Goal: Task Accomplishment & Management: Complete application form

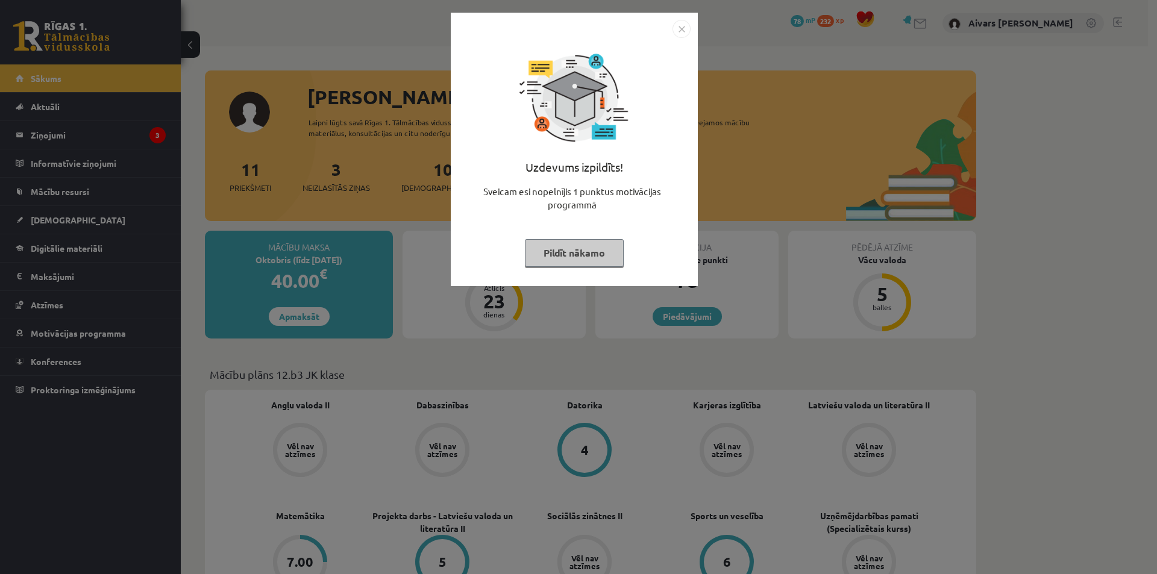
click at [561, 246] on button "Pildīt nākamo" at bounding box center [574, 253] width 99 height 28
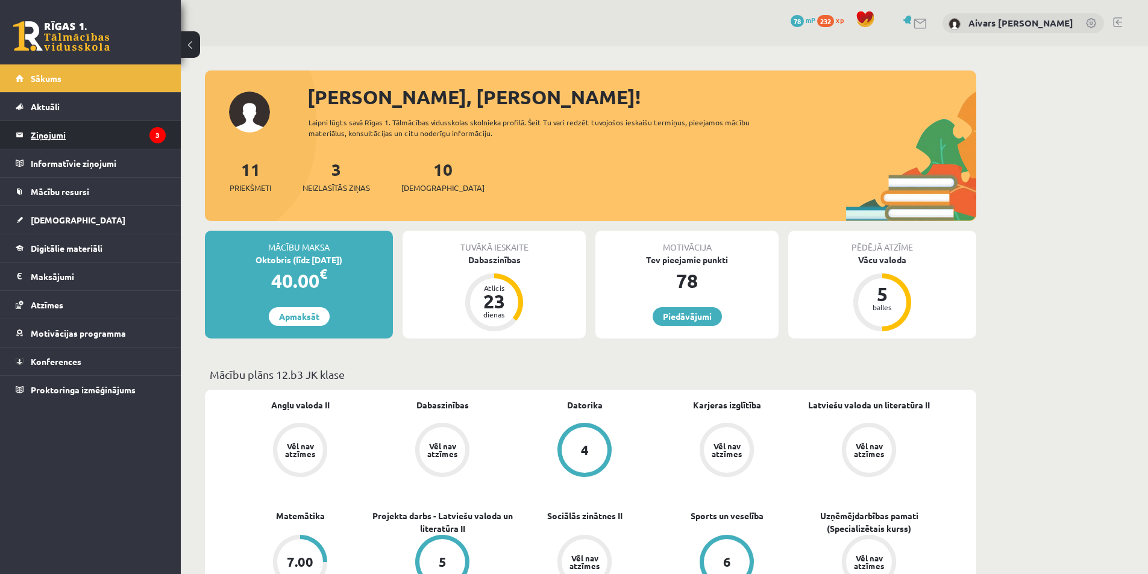
click at [48, 133] on legend "Ziņojumi 3" at bounding box center [98, 135] width 135 height 28
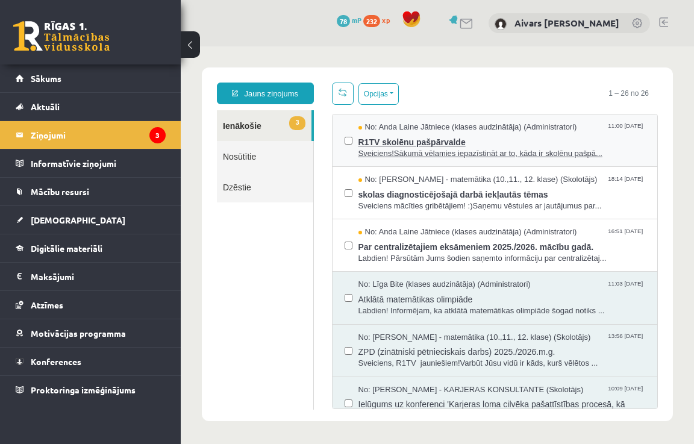
drag, startPoint x: 431, startPoint y: 261, endPoint x: 456, endPoint y: 159, distance: 104.8
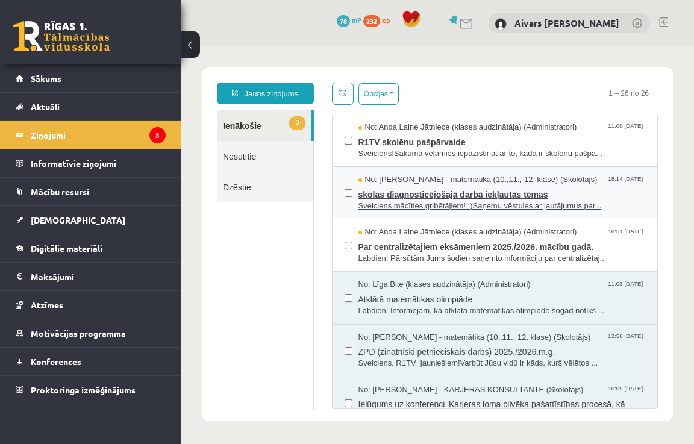
click at [421, 205] on span "Sveiciens mācīties gribētājiem! :)Saņemu vēstules ar jautājumus par..." at bounding box center [502, 206] width 287 height 11
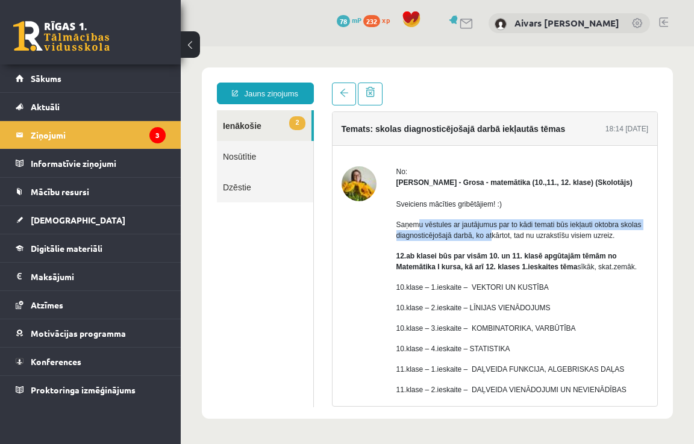
click at [498, 233] on p "Saņemu vēstules ar jautājumus par to kādi temati būs iekļauti oktobra skolas di…" at bounding box center [523, 230] width 253 height 22
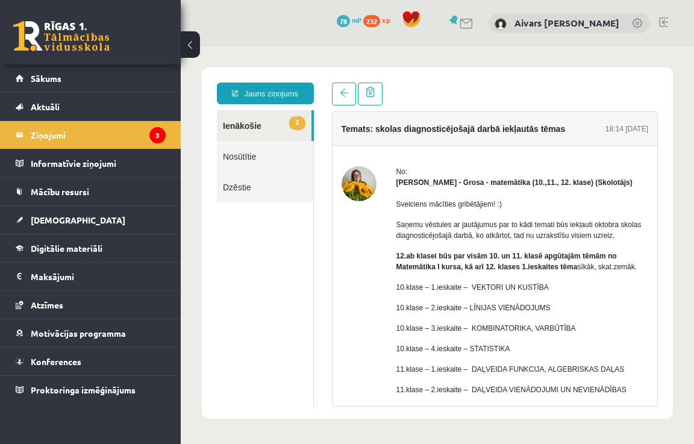
click at [515, 234] on p "Saņemu vēstules ar jautājumus par to kādi temati būs iekļauti oktobra skolas di…" at bounding box center [523, 230] width 253 height 22
drag, startPoint x: 528, startPoint y: 230, endPoint x: 550, endPoint y: 231, distance: 21.7
click at [548, 231] on p "Saņemu vēstules ar jautājumus par to kādi temati būs iekļauti oktobra skolas di…" at bounding box center [523, 230] width 253 height 22
click at [563, 232] on p "Saņemu vēstules ar jautājumus par to kādi temati būs iekļauti oktobra skolas di…" at bounding box center [523, 230] width 253 height 22
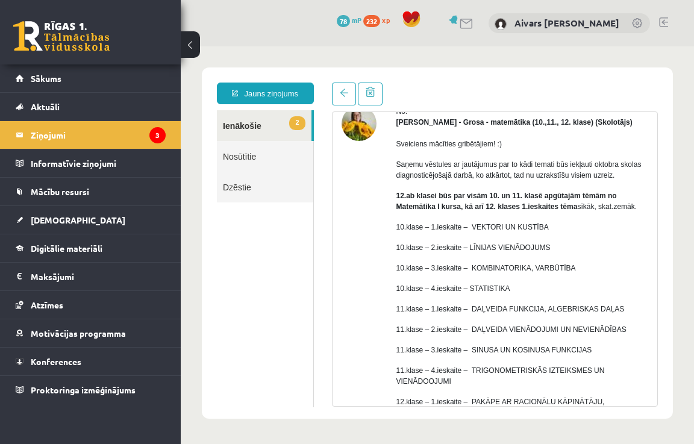
drag, startPoint x: 518, startPoint y: 268, endPoint x: 524, endPoint y: 264, distance: 7.0
drag, startPoint x: 470, startPoint y: 169, endPoint x: 558, endPoint y: 163, distance: 88.2
click at [538, 162] on p "Saņemu vēstules ar jautājumus par to kādi temati būs iekļauti oktobra skolas di…" at bounding box center [523, 170] width 253 height 22
click at [558, 163] on p "Saņemu vēstules ar jautājumus par to kādi temati būs iekļauti oktobra skolas di…" at bounding box center [523, 170] width 253 height 22
drag, startPoint x: 386, startPoint y: 183, endPoint x: 468, endPoint y: 184, distance: 82.0
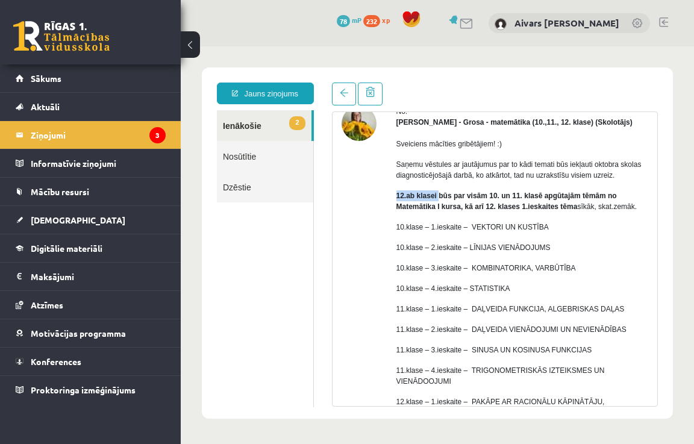
click at [460, 184] on div "No: Laima Tukāne - Grosa - matemātika (10.,11., 12. klase) (Skolotājs) Sveicien…" at bounding box center [495, 324] width 307 height 437
click at [474, 184] on div "Sveiciens mācīties gribētājiem! :) Saņemu vēstules ar jautājumus par to kādi te…" at bounding box center [523, 320] width 253 height 384
drag, startPoint x: 422, startPoint y: 194, endPoint x: 504, endPoint y: 194, distance: 82.0
click at [494, 193] on strong "12.ab klasei būs par visām 10. un 11. klasē apgūtajām tēmām no Matemātika I kur…" at bounding box center [507, 201] width 221 height 19
click at [514, 195] on strong "12.ab klasei būs par visām 10. un 11. klasē apgūtajām tēmām no Matemātika I kur…" at bounding box center [507, 201] width 221 height 19
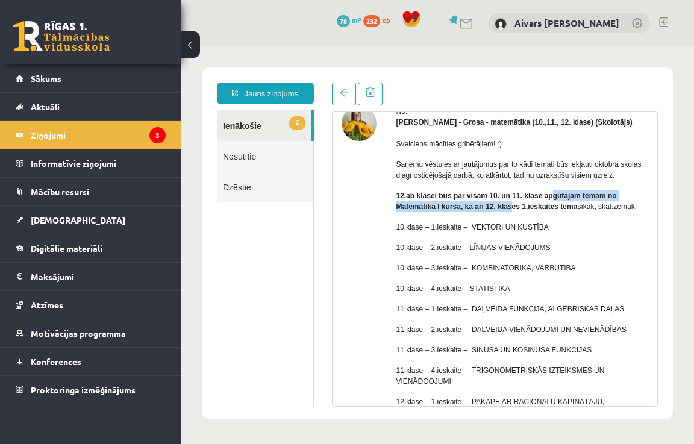
drag, startPoint x: 525, startPoint y: 200, endPoint x: 565, endPoint y: 201, distance: 40.4
click at [561, 201] on p "12.ab klasei būs par visām 10. un 11. klasē apgūtajām tēmām no Matemātika I kur…" at bounding box center [523, 201] width 253 height 22
click at [565, 201] on p "12.ab klasei būs par visām 10. un 11. klasē apgūtajām tēmām no Matemātika I kur…" at bounding box center [523, 201] width 253 height 22
click at [563, 223] on p "10.klase – 1.ieskaite – VEKTORI UN KUSTĪBA" at bounding box center [523, 227] width 253 height 11
drag, startPoint x: 431, startPoint y: 204, endPoint x: 500, endPoint y: 208, distance: 68.8
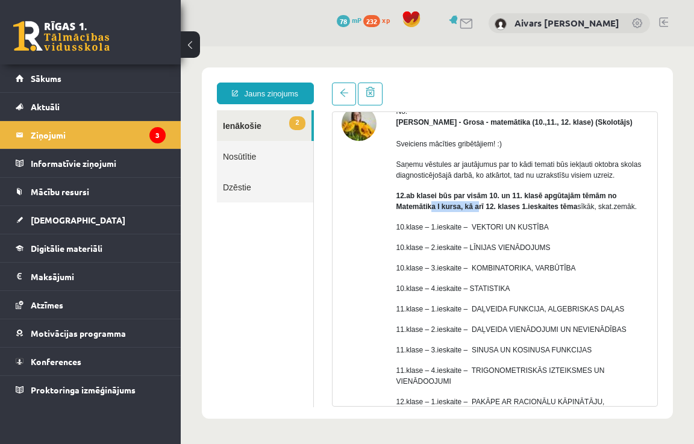
click at [486, 207] on strong "12.ab klasei būs par visām 10. un 11. klasē apgūtajām tēmām no Matemātika I kur…" at bounding box center [507, 201] width 221 height 19
click at [500, 208] on strong "12.ab klasei būs par visām 10. un 11. klasē apgūtajām tēmām no Matemātika I kur…" at bounding box center [507, 201] width 221 height 19
drag, startPoint x: 538, startPoint y: 208, endPoint x: 566, endPoint y: 210, distance: 28.4
click at [563, 210] on strong "12.ab klasei būs par visām 10. un 11. klasē apgūtajām tēmām no Matemātika I kur…" at bounding box center [507, 201] width 221 height 19
click at [569, 210] on strong "12.ab klasei būs par visām 10. un 11. klasē apgūtajām tēmām no Matemātika I kur…" at bounding box center [507, 201] width 221 height 19
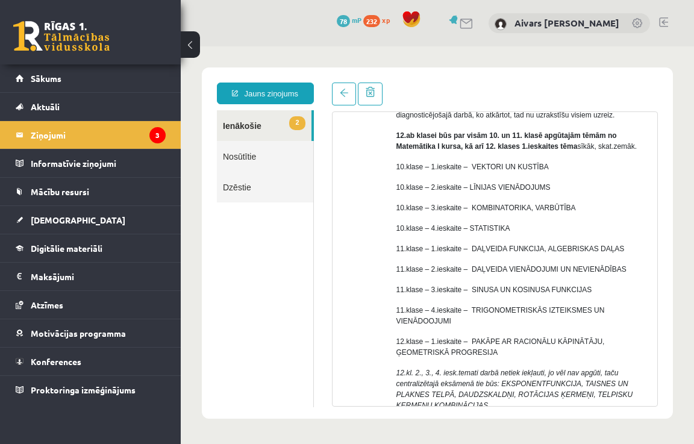
scroll to position [207, 0]
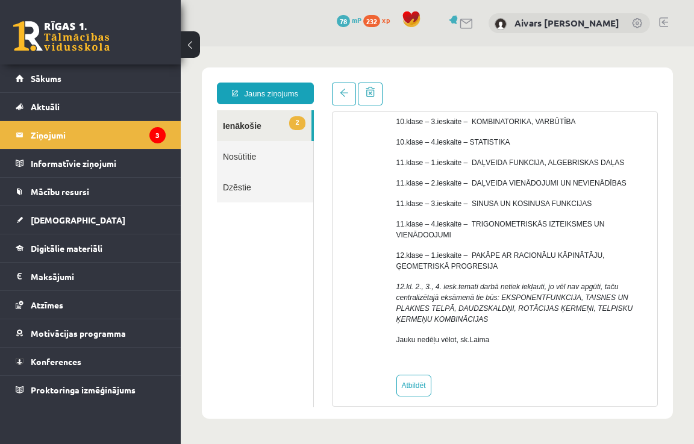
drag, startPoint x: 448, startPoint y: 367, endPoint x: 442, endPoint y: 359, distance: 9.9
drag, startPoint x: 456, startPoint y: 278, endPoint x: 528, endPoint y: 278, distance: 72.3
click at [521, 283] on em "12.kl. 2., 3., 4. iesk.temati darbā netiek iekļauti, jo vēl nav apgūti, taču ce…" at bounding box center [515, 303] width 237 height 41
click at [528, 283] on em "12.kl. 2., 3., 4. iesk.temati darbā netiek iekļauti, jo vēl nav apgūti, taču ce…" at bounding box center [515, 303] width 237 height 41
click at [241, 126] on link "2 Ienākošie" at bounding box center [264, 125] width 95 height 31
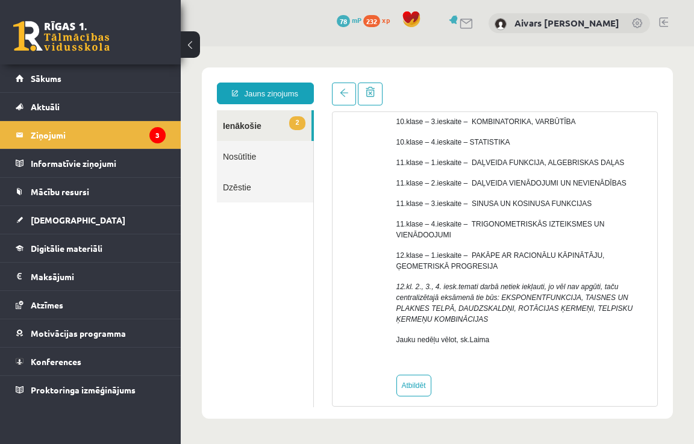
click at [252, 129] on link "2 Ienākošie" at bounding box center [264, 125] width 95 height 31
click at [55, 141] on legend "Ziņojumi 3" at bounding box center [98, 135] width 135 height 28
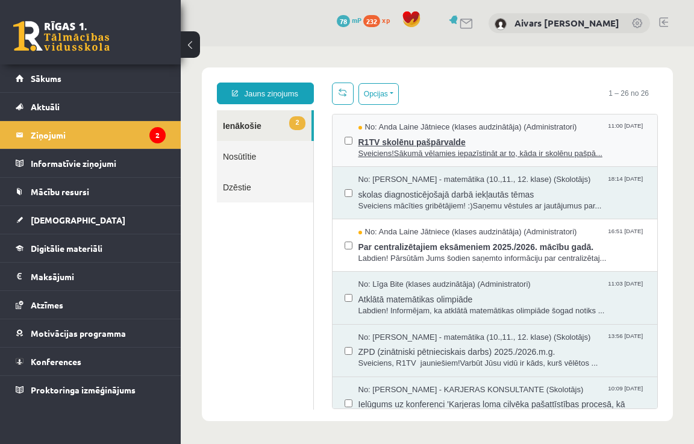
scroll to position [0, 0]
click at [425, 148] on span "Sveiciens!Sākumā vēlamies iepazīstināt ar to, kāda ir skolēnu pašpā..." at bounding box center [502, 153] width 287 height 11
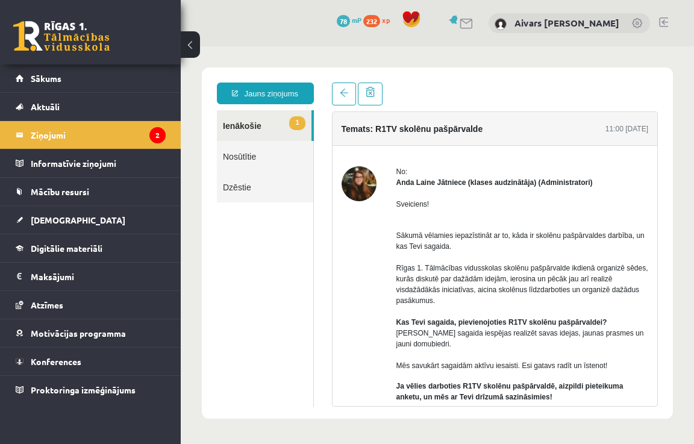
drag, startPoint x: 499, startPoint y: 265, endPoint x: 468, endPoint y: 239, distance: 39.8
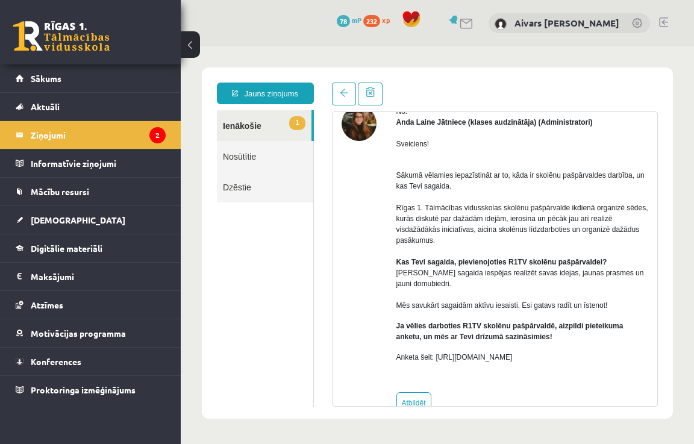
scroll to position [78, 0]
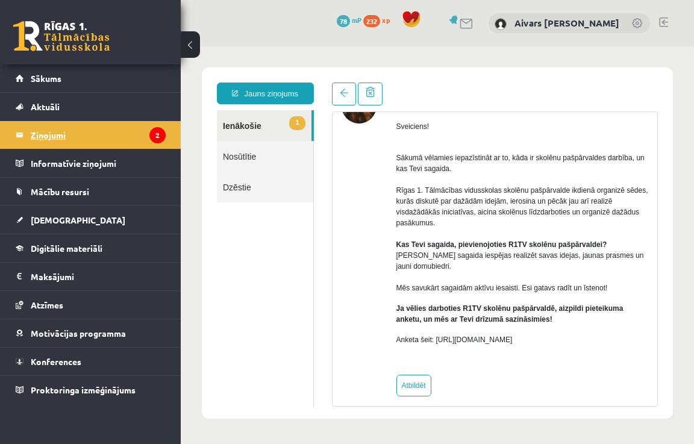
click at [59, 130] on legend "Ziņojumi 2" at bounding box center [98, 135] width 135 height 28
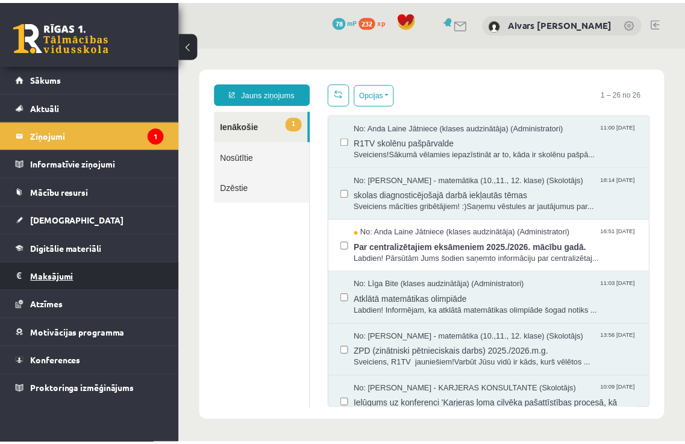
scroll to position [0, 0]
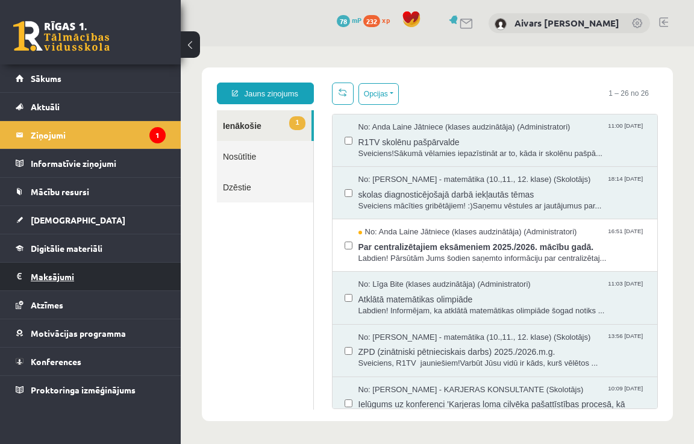
drag, startPoint x: 71, startPoint y: 176, endPoint x: 54, endPoint y: 280, distance: 105.6
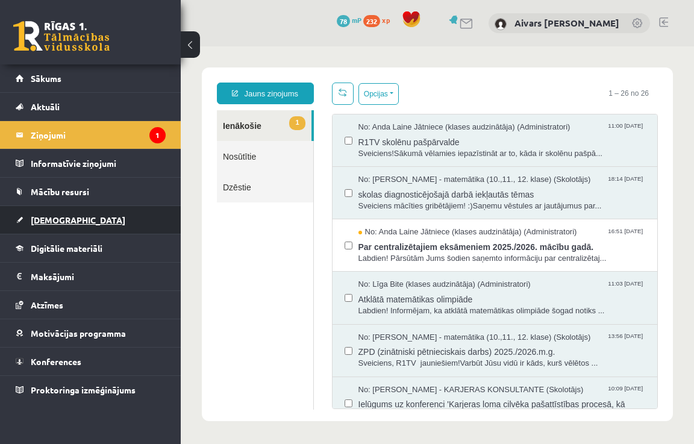
click at [67, 224] on span "[DEMOGRAPHIC_DATA]" at bounding box center [78, 220] width 95 height 11
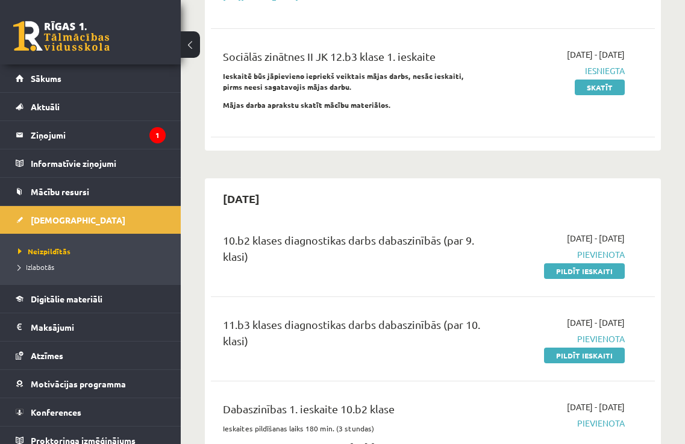
scroll to position [422, 0]
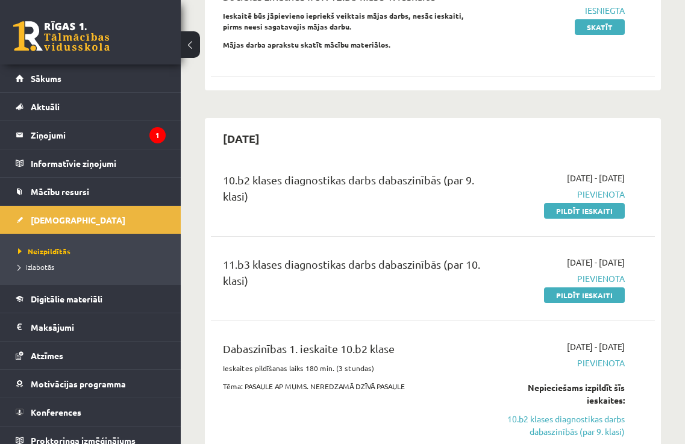
drag, startPoint x: 462, startPoint y: 261, endPoint x: 451, endPoint y: 186, distance: 76.1
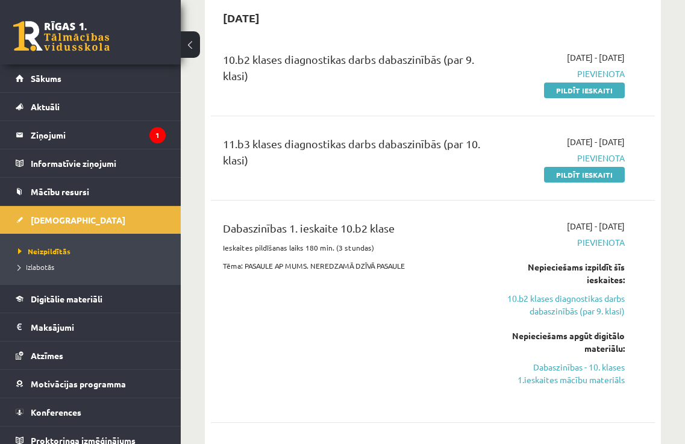
drag, startPoint x: 524, startPoint y: 251, endPoint x: 466, endPoint y: 257, distance: 57.6
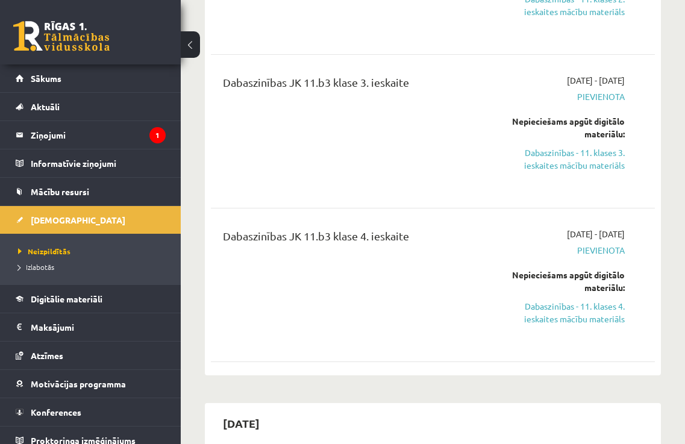
scroll to position [1989, 0]
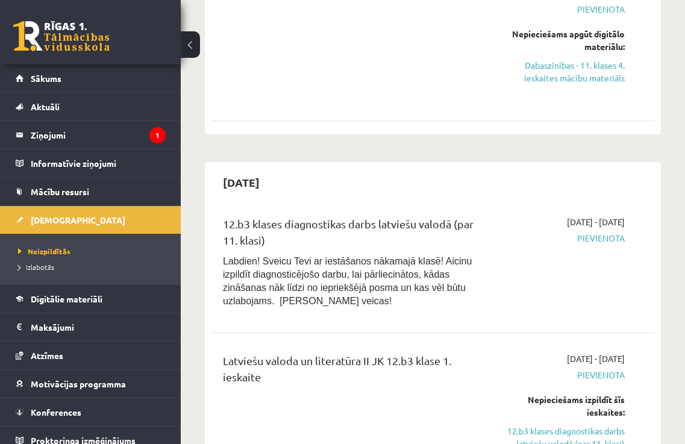
click at [409, 59] on div "Dabaszinības JK 11.b3 klase 4. ieskaite" at bounding box center [354, 44] width 280 height 114
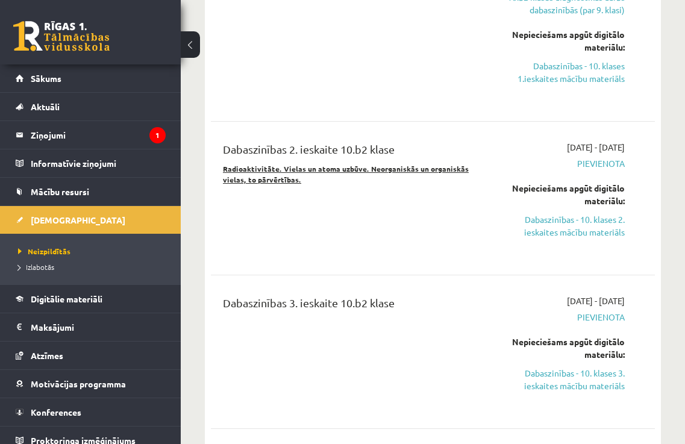
drag, startPoint x: 479, startPoint y: 181, endPoint x: 485, endPoint y: 188, distance: 9.4
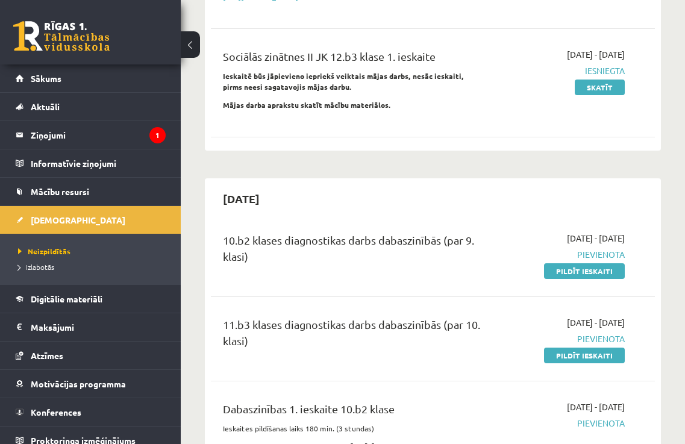
scroll to position [422, 0]
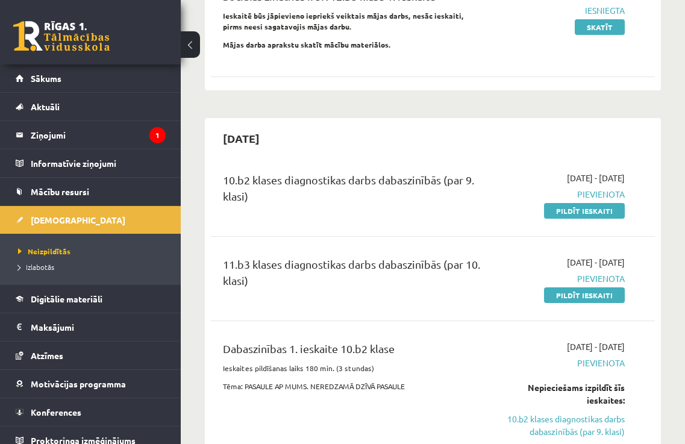
drag, startPoint x: 501, startPoint y: 247, endPoint x: 566, endPoint y: 222, distance: 69.1
drag, startPoint x: 262, startPoint y: 262, endPoint x: 371, endPoint y: 266, distance: 109.1
click at [352, 265] on div "11.b3 klases diagnostikas darbs dabaszinībās (par 10. klasi)" at bounding box center [354, 275] width 262 height 39
click at [370, 266] on div "11.b3 klases diagnostikas darbs dabaszinībās (par 10. klasi)" at bounding box center [354, 275] width 262 height 39
drag, startPoint x: 308, startPoint y: 181, endPoint x: 339, endPoint y: 187, distance: 31.2
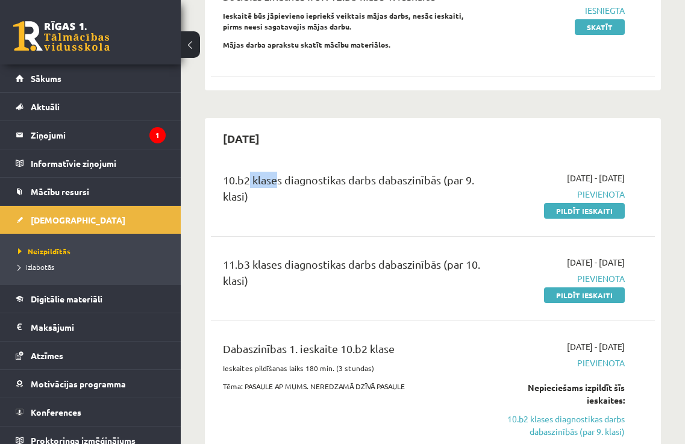
click at [328, 185] on div "10.b2 klases diagnostikas darbs dabaszinībās (par 9. klasi)" at bounding box center [354, 191] width 262 height 39
click at [339, 187] on div "10.b2 klases diagnostikas darbs dabaszinībās (par 9. klasi)" at bounding box center [354, 191] width 262 height 39
drag, startPoint x: 453, startPoint y: 204, endPoint x: 482, endPoint y: 216, distance: 31.0
drag, startPoint x: 292, startPoint y: 177, endPoint x: 415, endPoint y: 187, distance: 122.7
click at [415, 187] on div "10.b2 klases diagnostikas darbs dabaszinībās (par 9. klasi)" at bounding box center [354, 191] width 262 height 39
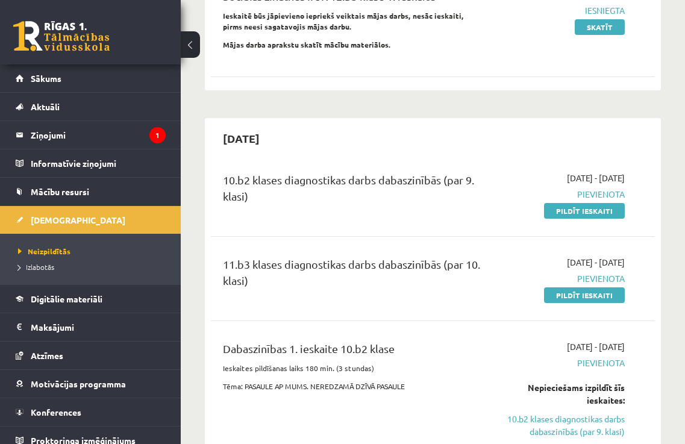
click at [415, 187] on div "10.b2 klases diagnostikas darbs dabaszinībās (par 9. klasi)" at bounding box center [354, 191] width 262 height 39
drag, startPoint x: 269, startPoint y: 171, endPoint x: 361, endPoint y: 227, distance: 107.9
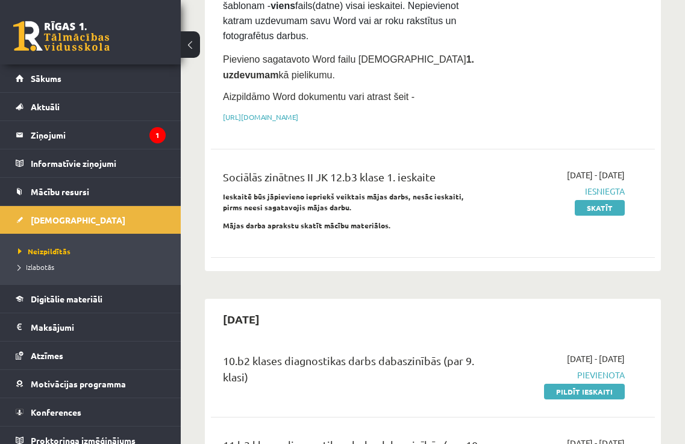
scroll to position [301, 0]
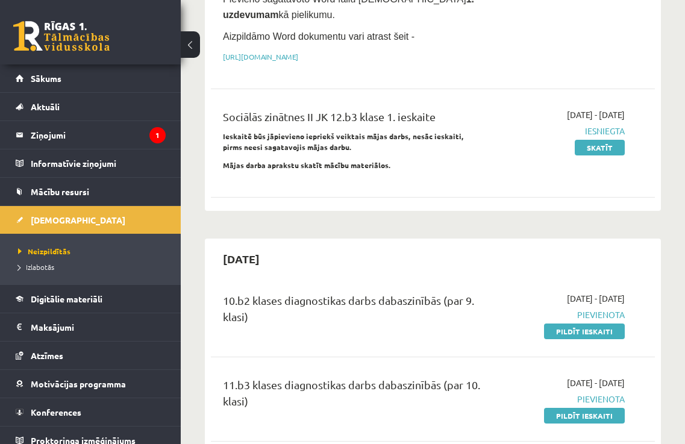
drag, startPoint x: 459, startPoint y: 290, endPoint x: 463, endPoint y: 310, distance: 19.9
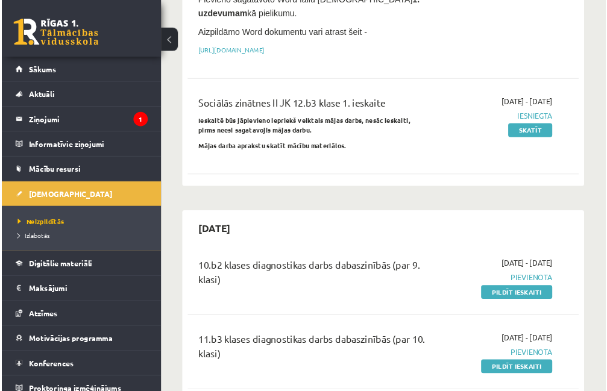
scroll to position [332, 0]
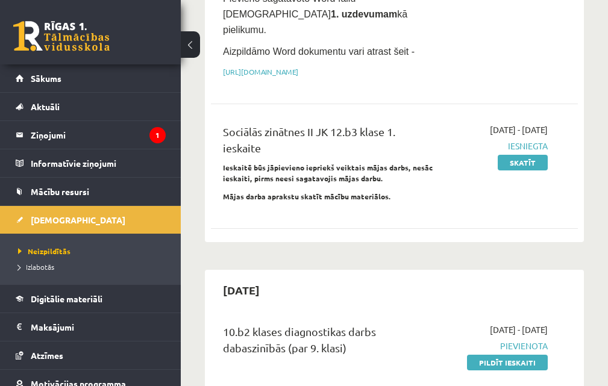
drag, startPoint x: 456, startPoint y: 205, endPoint x: 441, endPoint y: 210, distance: 16.4
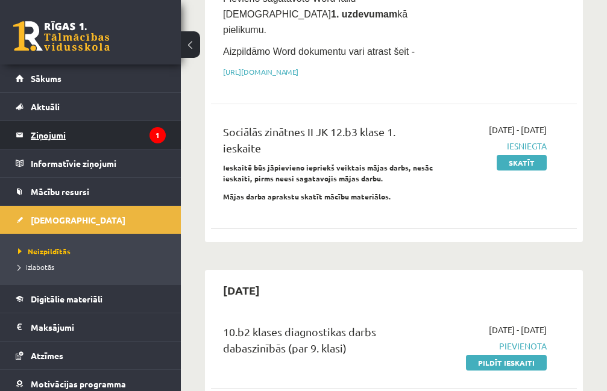
click at [63, 131] on legend "Ziņojumi 1" at bounding box center [98, 135] width 135 height 28
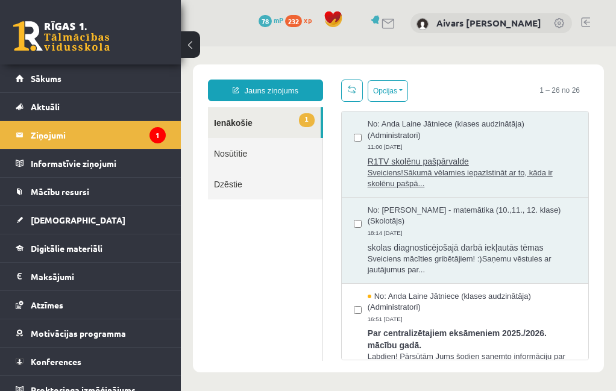
click at [403, 166] on span "R1TV skolēnu pašpārvalde" at bounding box center [472, 159] width 209 height 15
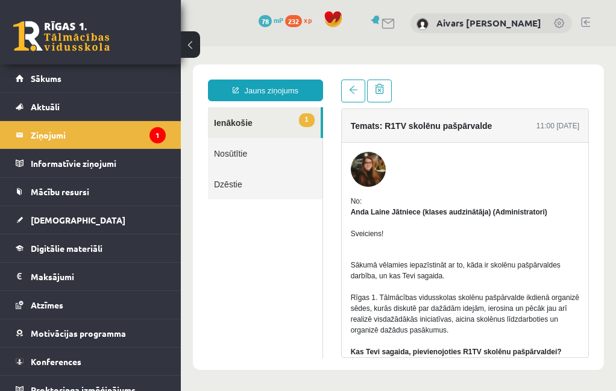
click at [212, 126] on link "1 Ienākošie" at bounding box center [264, 122] width 113 height 31
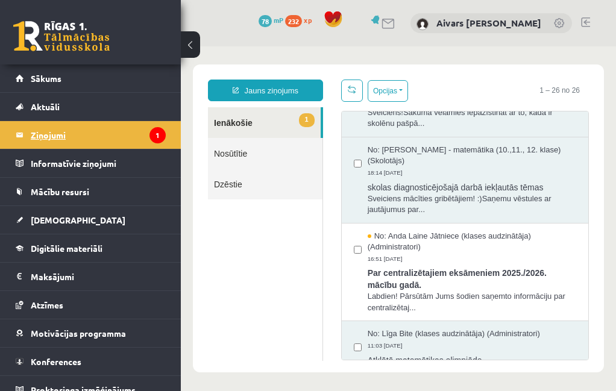
click at [101, 139] on legend "Ziņojumi 1" at bounding box center [98, 135] width 135 height 28
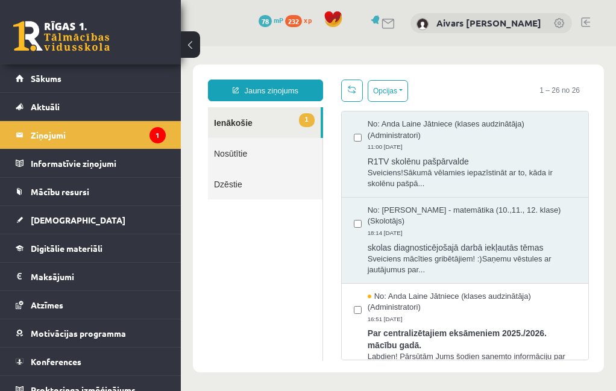
scroll to position [60, 0]
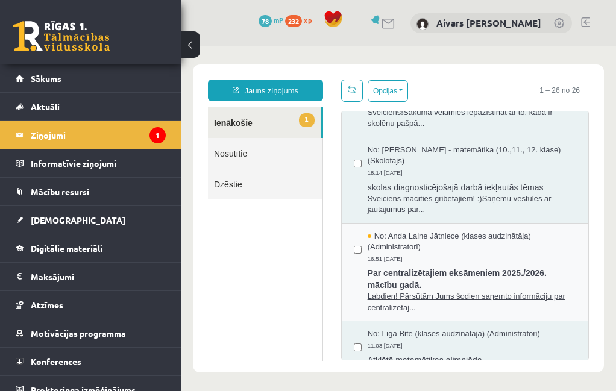
click at [392, 281] on span "Par centralizētajiem eksāmeniem 2025./2026. mācību gadā." at bounding box center [472, 277] width 209 height 27
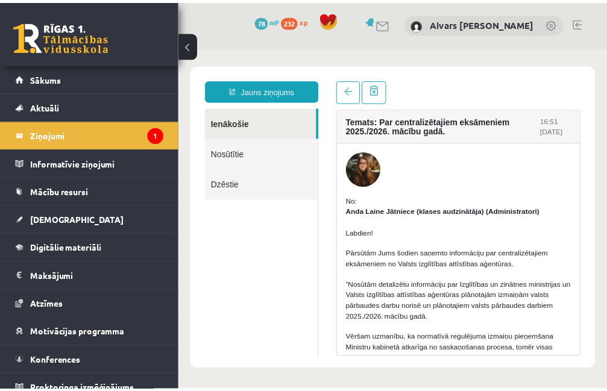
scroll to position [0, 0]
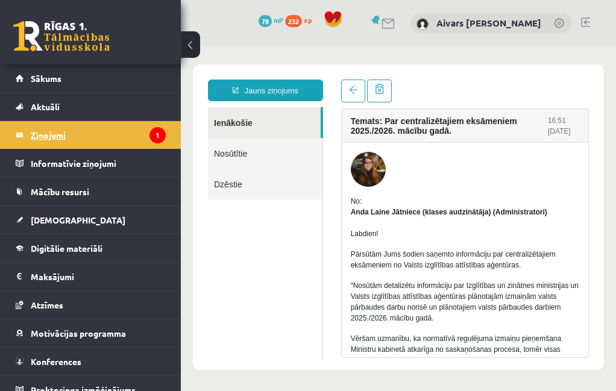
click at [94, 136] on legend "Ziņojumi 1" at bounding box center [98, 135] width 135 height 28
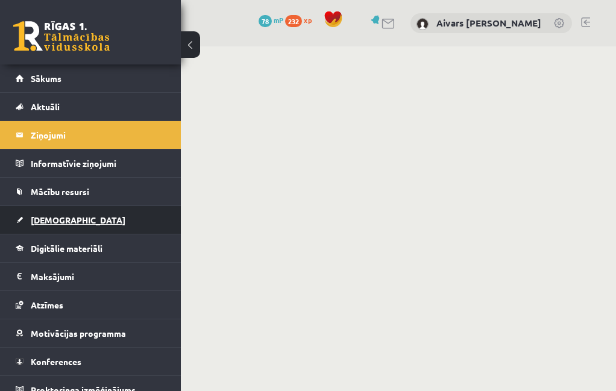
click at [86, 226] on link "[DEMOGRAPHIC_DATA]" at bounding box center [91, 220] width 150 height 28
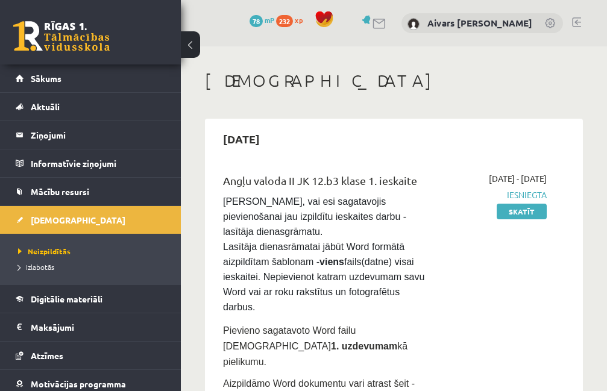
drag, startPoint x: 330, startPoint y: 274, endPoint x: 331, endPoint y: 307, distance: 33.8
drag, startPoint x: 319, startPoint y: 300, endPoint x: 425, endPoint y: 300, distance: 106.7
click at [409, 322] on p "Pievieno sagatavoto Word failu ieskaites 1. uzdevumam kā pielikumu." at bounding box center [328, 345] width 210 height 47
click at [425, 322] on p "Pievieno sagatavoto Word failu ieskaites 1. uzdevumam kā pielikumu." at bounding box center [328, 345] width 210 height 47
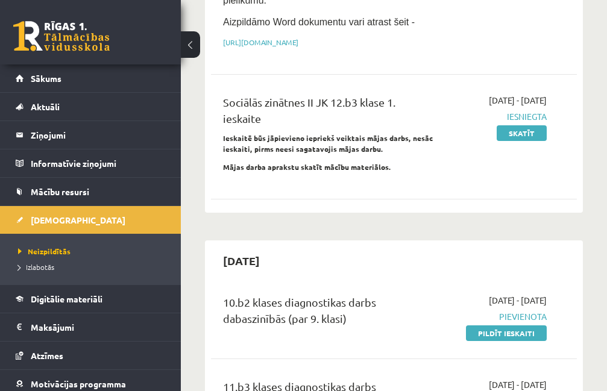
scroll to position [422, 0]
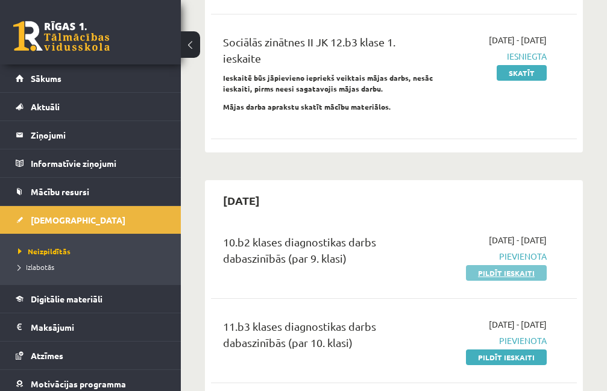
click at [491, 265] on link "Pildīt ieskaiti" at bounding box center [506, 273] width 81 height 16
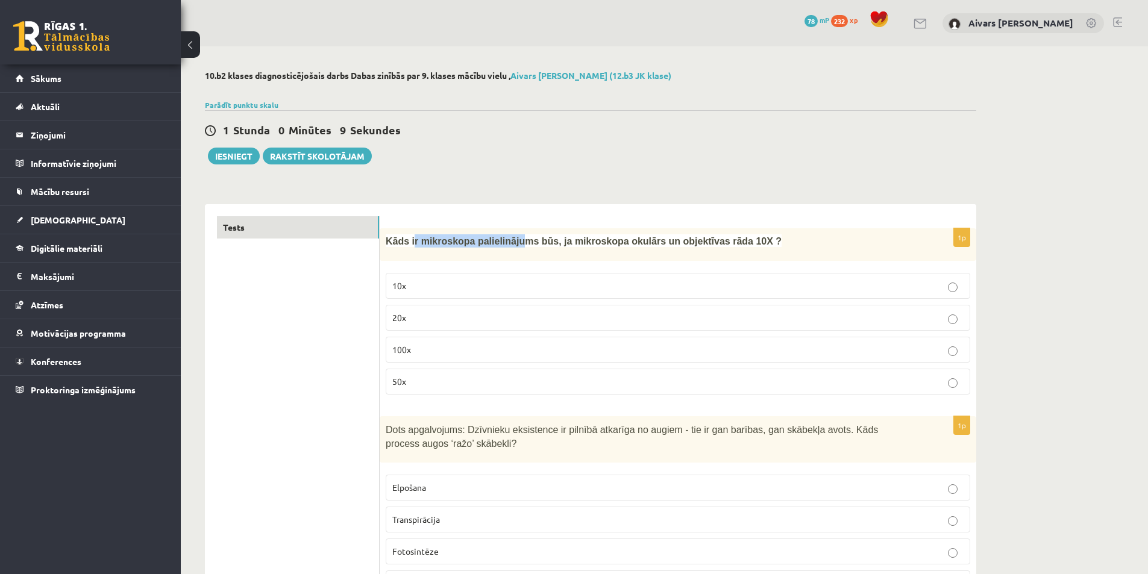
drag, startPoint x: 444, startPoint y: 237, endPoint x: 548, endPoint y: 229, distance: 105.1
click at [528, 231] on div "Kāds ir mikroskopa palielinājums būs, ja mikroskopa okulārs un objektīvas rāda …" at bounding box center [678, 244] width 597 height 33
click at [548, 229] on div "Kāds ir mikroskopa palielinājums būs, ja mikroskopa okulārs un objektīvas rāda …" at bounding box center [678, 244] width 597 height 33
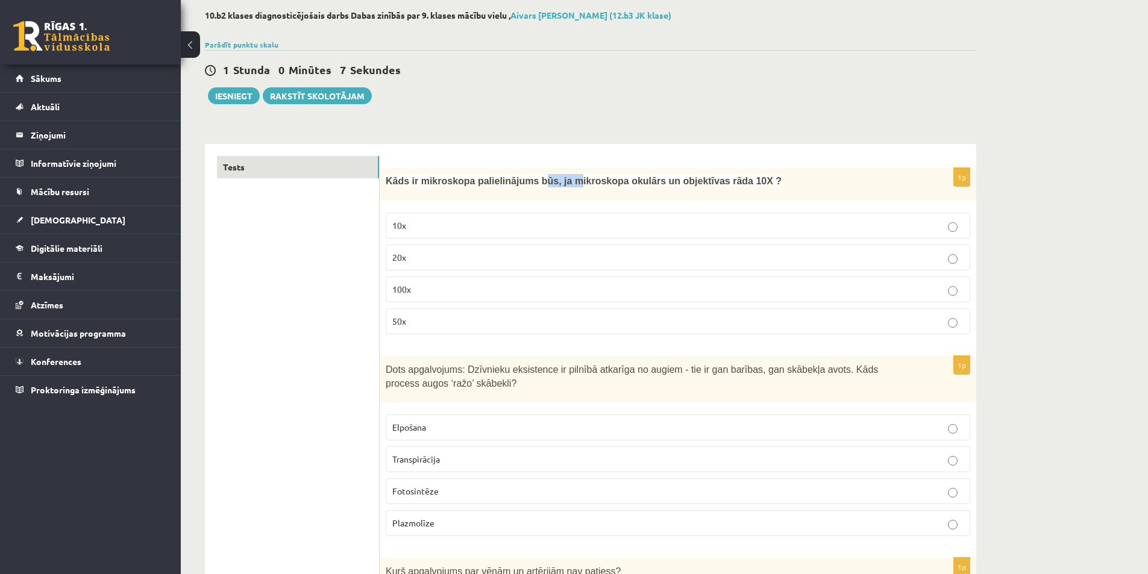
drag, startPoint x: 541, startPoint y: 183, endPoint x: 582, endPoint y: 179, distance: 41.2
click at [580, 180] on span "Kāds ir mikroskopa palielinājums būs, ja mikroskopa okulārs un objektīvas rāda …" at bounding box center [584, 181] width 396 height 10
click at [582, 179] on span "Kāds ir mikroskopa palielinājums būs, ja mikroskopa okulārs un objektīvas rāda …" at bounding box center [584, 181] width 396 height 10
drag, startPoint x: 664, startPoint y: 182, endPoint x: 779, endPoint y: 174, distance: 115.4
click at [606, 174] on p "Kāds ir mikroskopa palielinājums būs, ja mikroskopa okulārs un objektīvas rāda …" at bounding box center [648, 180] width 524 height 13
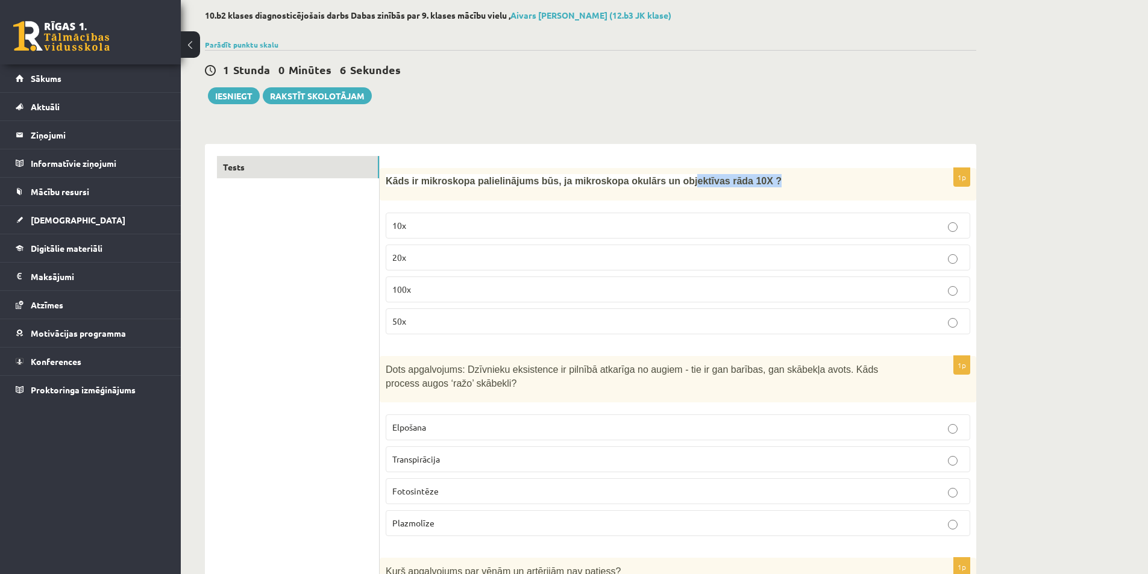
click at [606, 175] on p "Kāds ir mikroskopa palielinājums būs, ja mikroskopa okulārs un objektīvas rāda …" at bounding box center [648, 180] width 524 height 13
click at [466, 220] on p "10x" at bounding box center [677, 225] width 571 height 13
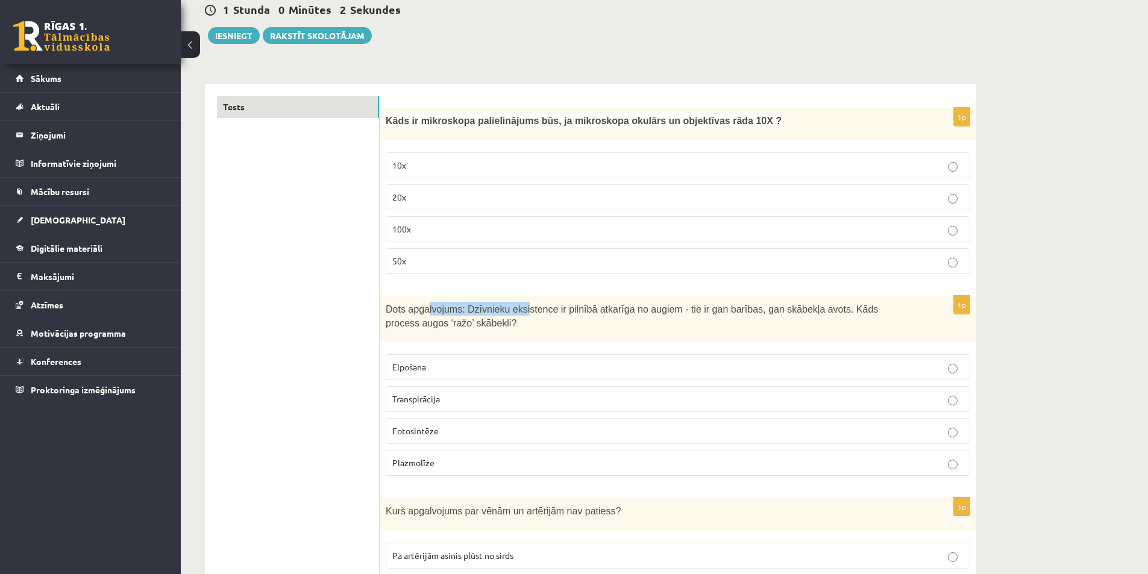
drag, startPoint x: 516, startPoint y: 307, endPoint x: 566, endPoint y: 309, distance: 50.1
click at [533, 308] on span "Dots apgalvojums: Dzīvnieku eksistence ir pilnībā atkarīga no augiem - tie ir g…" at bounding box center [632, 316] width 492 height 24
click at [566, 309] on span "Dots apgalvojums: Dzīvnieku eksistence ir pilnībā atkarīga no augiem - tie ir g…" at bounding box center [632, 316] width 492 height 24
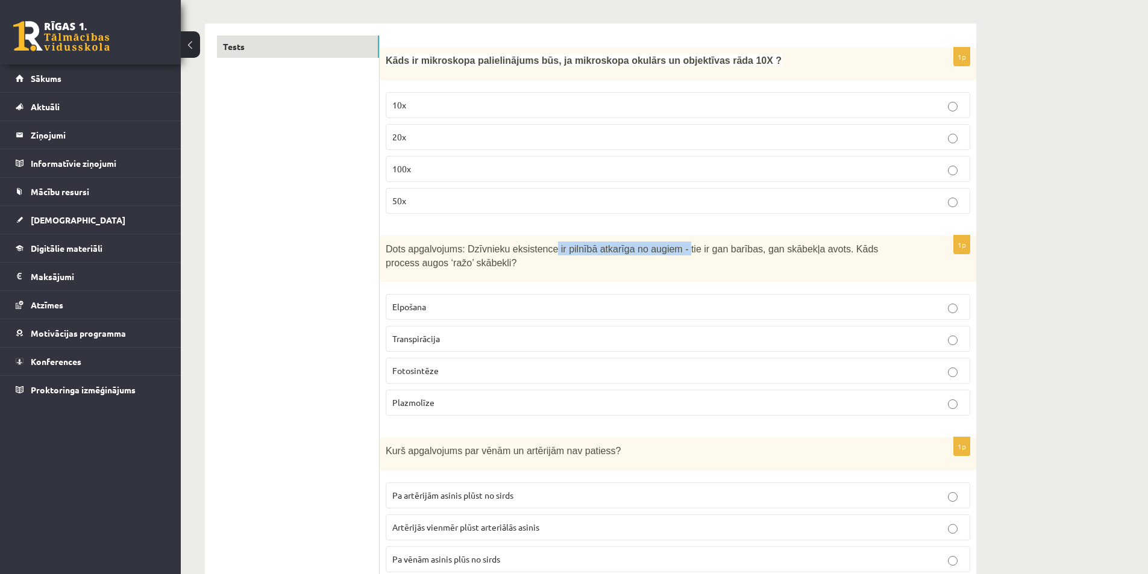
drag, startPoint x: 557, startPoint y: 253, endPoint x: 674, endPoint y: 256, distance: 117.6
click at [606, 256] on p "Dots apgalvojums: Dzīvnieku eksistence ir pilnībā atkarīga no augiem - tie ir g…" at bounding box center [648, 255] width 524 height 27
drag, startPoint x: 671, startPoint y: 248, endPoint x: 774, endPoint y: 256, distance: 102.7
click at [606, 252] on span "Dots apgalvojums: Dzīvnieku eksistence ir pilnībā atkarīga no augiem - tie ir g…" at bounding box center [632, 256] width 492 height 24
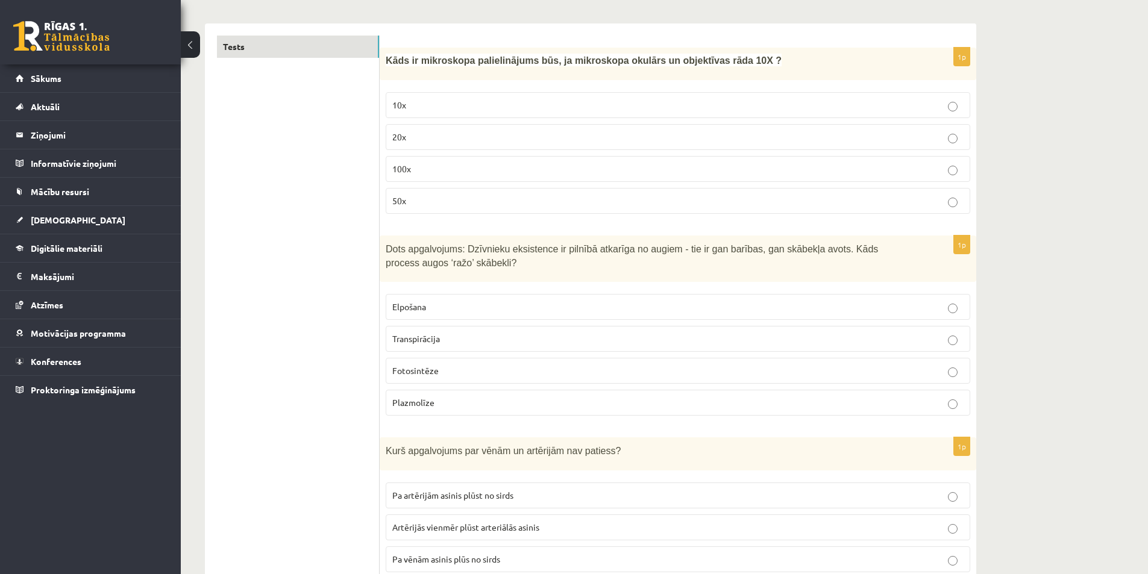
click at [606, 256] on p "Dots apgalvojums: Dzīvnieku eksistence ir pilnībā atkarīga no augiem - tie ir g…" at bounding box center [648, 255] width 524 height 27
drag, startPoint x: 694, startPoint y: 255, endPoint x: 745, endPoint y: 254, distance: 51.8
click at [606, 253] on span "Dots apgalvojums: Dzīvnieku eksistence ir pilnībā atkarīga no augiem - tie ir g…" at bounding box center [632, 256] width 492 height 24
click at [606, 256] on p "Dots apgalvojums: Dzīvnieku eksistence ir pilnībā atkarīga no augiem - tie ir g…" at bounding box center [648, 255] width 524 height 27
click at [460, 375] on p "Fotosintēze" at bounding box center [677, 371] width 571 height 13
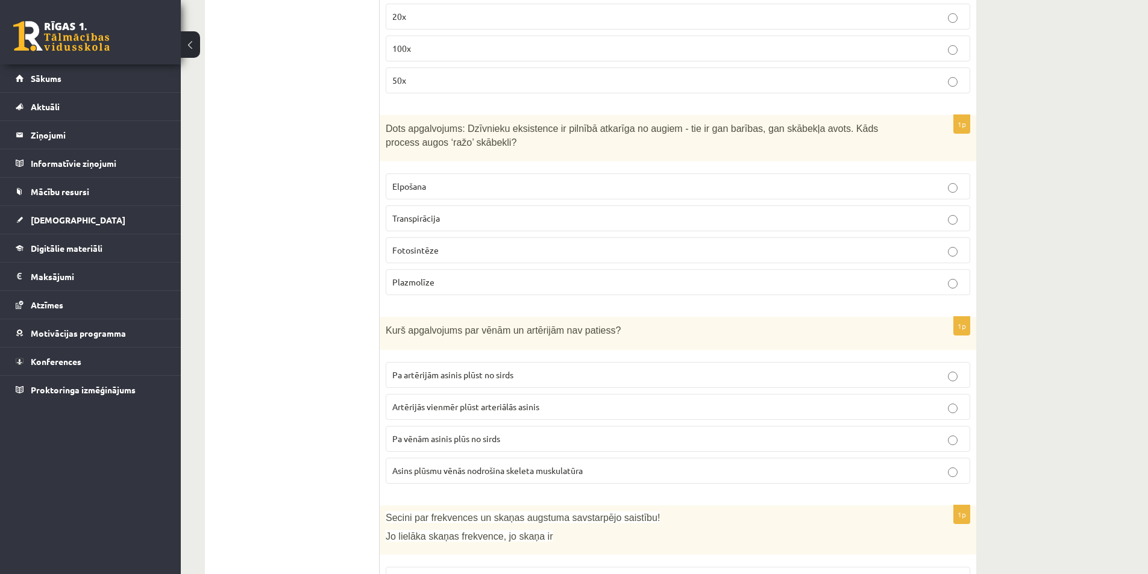
scroll to position [422, 0]
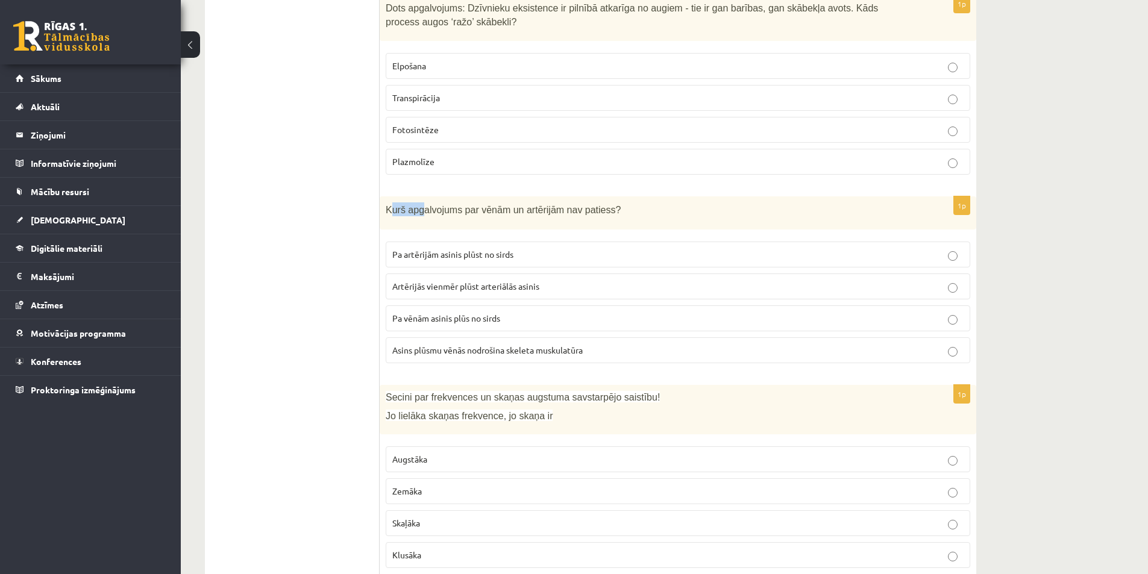
drag, startPoint x: 395, startPoint y: 212, endPoint x: 489, endPoint y: 207, distance: 94.1
click at [485, 207] on span "Kurš apgalvojums par vēnām un artērijām nav patiess?" at bounding box center [503, 210] width 235 height 10
click at [532, 208] on span "Kurš apgalvojums par vēnām un artērijām nav patiess?" at bounding box center [503, 210] width 235 height 10
click at [538, 322] on p "Pa vēnām asinis plūs no sirds" at bounding box center [677, 318] width 571 height 13
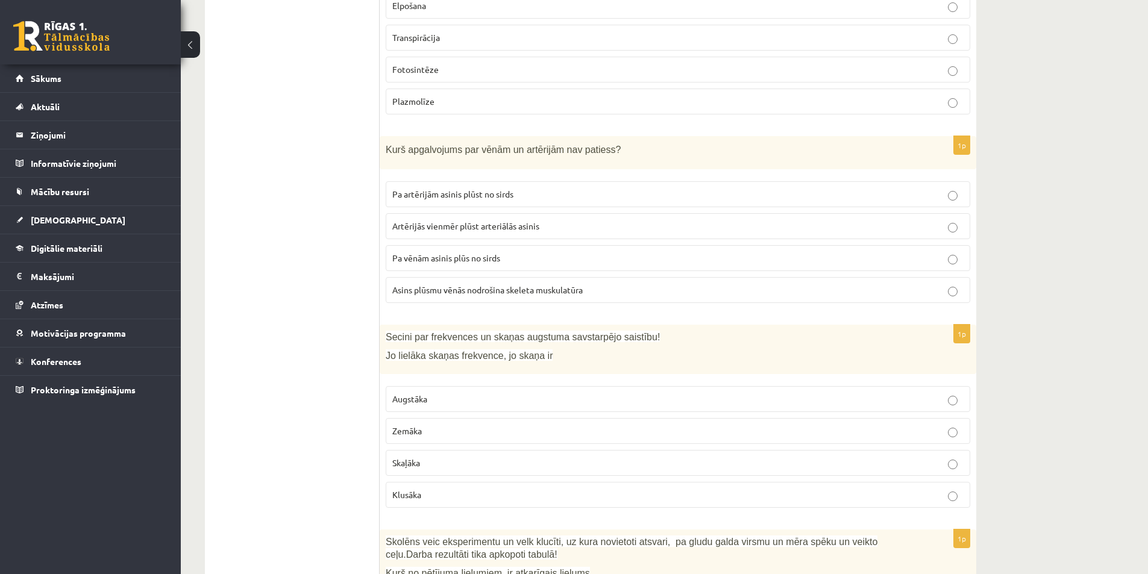
scroll to position [542, 0]
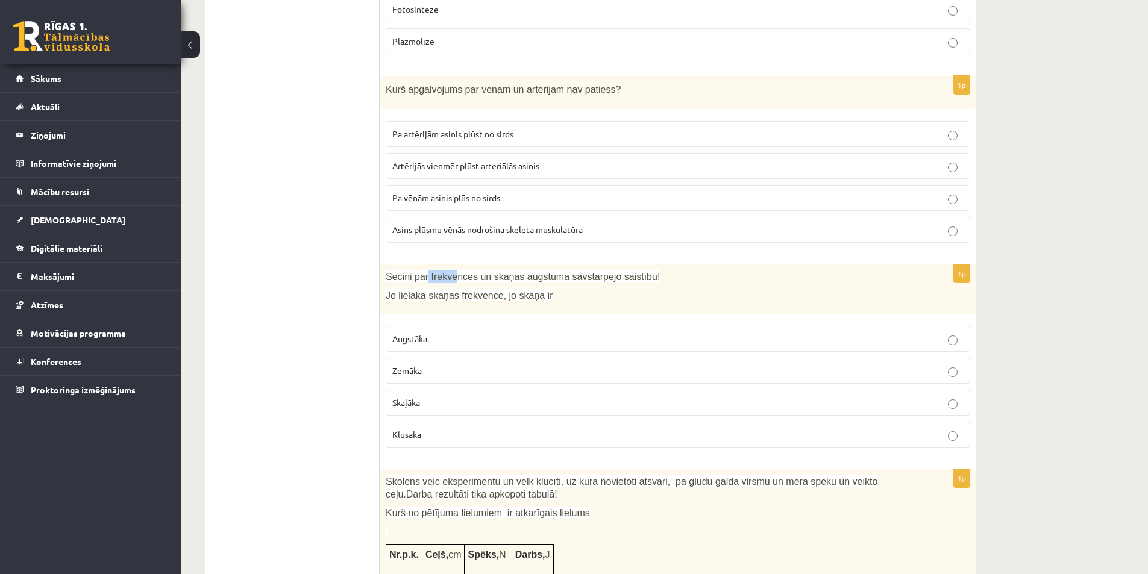
drag, startPoint x: 428, startPoint y: 278, endPoint x: 558, endPoint y: 285, distance: 130.4
click at [523, 281] on span "Secini par frekvences un skaņas augstuma savstarpējo saistību!" at bounding box center [523, 277] width 274 height 10
click at [561, 286] on div "Secini par frekvences un skaņas augstuma savstarpējo saistību! Jo lielāka skaņa…" at bounding box center [678, 290] width 597 height 50
drag, startPoint x: 499, startPoint y: 287, endPoint x: 532, endPoint y: 292, distance: 32.8
click at [520, 289] on span "Jo lielāka skaņas frekvence, jo skaņa ir" at bounding box center [469, 294] width 167 height 11
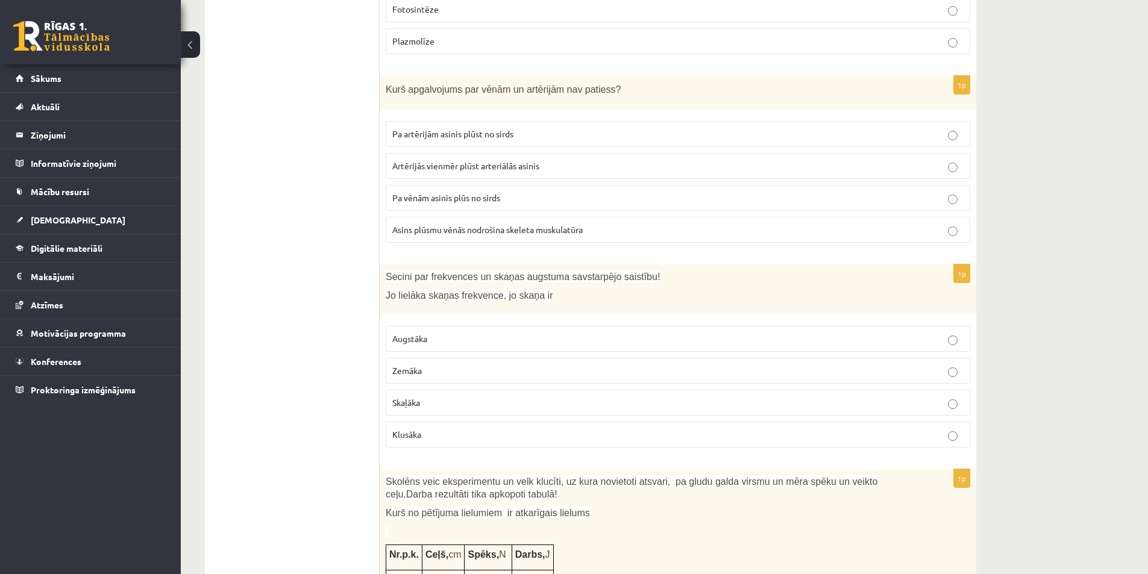
click at [532, 292] on span "Jo lielāka skaņas frekvence, jo skaņa ir" at bounding box center [469, 295] width 167 height 10
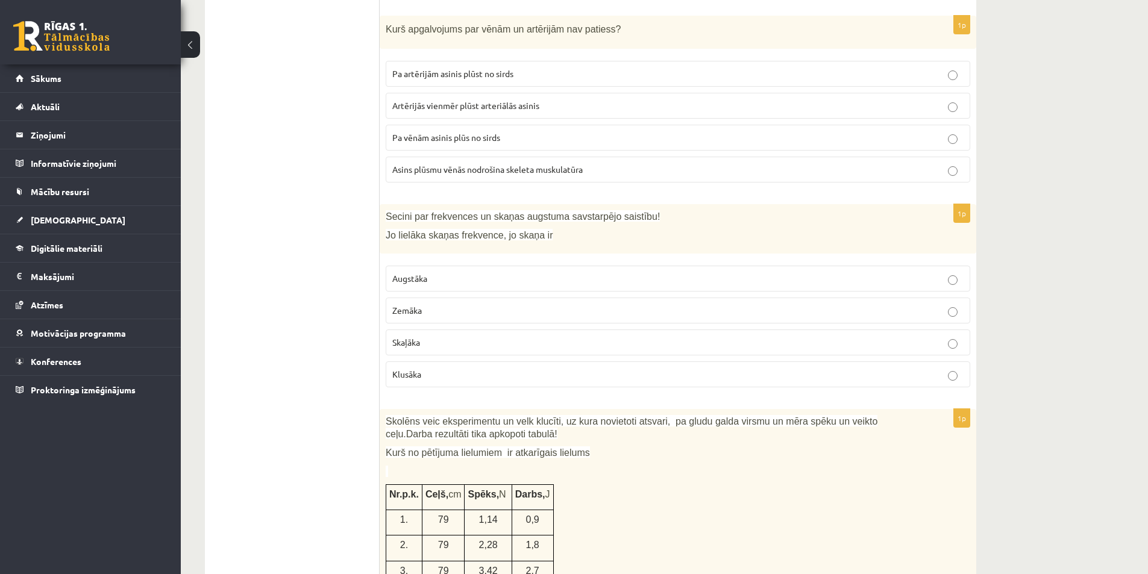
click at [446, 375] on p "Klusāka" at bounding box center [677, 374] width 571 height 13
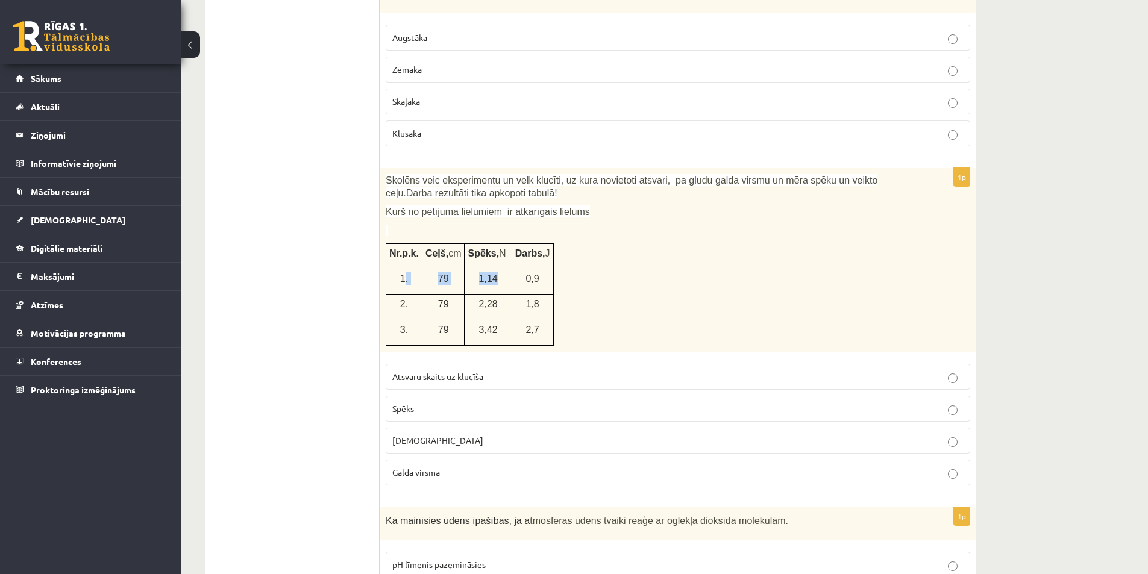
drag, startPoint x: 404, startPoint y: 278, endPoint x: 515, endPoint y: 286, distance: 111.2
click at [509, 286] on tr "1. 79 1,14 0,9" at bounding box center [470, 281] width 168 height 25
click at [525, 286] on td "0,9" at bounding box center [533, 281] width 42 height 25
click at [569, 291] on div "Skolēns veic eksperimentu un velk klucīti, uz kura novietoti atsvari, pa gludu …" at bounding box center [678, 259] width 597 height 183
drag, startPoint x: 594, startPoint y: 272, endPoint x: 494, endPoint y: 312, distance: 107.1
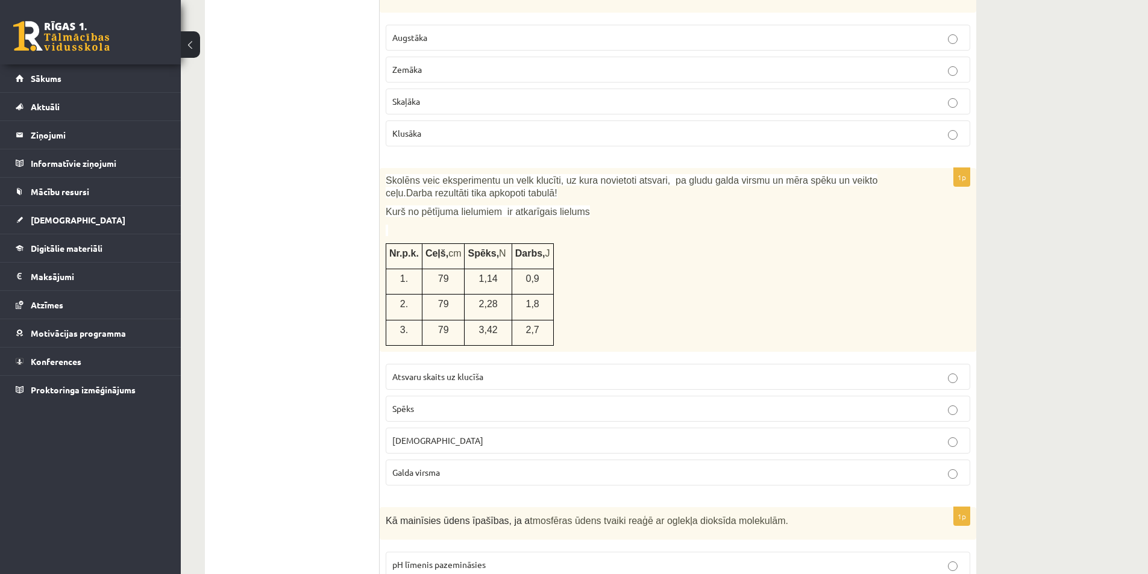
drag, startPoint x: 405, startPoint y: 318, endPoint x: 647, endPoint y: 225, distance: 259.4
drag, startPoint x: 545, startPoint y: 237, endPoint x: 404, endPoint y: 187, distance: 149.6
drag, startPoint x: 407, startPoint y: 182, endPoint x: 556, endPoint y: 186, distance: 148.9
click at [532, 183] on span "Skolēns veic eksperimentu un velk klucīti, uz kura novietoti atsvari, pa gludu …" at bounding box center [632, 186] width 492 height 23
click at [556, 186] on span "Skolēns veic eksperimentu un velk klucīti, uz kura novietoti atsvari, pa gludu …" at bounding box center [632, 186] width 492 height 23
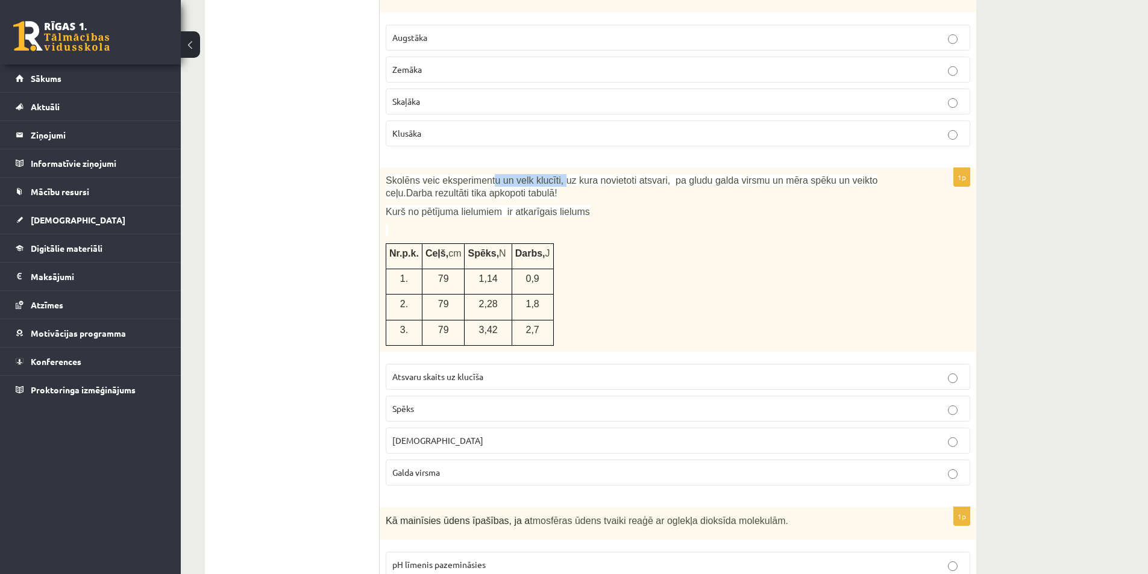
drag, startPoint x: 507, startPoint y: 183, endPoint x: 569, endPoint y: 187, distance: 62.9
click at [554, 186] on span "Skolēns veic eksperimentu un velk klucīti, uz kura novietoti atsvari, pa gludu …" at bounding box center [632, 186] width 492 height 23
click at [571, 187] on p "Skolēns veic eksperimentu un velk klucīti, uz kura novietoti atsvari, pa gludu …" at bounding box center [648, 186] width 524 height 25
drag, startPoint x: 590, startPoint y: 185, endPoint x: 659, endPoint y: 192, distance: 69.0
click at [606, 190] on p "Skolēns veic eksperimentu un velk klucīti, uz kura novietoti atsvari, pa gludu …" at bounding box center [648, 186] width 524 height 25
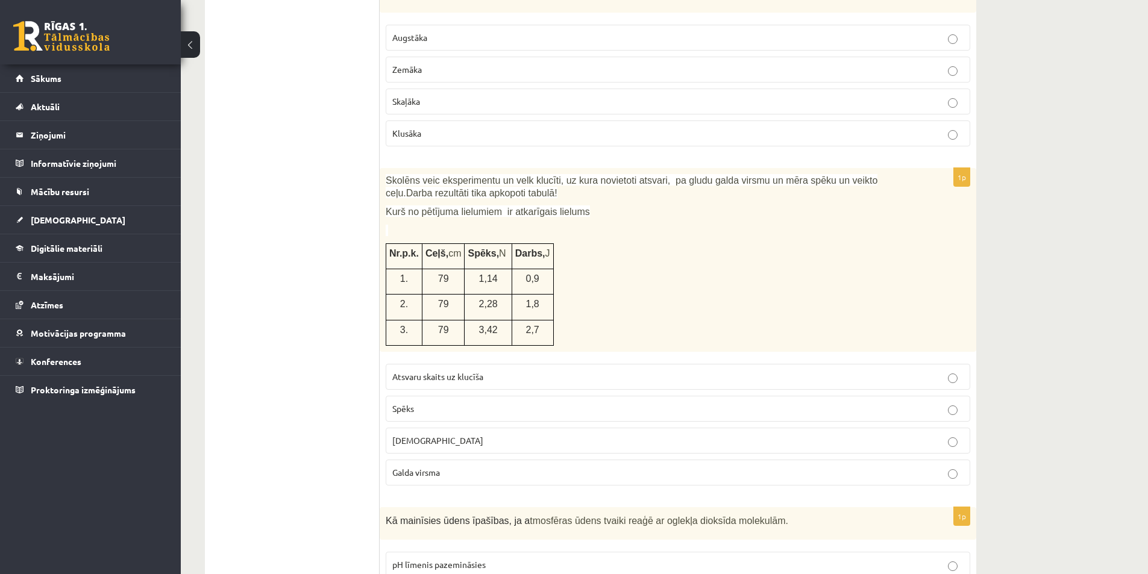
click at [606, 195] on p "Skolēns veic eksperimentu un velk klucīti, uz kura novietoti atsvari, pa gludu …" at bounding box center [648, 186] width 524 height 25
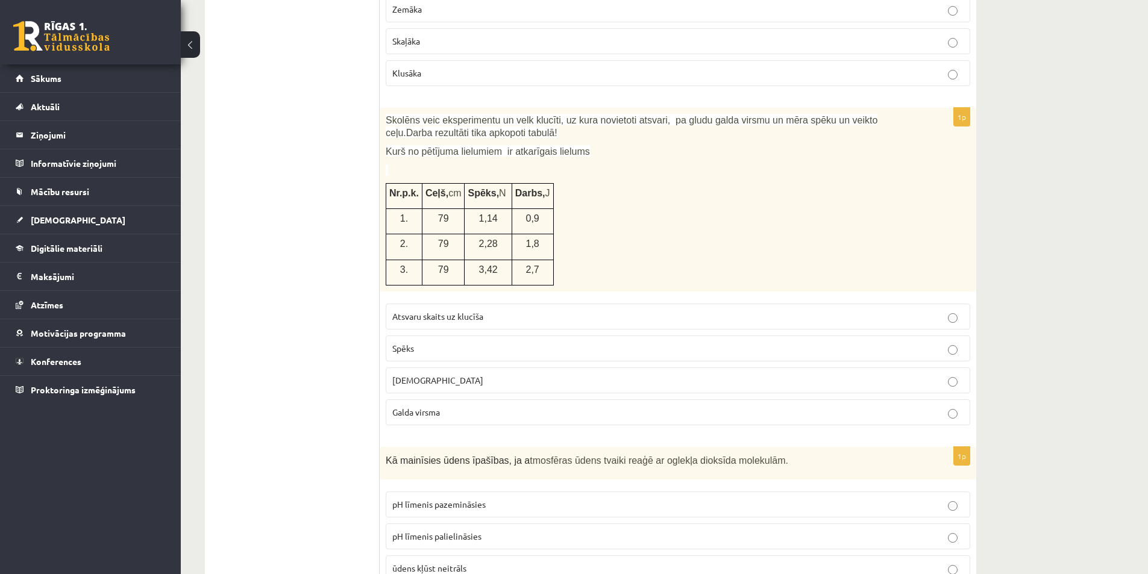
drag, startPoint x: 637, startPoint y: 203, endPoint x: 630, endPoint y: 214, distance: 13.0
drag, startPoint x: 438, startPoint y: 154, endPoint x: 367, endPoint y: 148, distance: 71.4
click at [550, 169] on p at bounding box center [648, 171] width 524 height 13
click at [572, 186] on div "Skolēns veic eksperimentu un velk klucīti, uz kura novietoti atsvari, pa gludu …" at bounding box center [678, 199] width 597 height 183
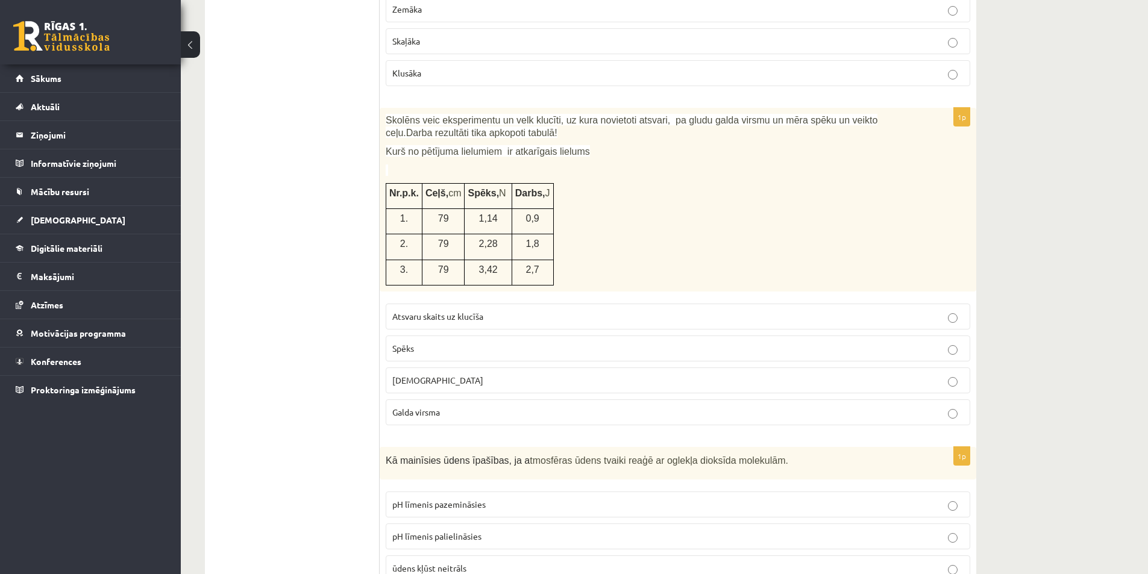
drag, startPoint x: 448, startPoint y: 216, endPoint x: 466, endPoint y: 218, distance: 18.8
click at [466, 218] on tr "1. 79 1,14 0,9" at bounding box center [470, 221] width 168 height 25
click at [485, 371] on label "Attālums" at bounding box center [678, 381] width 585 height 26
click at [425, 384] on span "Attālums" at bounding box center [437, 380] width 91 height 11
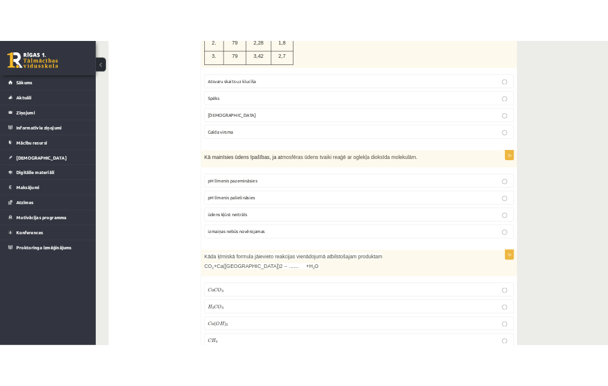
scroll to position [1205, 0]
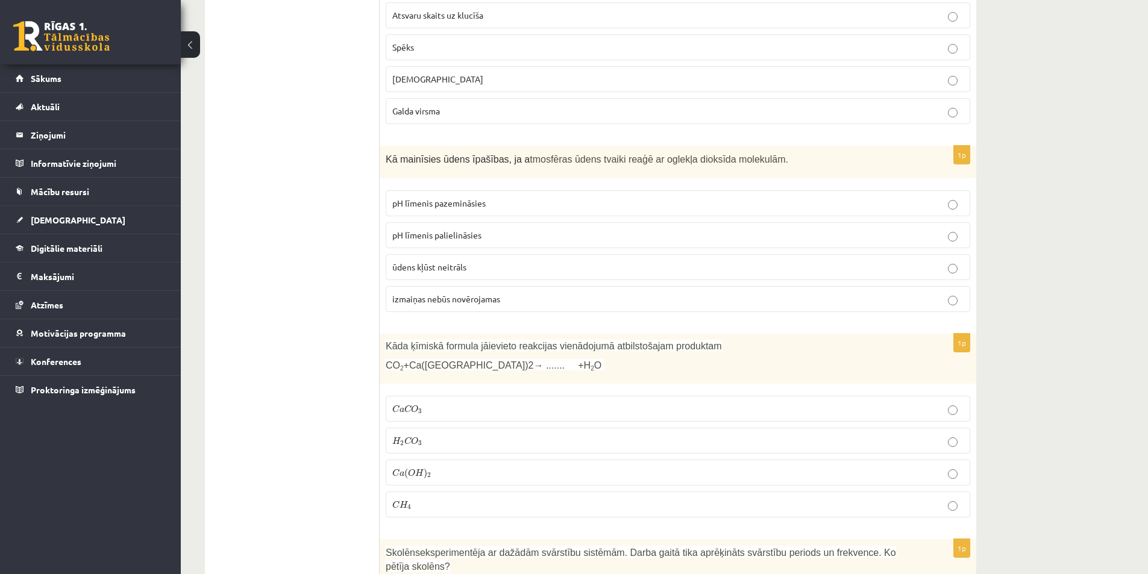
drag, startPoint x: 343, startPoint y: 325, endPoint x: 386, endPoint y: 541, distance: 220.1
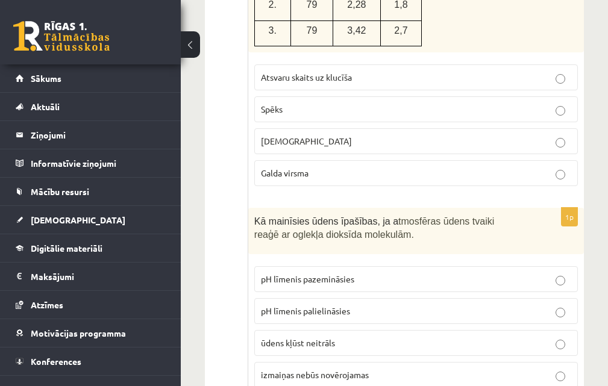
scroll to position [1266, 0]
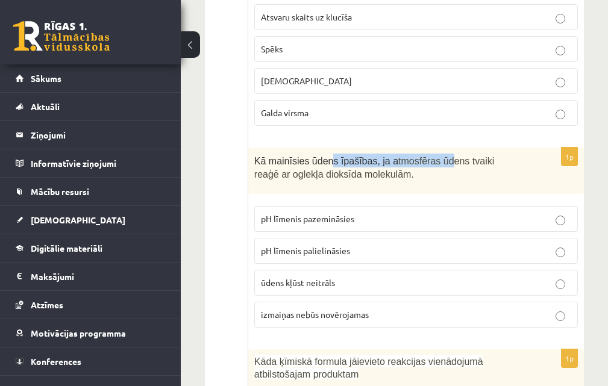
drag, startPoint x: 436, startPoint y: 149, endPoint x: 458, endPoint y: 152, distance: 22.5
click at [456, 154] on p "Kā mainīsies ūdens īpašības, ja a tmosfēras ūdens tvaiki reaģē ar oglekļa dioks…" at bounding box center [385, 167] width 263 height 27
click at [458, 156] on span "tmosfēras ūdens tvaiki reaģē ar oglekļa dioksīda molekulām." at bounding box center [374, 168] width 240 height 24
click at [338, 277] on p "ūdens kļūst neitrāls" at bounding box center [416, 283] width 310 height 13
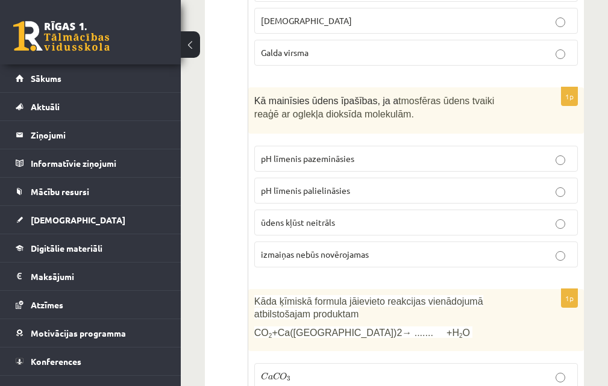
scroll to position [1446, 0]
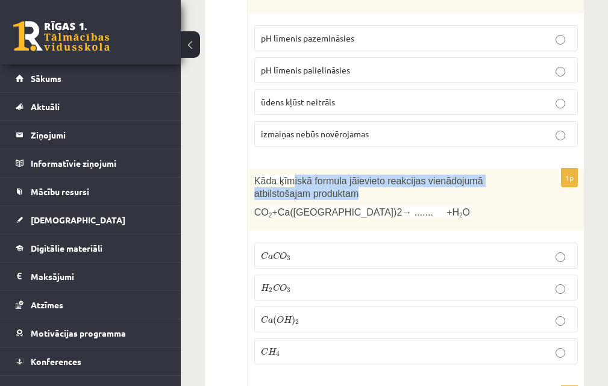
drag, startPoint x: 402, startPoint y: 177, endPoint x: 409, endPoint y: 178, distance: 7.3
click at [409, 177] on p "Kāda ķīmiskā formula jāievieto reakcijas vienādojumā atbilstošajam produktam" at bounding box center [385, 187] width 263 height 25
click at [413, 178] on p "Kāda ķīmiskā formula jāievieto reakcijas vienādojumā atbilstošajam produktam" at bounding box center [385, 187] width 263 height 25
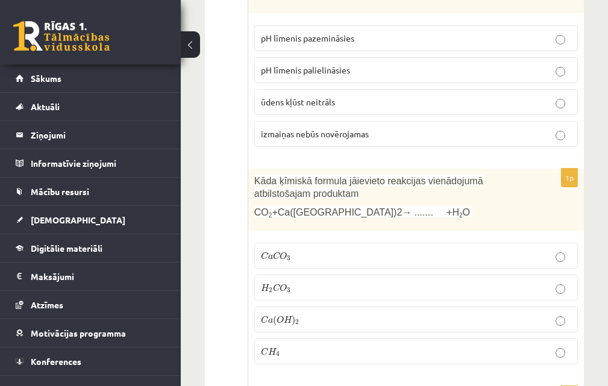
click at [407, 192] on div "Kāda ķīmiskā formula jāievieto reakcijas vienādojumā atbilstošajam produktam CO…" at bounding box center [416, 200] width 336 height 62
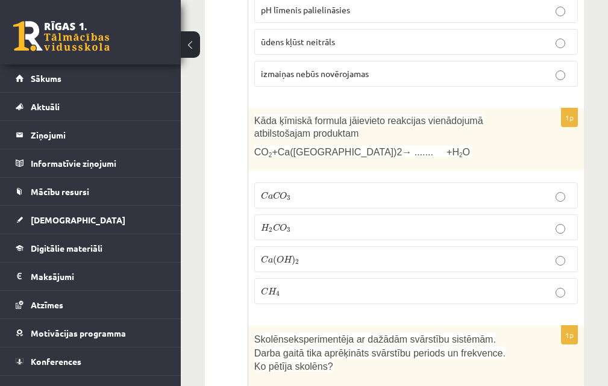
drag, startPoint x: 286, startPoint y: 330, endPoint x: 298, endPoint y: 328, distance: 11.5
click at [348, 221] on p "H 2 C O 3 H 2 C O 3" at bounding box center [416, 227] width 310 height 13
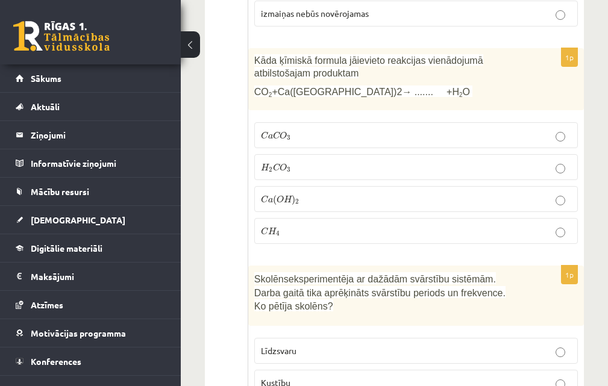
drag, startPoint x: 406, startPoint y: 197, endPoint x: 380, endPoint y: 235, distance: 46.0
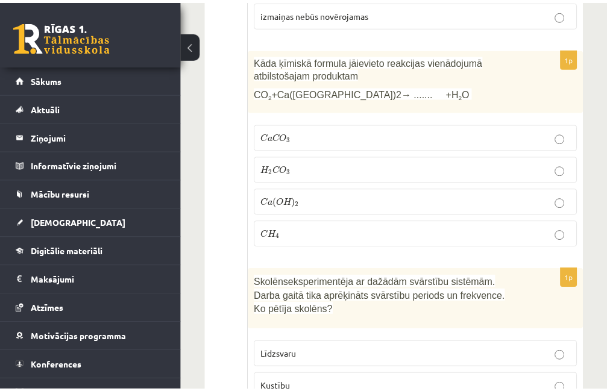
scroll to position [1687, 0]
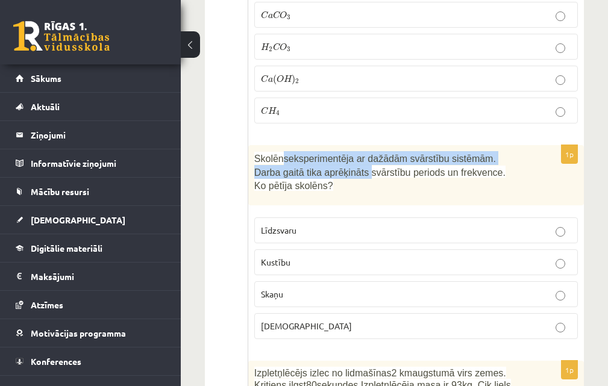
click at [413, 163] on p "Skolēns eksperimentēja ar dažādām svārstību sistēmām. Darba gaitā tika aprēķinā…" at bounding box center [385, 171] width 263 height 41
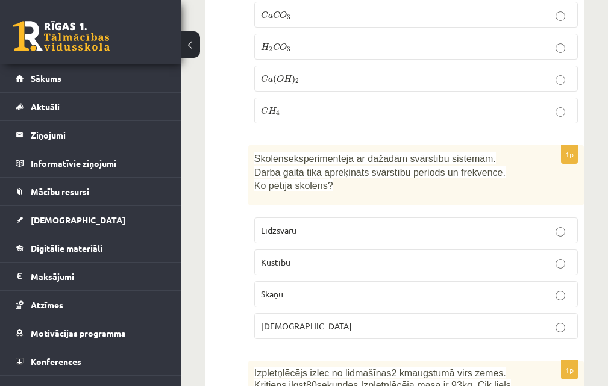
click at [420, 165] on span "eksperimentēja ar dažādām svārstību sistēmām. Darba gaitā tika aprēķināts svārs…" at bounding box center [379, 172] width 251 height 37
click at [406, 154] on span "eksperimentēja ar dažādām svārstību sistēmām. Darba gaitā tika aprēķināts svārs…" at bounding box center [379, 172] width 251 height 37
click at [412, 154] on span "eksperimentēja ar dažādām svārstību sistēmām. Darba gaitā tika aprēķināts svārs…" at bounding box center [379, 172] width 251 height 37
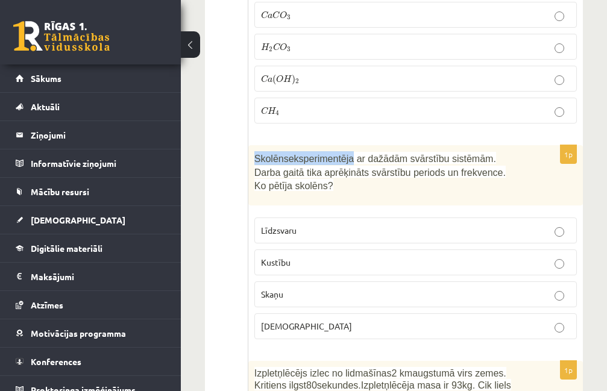
click at [371, 154] on p "Skolēns eksperimentēja ar dažādām svārstību sistēmām. Darba gaitā tika aprēķinā…" at bounding box center [385, 171] width 262 height 41
click at [393, 155] on span "eksperimentēja ar dažādām svārstību sistēmām. Darba gaitā tika aprēķināts svārs…" at bounding box center [379, 172] width 251 height 37
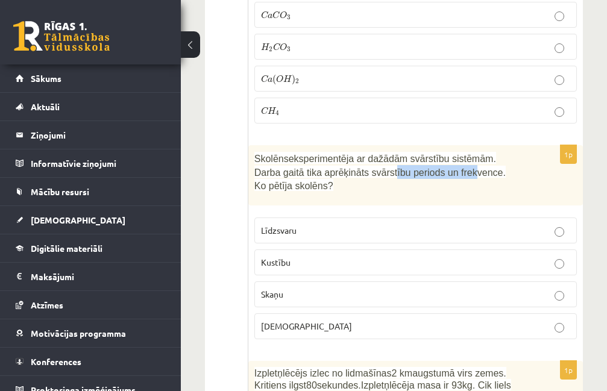
drag, startPoint x: 391, startPoint y: 162, endPoint x: 436, endPoint y: 165, distance: 45.9
click at [434, 165] on span "eksperimentēja ar dažādām svārstību sistēmām. Darba gaitā tika aprēķināts svārs…" at bounding box center [379, 172] width 251 height 37
click at [436, 165] on span "eksperimentēja ar dažādām svārstību sistēmām. Darba gaitā tika aprēķināts svārs…" at bounding box center [379, 172] width 251 height 37
click at [352, 224] on p "Līdzsvaru" at bounding box center [415, 230] width 309 height 13
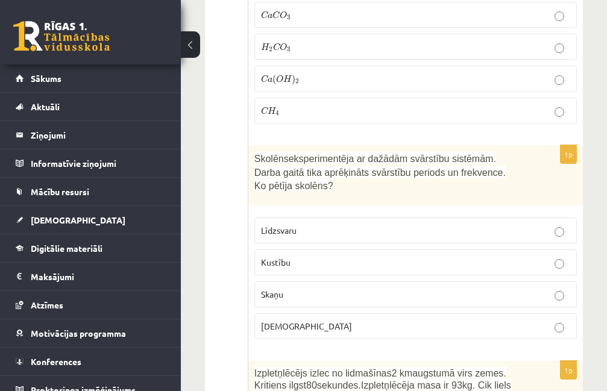
scroll to position [1748, 0]
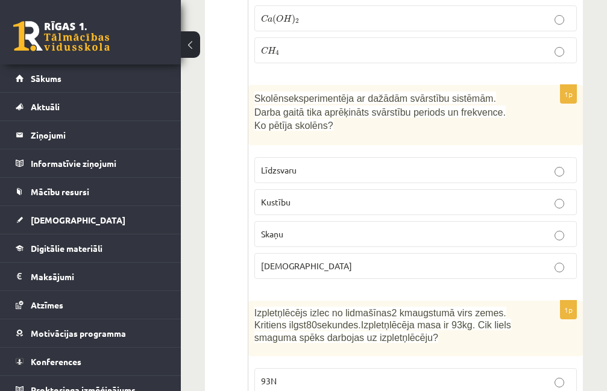
click at [337, 233] on label "Skaņu" at bounding box center [415, 234] width 322 height 26
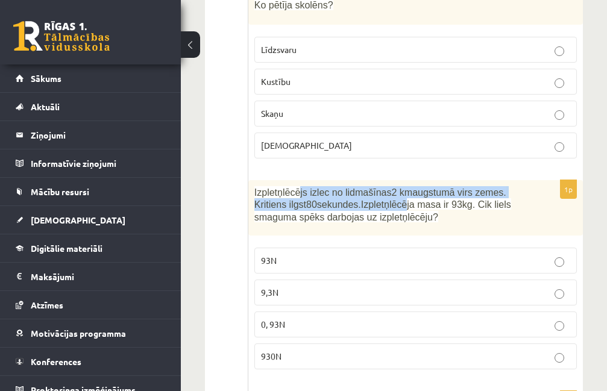
drag, startPoint x: 333, startPoint y: 186, endPoint x: 413, endPoint y: 193, distance: 80.5
click at [403, 192] on span "Izpletņlēcējs izlec no lidmašīnas 2 km augstumā virs zemes. Kritiens ilgst 80 s…" at bounding box center [382, 204] width 257 height 35
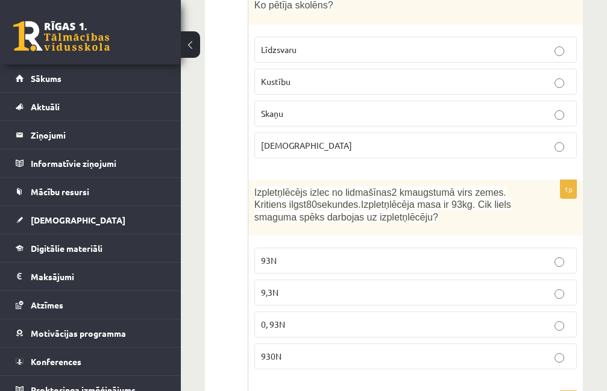
click at [439, 194] on span "Izpletņlēcējs izlec no lidmašīnas 2 km augstumā virs zemes. Kritiens ilgst 80 s…" at bounding box center [382, 204] width 257 height 35
click at [361, 198] on span "Izpletņlēcējs izlec no lidmašīnas 2 km augstumā virs zemes. Kritiens ilgst 80 s…" at bounding box center [382, 204] width 257 height 36
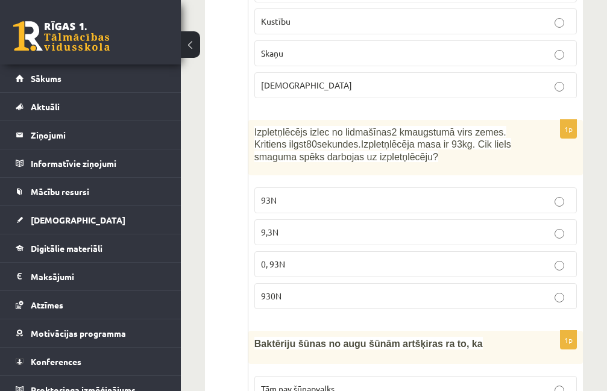
click at [311, 194] on p "93N" at bounding box center [415, 200] width 309 height 13
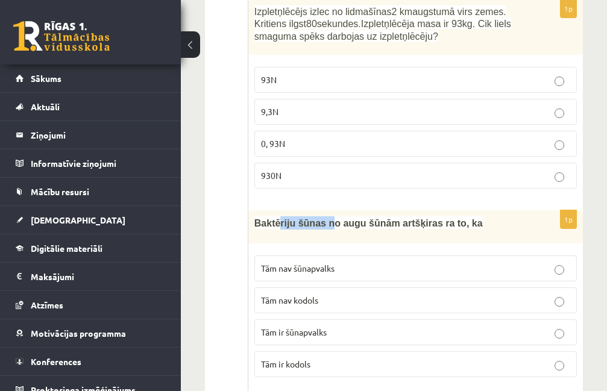
drag, startPoint x: 386, startPoint y: 215, endPoint x: 457, endPoint y: 218, distance: 71.2
click at [436, 217] on p "Baktēriju šūnas no augu šūnām artšķiras ra to, ka" at bounding box center [385, 222] width 262 height 13
click at [457, 218] on p "Baktēriju šūnas no augu šūnām artšķiras ra to, ka" at bounding box center [385, 222] width 262 height 13
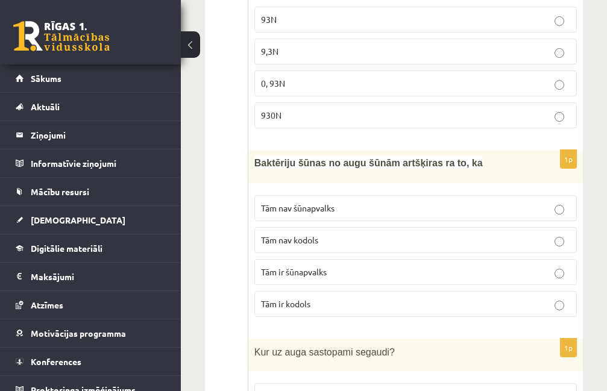
scroll to position [2169, 0]
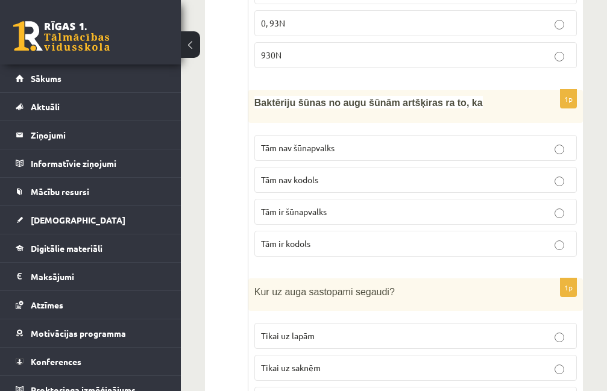
click at [329, 237] on p "Tām ir kodols" at bounding box center [415, 243] width 309 height 13
click at [345, 142] on p "Tām nav šūnapvalks" at bounding box center [415, 148] width 309 height 13
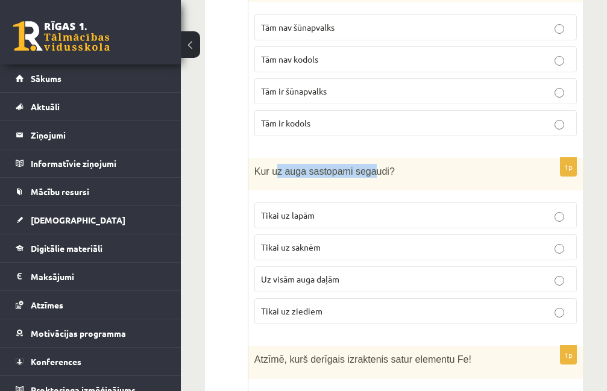
drag, startPoint x: 293, startPoint y: 160, endPoint x: 384, endPoint y: 163, distance: 91.0
click at [384, 164] on p "Kur uz auga sastopami segaudi?" at bounding box center [385, 171] width 262 height 14
click at [391, 164] on p "Kur uz auga sastopami segaudi?" at bounding box center [385, 171] width 262 height 14
click at [394, 168] on div "Kur uz auga sastopami segaudi?" at bounding box center [415, 174] width 334 height 33
click at [353, 169] on div "Kur uz auga sastopami segaudi?" at bounding box center [415, 174] width 334 height 33
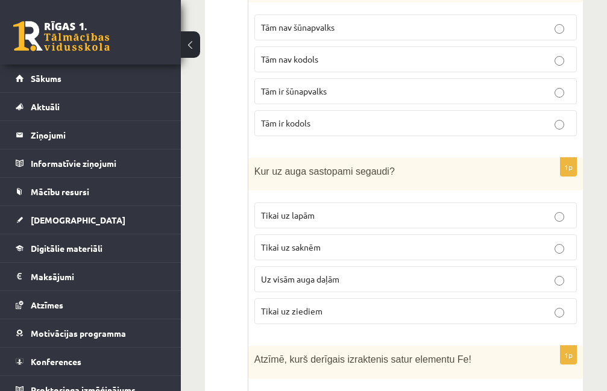
drag, startPoint x: 240, startPoint y: 188, endPoint x: 268, endPoint y: 157, distance: 41.0
drag, startPoint x: 347, startPoint y: 162, endPoint x: 421, endPoint y: 168, distance: 73.7
click at [369, 166] on span "Kur uz auga sastopami segaudi?" at bounding box center [324, 171] width 140 height 10
click at [418, 168] on div "Kur uz auga sastopami segaudi?" at bounding box center [415, 174] width 334 height 33
drag, startPoint x: 316, startPoint y: 167, endPoint x: 308, endPoint y: 246, distance: 79.4
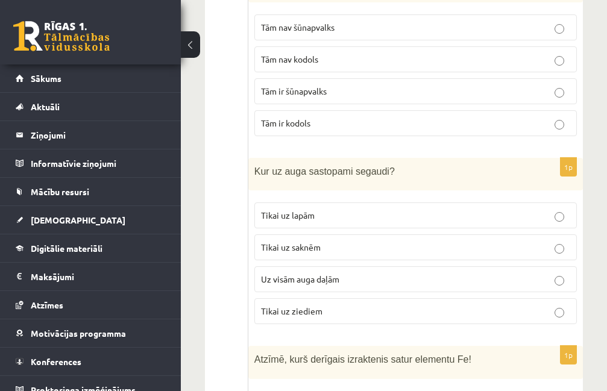
click at [328, 209] on p "Tikai uz lapām" at bounding box center [415, 215] width 309 height 13
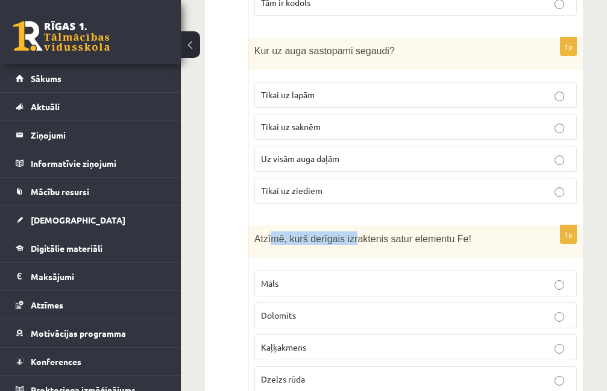
click at [374, 234] on span "Atzīmē, kurš derīgais izraktenis satur elementu Fe!" at bounding box center [362, 239] width 217 height 10
click at [403, 234] on span "Atzīmē, kurš derīgais izraktenis satur elementu Fe!" at bounding box center [362, 239] width 217 height 10
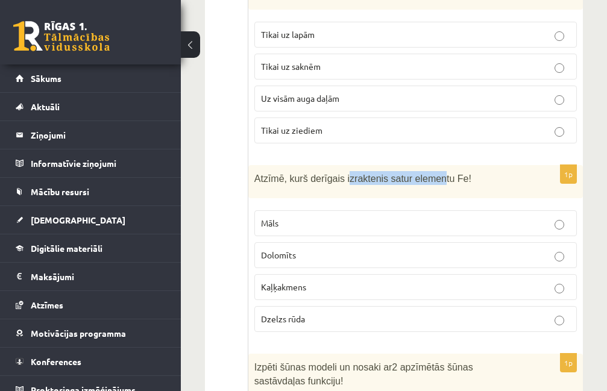
drag, startPoint x: 375, startPoint y: 168, endPoint x: 455, endPoint y: 175, distance: 80.5
click at [450, 174] on div "Atzīmē, kurš derīgais izraktenis satur elementu Fe!" at bounding box center [415, 181] width 334 height 33
click at [455, 175] on div "Atzīmē, kurš derīgais izraktenis satur elementu Fe!" at bounding box center [415, 181] width 334 height 33
click at [304, 313] on span "Dzelzs rūda" at bounding box center [283, 318] width 44 height 11
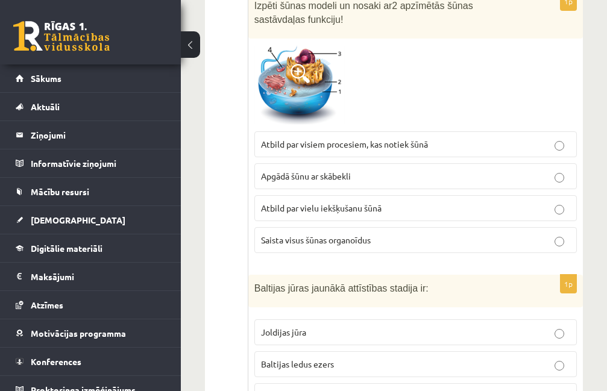
scroll to position [2772, 0]
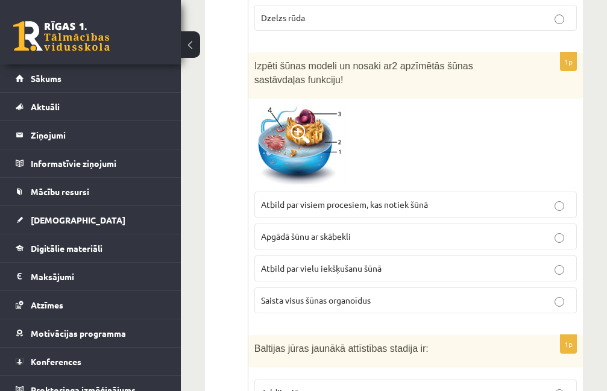
drag, startPoint x: 312, startPoint y: 72, endPoint x: 390, endPoint y: 64, distance: 78.2
click at [376, 64] on p "Izpēti šūnas modeli un nosaki ar 2 apzīmētās šūnas sastāvdaļas funkciju!" at bounding box center [385, 71] width 262 height 27
click at [390, 64] on p "Izpēti šūnas modeli un nosaki ar 2 apzīmētās šūnas sastāvdaļas funkciju!" at bounding box center [385, 71] width 262 height 27
drag, startPoint x: 386, startPoint y: 58, endPoint x: 456, endPoint y: 63, distance: 70.1
click at [445, 62] on p "Izpēti šūnas modeli un nosaki ar 2 apzīmētās šūnas sastāvdaļas funkciju!" at bounding box center [385, 71] width 262 height 27
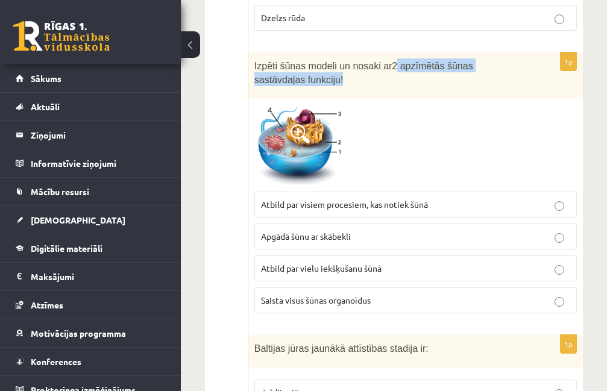
click at [457, 63] on p "Izpēti šūnas modeli un nosaki ar 2 apzīmētās šūnas sastāvdaļas funkciju!" at bounding box center [385, 71] width 262 height 27
drag, startPoint x: 343, startPoint y: 56, endPoint x: 454, endPoint y: 57, distance: 110.9
click at [452, 58] on p "Izpēti šūnas modeli un nosaki ar 2 apzīmētās šūnas sastāvdaļas funkciju!" at bounding box center [385, 71] width 262 height 27
click at [454, 61] on span "2 apzīmētās šūnas sastāvdaļas funkciju!" at bounding box center [363, 73] width 219 height 24
click at [304, 124] on span at bounding box center [299, 133] width 19 height 19
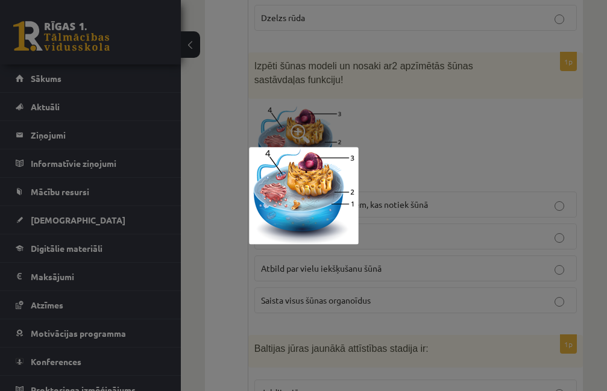
click at [436, 146] on div at bounding box center [303, 195] width 607 height 391
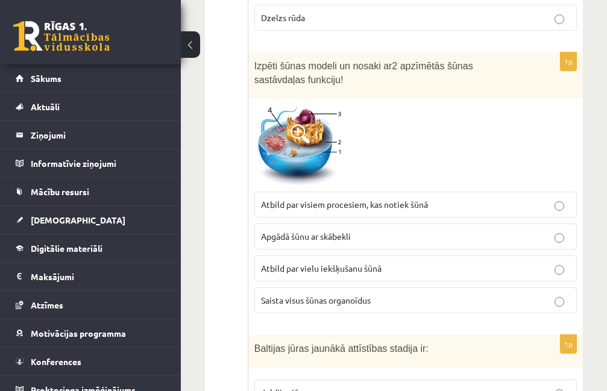
click at [422, 262] on p "Atbild par vielu iekšķušanu šūnā" at bounding box center [415, 268] width 309 height 13
click at [348, 295] on label "Saista visus šūnas organoīdus" at bounding box center [415, 300] width 322 height 26
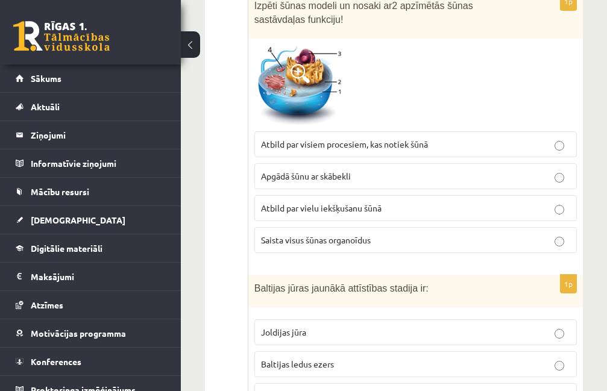
scroll to position [2893, 0]
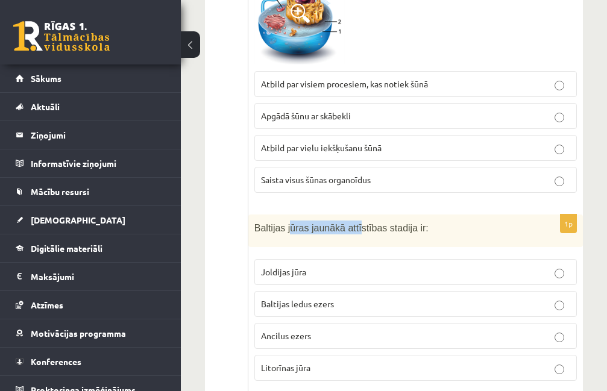
drag, startPoint x: 370, startPoint y: 216, endPoint x: 417, endPoint y: 218, distance: 47.0
click at [402, 223] on span "Baltijas jūras jaunākā attīstības stadija ir:" at bounding box center [341, 228] width 174 height 10
click at [417, 221] on p "Baltijas jūras jaunākā attīstības stadija ir:" at bounding box center [385, 228] width 262 height 14
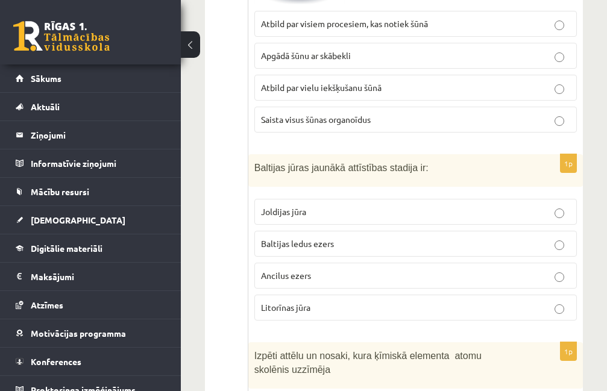
click at [340, 305] on label "Litorīnas jūra" at bounding box center [415, 308] width 322 height 26
click at [327, 231] on label "Baltijas ledus ezers" at bounding box center [415, 244] width 322 height 26
click at [326, 263] on label "Ancilus ezers" at bounding box center [415, 276] width 322 height 26
click at [314, 301] on p "Litorīnas jūra" at bounding box center [415, 307] width 309 height 13
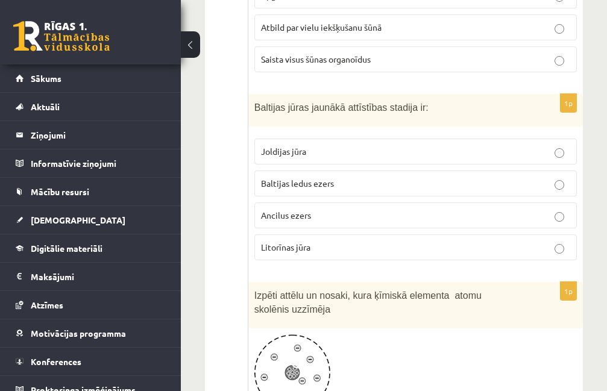
scroll to position [3134, 0]
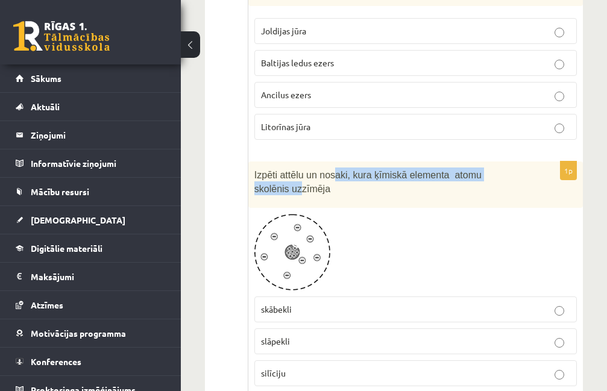
drag, startPoint x: 340, startPoint y: 168, endPoint x: 362, endPoint y: 169, distance: 21.7
click at [354, 169] on p "Izpēti attēlu un nosaki, kura ķīmiskā elementa atomu skolēnis uzzīmēja" at bounding box center [385, 181] width 262 height 27
click at [362, 169] on p "Izpēti attēlu un nosaki, kura ķīmiskā elementa atomu skolēnis uzzīmēja" at bounding box center [385, 181] width 262 height 27
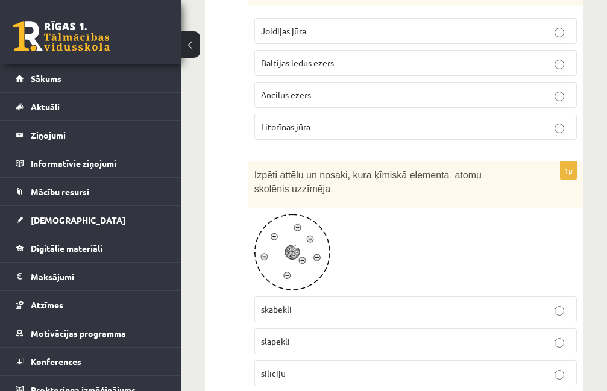
click at [345, 180] on p "Izpēti attēlu un nosaki, kura ķīmiskā elementa atomu skolēnis uzzīmēja" at bounding box center [385, 181] width 262 height 27
drag, startPoint x: 278, startPoint y: 179, endPoint x: 306, endPoint y: 177, distance: 27.8
click at [305, 177] on p "Izpēti attēlu un nosaki, kura ķīmiskā elementa atomu skolēnis uzzīmēja" at bounding box center [385, 181] width 262 height 27
click at [306, 177] on p "Izpēti attēlu un nosaki, kura ķīmiskā elementa atomu skolēnis uzzīmēja" at bounding box center [385, 181] width 262 height 27
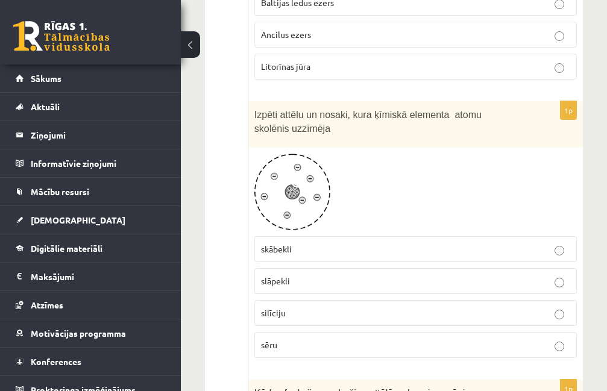
click at [321, 236] on label "skābekli" at bounding box center [415, 249] width 322 height 26
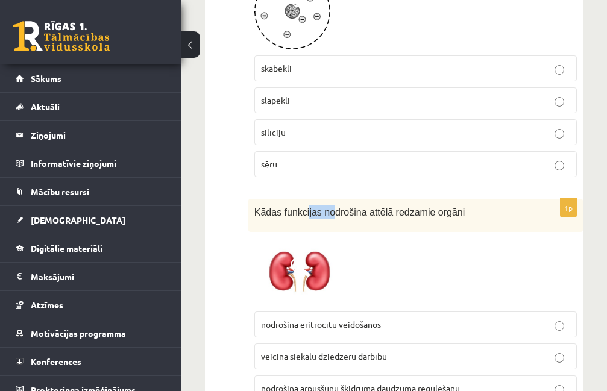
drag, startPoint x: 347, startPoint y: 198, endPoint x: 382, endPoint y: 198, distance: 35.6
click at [365, 207] on span "Kādas funkcijas nodrošina attēlā redzamie orgāni" at bounding box center [359, 212] width 211 height 10
click at [401, 207] on span "Kādas funkcijas nodrošina attēlā redzamie orgāni" at bounding box center [359, 212] width 211 height 10
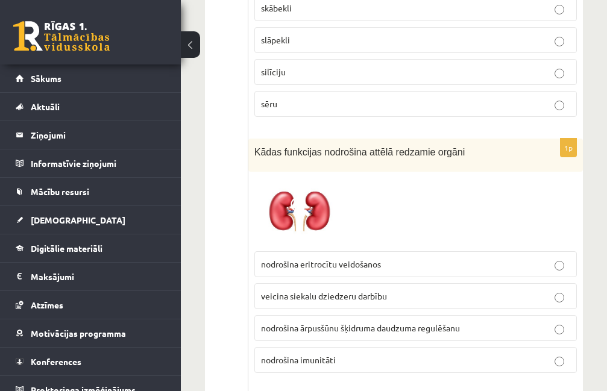
scroll to position [3495, 0]
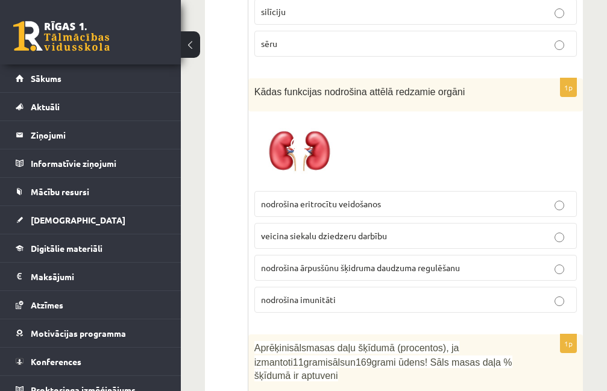
click at [392, 262] on span "nodrošina ārpusšūnu šķidruma daudzuma regulēšanu" at bounding box center [360, 267] width 199 height 11
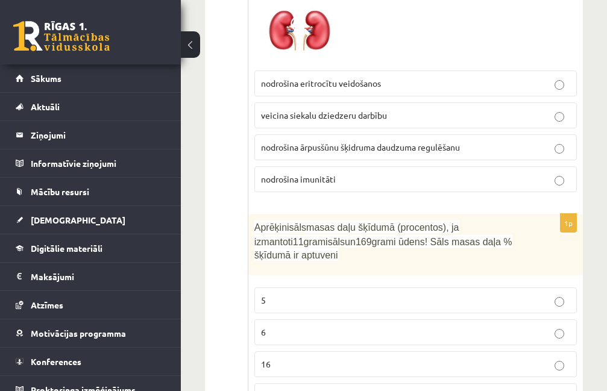
scroll to position [3676, 0]
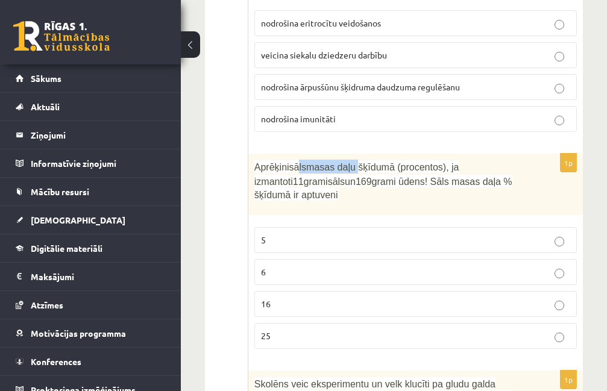
drag, startPoint x: 303, startPoint y: 157, endPoint x: 391, endPoint y: 158, distance: 88.6
click at [372, 160] on p "Aprēķini sāls masas daļu šķīdumā (procentos), ja izmantoti 11 grami sāls un 169…" at bounding box center [385, 181] width 262 height 42
click at [392, 162] on span "masas daļu šķīdumā (procentos), ja izmantoti" at bounding box center [356, 174] width 205 height 24
drag, startPoint x: 340, startPoint y: 151, endPoint x: 441, endPoint y: 159, distance: 100.3
click at [430, 162] on span "masas daļu šķīdumā (procentos), ja izmantoti" at bounding box center [356, 174] width 205 height 24
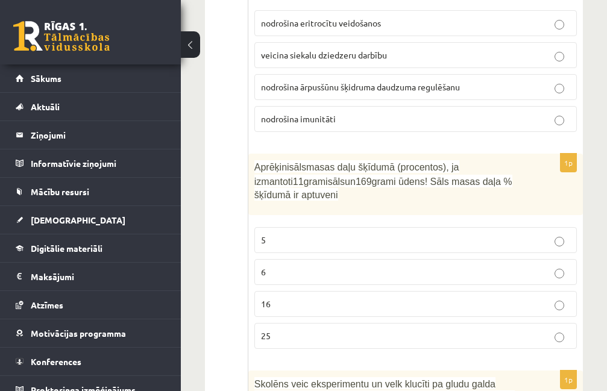
click at [450, 161] on p "Aprēķini sāls masas daļu šķīdumā (procentos), ja izmantoti 11 grami sāls un 169…" at bounding box center [385, 181] width 262 height 42
drag, startPoint x: 415, startPoint y: 158, endPoint x: 459, endPoint y: 157, distance: 44.6
click at [450, 162] on span "masas daļu šķīdumā (procentos), ja izmantoti" at bounding box center [356, 174] width 205 height 24
drag, startPoint x: 459, startPoint y: 157, endPoint x: 486, endPoint y: 162, distance: 27.0
click at [459, 162] on span "masas daļu šķīdumā (procentos), ja izmantoti" at bounding box center [356, 174] width 205 height 24
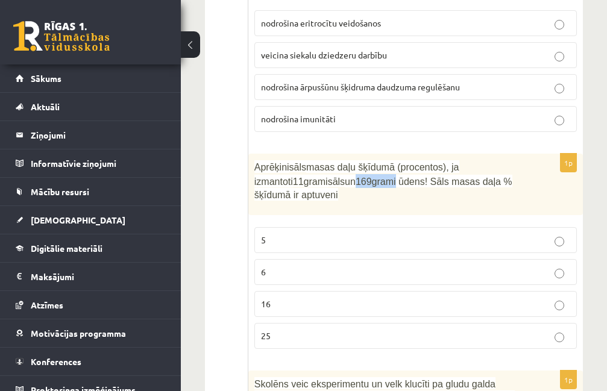
drag, startPoint x: 340, startPoint y: 163, endPoint x: 356, endPoint y: 165, distance: 15.8
click at [350, 164] on p "Aprēķini sāls masas daļu šķīdumā (procentos), ja izmantoti 11 grami sāls un 169…" at bounding box center [385, 181] width 262 height 42
click at [358, 177] on span "grami ūdens! Sāls masas daļa % šķīdumā ir aptuveni" at bounding box center [383, 189] width 258 height 24
click at [337, 190] on div "Aprēķini sāls masas daļu šķīdumā (procentos), ja izmantoti 11 grami sāls un 169…" at bounding box center [415, 184] width 334 height 61
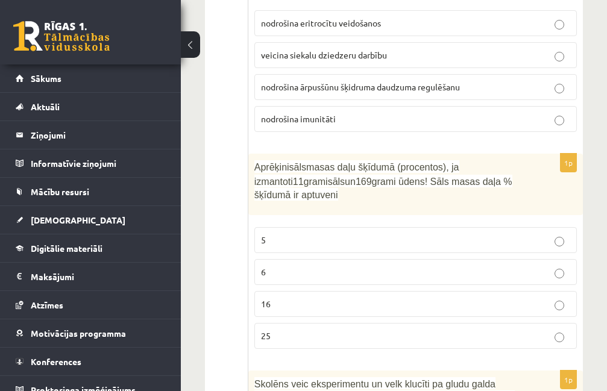
click at [313, 291] on label "16" at bounding box center [415, 304] width 322 height 26
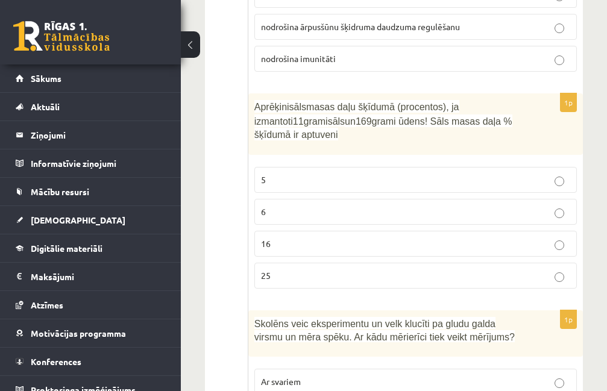
scroll to position [3797, 0]
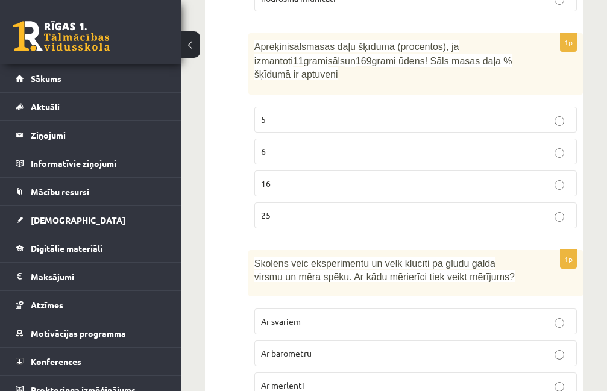
click at [333, 150] on label "6" at bounding box center [415, 152] width 322 height 26
click at [310, 177] on p "16" at bounding box center [415, 183] width 309 height 13
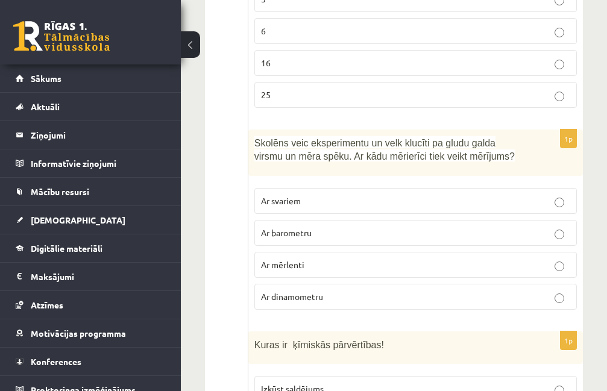
drag, startPoint x: 274, startPoint y: 127, endPoint x: 413, endPoint y: 130, distance: 139.2
click at [416, 138] on span "Skolēns veic eksperimentu un velk klucīti pa gludu galda virsmu un mēra spēku. …" at bounding box center [384, 150] width 260 height 24
click at [550, 134] on div "Skolēns veic eksperimentu un velk klucīti pa gludu galda virsmu un mēra spēku. …" at bounding box center [415, 153] width 334 height 46
click at [550, 136] on div "Skolēns veic eksperimentu un velk klucīti pa gludu galda virsmu un mēra spēku. …" at bounding box center [415, 153] width 334 height 46
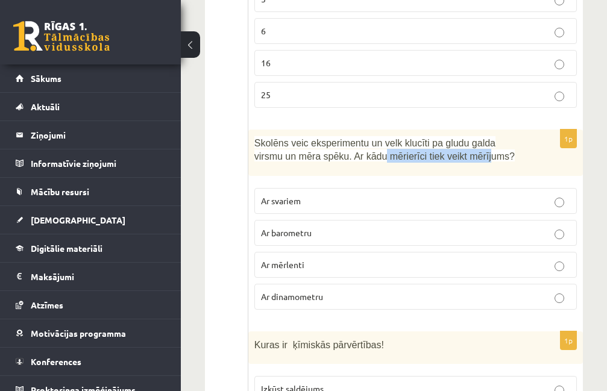
drag, startPoint x: 336, startPoint y: 140, endPoint x: 460, endPoint y: 155, distance: 125.7
click at [442, 153] on div "Skolēns veic eksperimentu un velk klucīti pa gludu galda virsmu un mēra spēku. …" at bounding box center [415, 153] width 334 height 46
click at [462, 155] on div "Skolēns veic eksperimentu un velk klucīti pa gludu galda virsmu un mēra spēku. …" at bounding box center [415, 153] width 334 height 46
click at [351, 195] on p "Ar svariem" at bounding box center [415, 201] width 309 height 13
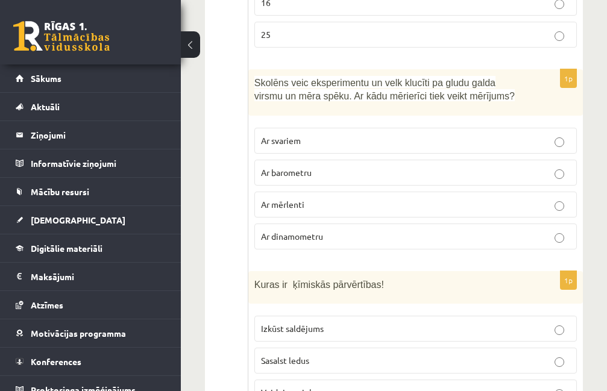
click at [333, 230] on p "Ar dinamometru" at bounding box center [415, 236] width 309 height 13
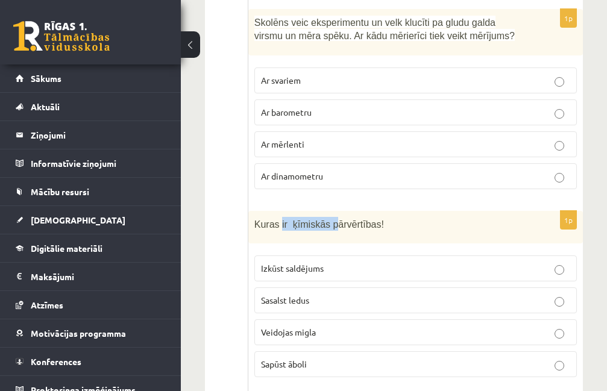
click at [377, 217] on p "Kuras ir ķīmiskās pārvērtības!" at bounding box center [385, 224] width 262 height 14
click at [399, 217] on p "Kuras ir ķīmiskās pārvērtības!" at bounding box center [385, 224] width 262 height 14
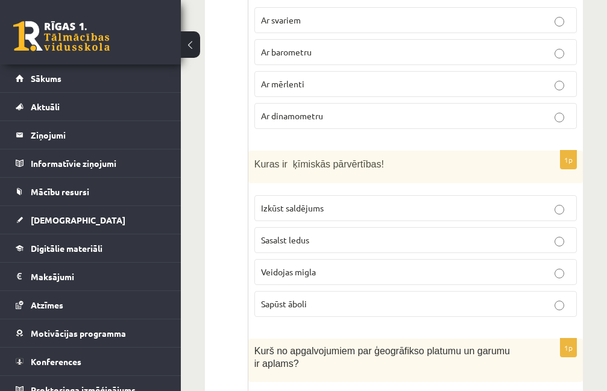
drag, startPoint x: 350, startPoint y: 192, endPoint x: 345, endPoint y: 218, distance: 26.5
click at [350, 202] on p "Izkūst saldējums" at bounding box center [415, 208] width 309 height 13
click at [341, 234] on p "Sasalst ledus" at bounding box center [415, 240] width 309 height 13
click at [340, 266] on p "Veidojas migla" at bounding box center [415, 272] width 309 height 13
click at [336, 298] on p "Sapūst āboli" at bounding box center [415, 304] width 309 height 13
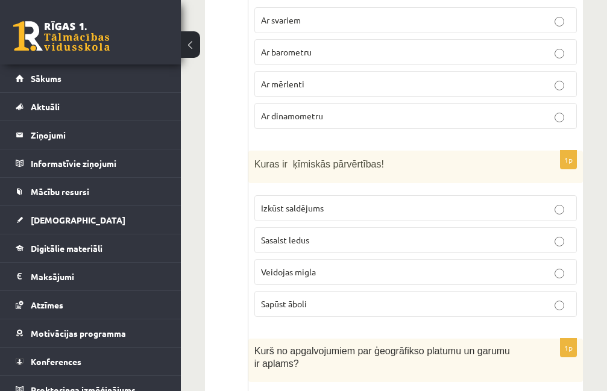
click at [361, 234] on p "Sasalst ledus" at bounding box center [415, 240] width 309 height 13
click at [350, 202] on p "Izkūst saldējums" at bounding box center [415, 208] width 309 height 13
click at [327, 234] on p "Sasalst ledus" at bounding box center [415, 240] width 309 height 13
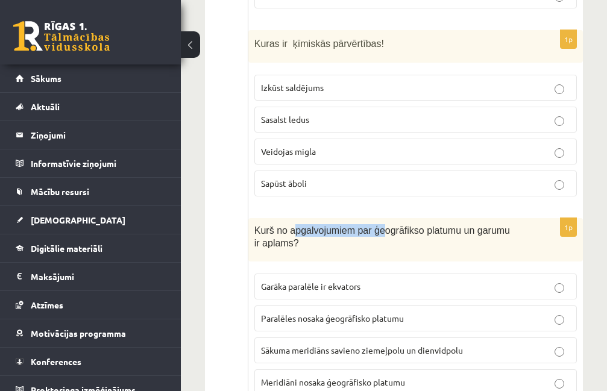
click at [405, 225] on span "Kurš no apgalvojumiem par ģeogrāfikso platumu un garumu ir aplams?" at bounding box center [382, 236] width 256 height 23
click at [418, 225] on span "Kurš no apgalvojumiem par ģeogrāfikso platumu un garumu ir aplams?" at bounding box center [382, 236] width 256 height 23
drag, startPoint x: 319, startPoint y: 234, endPoint x: 344, endPoint y: 228, distance: 25.6
drag, startPoint x: 371, startPoint y: 218, endPoint x: 465, endPoint y: 219, distance: 94.0
click at [462, 225] on span "Kurš no apgalvojumiem par ģeogrāfikso platumu un garumu ir aplams?" at bounding box center [382, 236] width 256 height 23
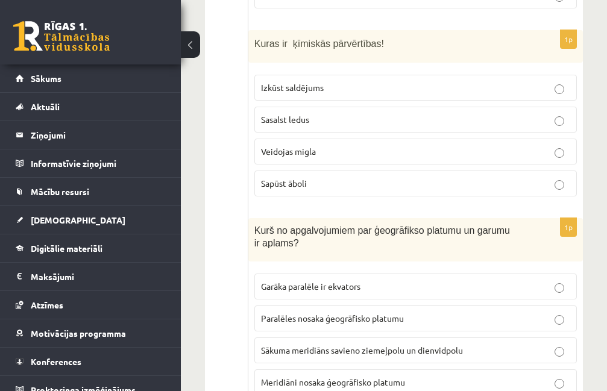
click at [465, 225] on span "Kurš no apgalvojumiem par ģeogrāfikso platumu un garumu ir aplams?" at bounding box center [382, 236] width 256 height 23
drag, startPoint x: 215, startPoint y: 145, endPoint x: 221, endPoint y: 148, distance: 7.1
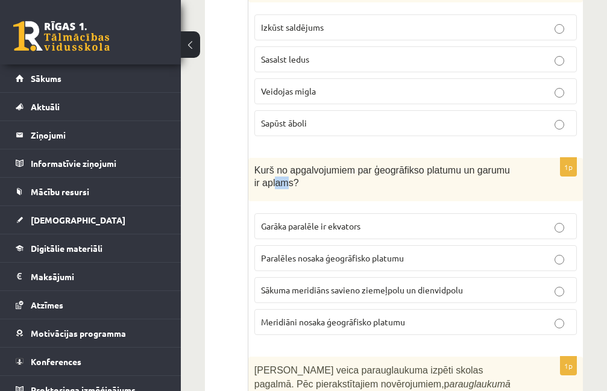
drag, startPoint x: 268, startPoint y: 167, endPoint x: 355, endPoint y: 167, distance: 86.8
click at [345, 167] on p "Kurš no apgalvojumiem par ģeogrāfikso platumu un garumu ir aplams?" at bounding box center [385, 176] width 262 height 25
click at [355, 167] on p "Kurš no apgalvojumiem par ģeogrāfikso platumu un garumu ir aplams?" at bounding box center [385, 176] width 262 height 25
drag, startPoint x: 292, startPoint y: 157, endPoint x: 364, endPoint y: 159, distance: 72.4
click at [347, 165] on span "Kurš no apgalvojumiem par ģeogrāfikso platumu un garumu ir aplams?" at bounding box center [382, 176] width 256 height 23
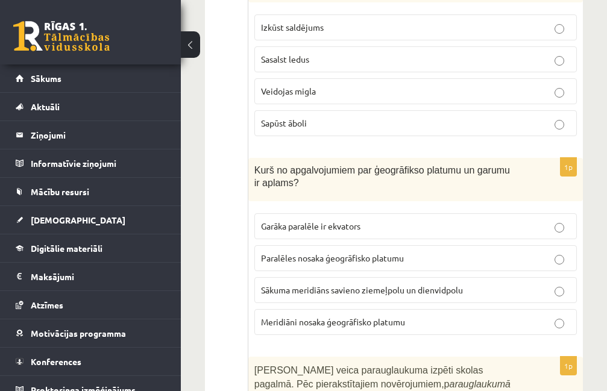
click at [372, 165] on span "Kurš no apgalvojumiem par ģeogrāfikso platumu un garumu ir aplams?" at bounding box center [382, 176] width 256 height 23
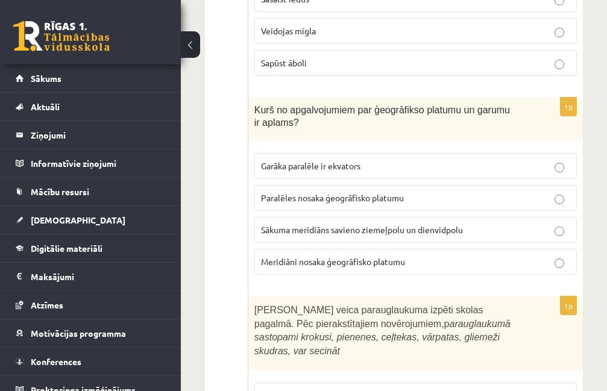
drag, startPoint x: 325, startPoint y: 184, endPoint x: 322, endPoint y: 6, distance: 177.8
click at [346, 160] on span "Garāka paralēle ir ekvators" at bounding box center [310, 165] width 99 height 11
click at [348, 192] on span "Paralēles nosaka ģeogrāfisko platumu" at bounding box center [332, 197] width 143 height 11
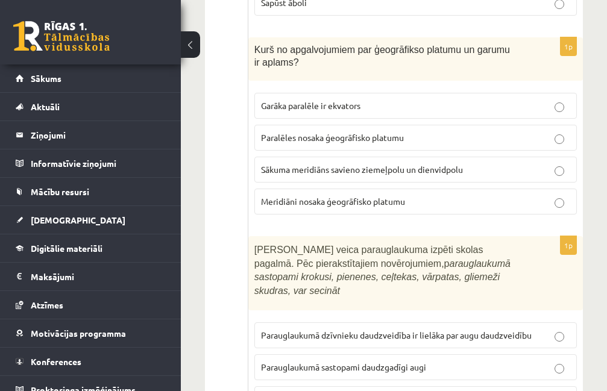
click at [325, 166] on label "Sākuma meridiāns savieno ziemeļpolu un dienvidpolu" at bounding box center [415, 170] width 322 height 26
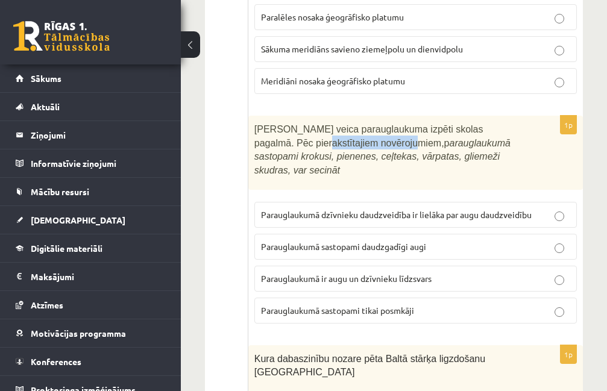
click at [386, 126] on span "Skolēni veica parauglaukuma izpēti skolas pagalmā. Pēc pierakstītajiem novēroju…" at bounding box center [382, 149] width 256 height 51
click at [409, 138] on icon "arauglaukumā sastopami krokusi, pienenes, ceļtekas, vārpatas, gliemeži skudras,…" at bounding box center [382, 156] width 256 height 37
drag, startPoint x: 289, startPoint y: 131, endPoint x: 381, endPoint y: 130, distance: 92.2
click at [379, 130] on span "Skolēni veica parauglaukuma izpēti skolas pagalmā. Pēc pierakstītajiem novēroju…" at bounding box center [382, 149] width 256 height 51
click at [383, 138] on icon "arauglaukumā sastopami krokusi, pienenes, ceļtekas, vārpatas, gliemeži skudras,…" at bounding box center [382, 156] width 256 height 37
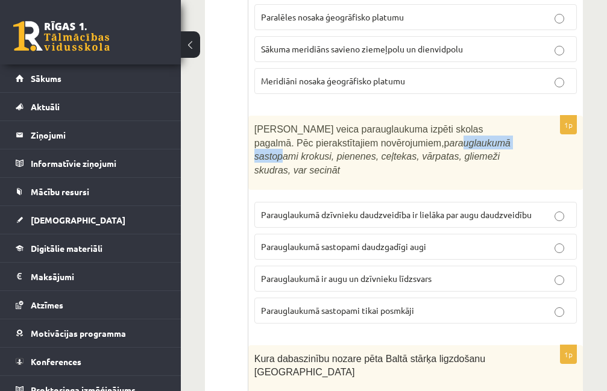
drag, startPoint x: 389, startPoint y: 132, endPoint x: 503, endPoint y: 134, distance: 113.3
click at [499, 138] on icon "arauglaukumā sastopami krokusi, pienenes, ceļtekas, vārpatas, gliemeži skudras,…" at bounding box center [382, 156] width 256 height 37
click at [518, 134] on div "Skolēni veica parauglaukuma izpēti skolas pagalmā. Pēc pierakstītajiem novēroju…" at bounding box center [415, 153] width 334 height 74
drag, startPoint x: 321, startPoint y: 140, endPoint x: 355, endPoint y: 140, distance: 33.8
click at [353, 140] on p "Skolēni veica parauglaukuma izpēti skolas pagalmā. Pēc pierakstītajiem novēroju…" at bounding box center [385, 149] width 262 height 54
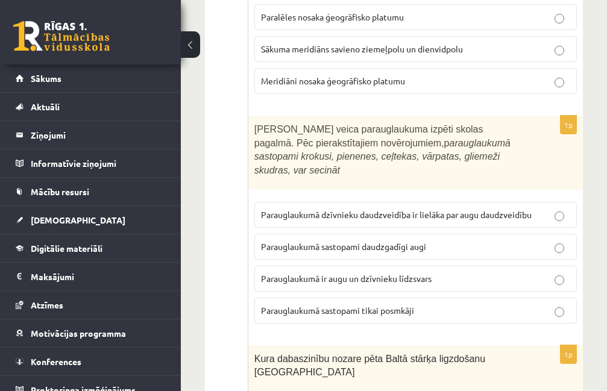
click at [355, 140] on icon "arauglaukumā sastopami krokusi, pienenes, ceļtekas, vārpatas, gliemeži skudras,…" at bounding box center [382, 156] width 256 height 37
drag, startPoint x: 324, startPoint y: 145, endPoint x: 325, endPoint y: 183, distance: 38.0
click at [347, 209] on span "Parauglaukumā dzīvnieku daudzveidība ir lielāka par augu daudzveidību" at bounding box center [396, 214] width 271 height 11
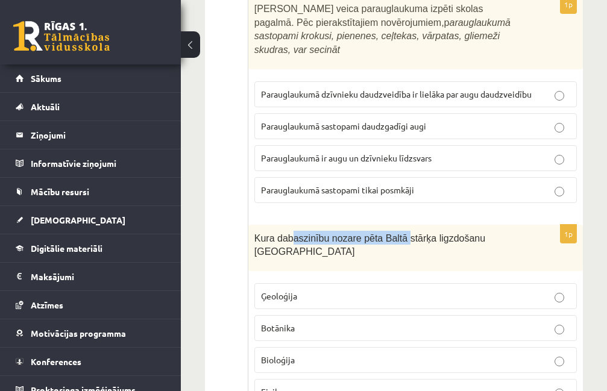
drag, startPoint x: 306, startPoint y: 211, endPoint x: 439, endPoint y: 216, distance: 133.3
click at [426, 233] on span "Kura dabaszinību nozare pēta Baltā stārķa ligzdošanu Latvijā" at bounding box center [369, 245] width 231 height 24
click at [444, 233] on span "Kura dabaszinību nozare pēta Baltā stārķa ligzdošanu Latvijā" at bounding box center [369, 245] width 231 height 24
drag, startPoint x: 294, startPoint y: 212, endPoint x: 373, endPoint y: 214, distance: 79.0
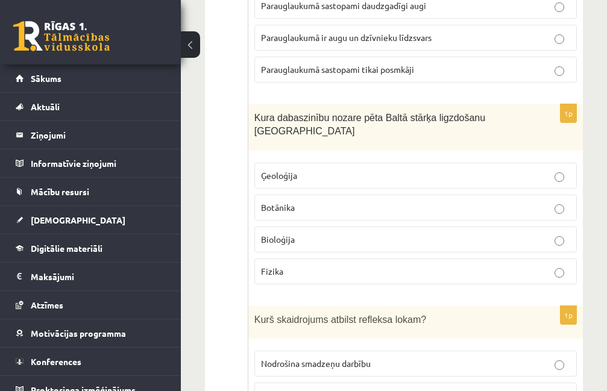
scroll to position [4701, 0]
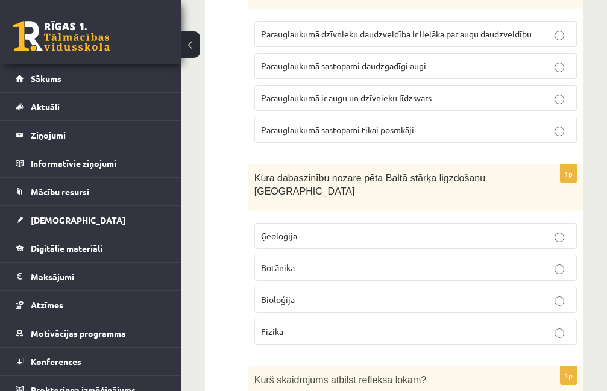
click at [283, 223] on label "Ģeoloģija" at bounding box center [415, 236] width 322 height 26
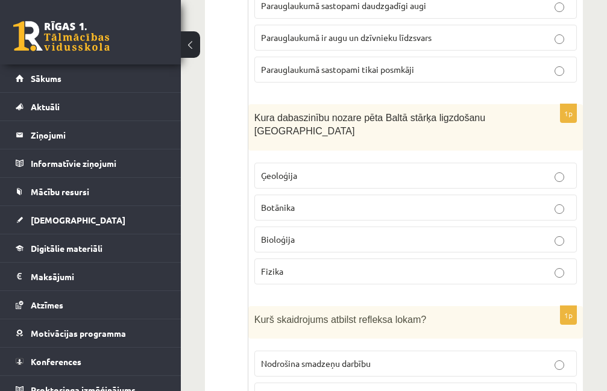
scroll to position [4881, 0]
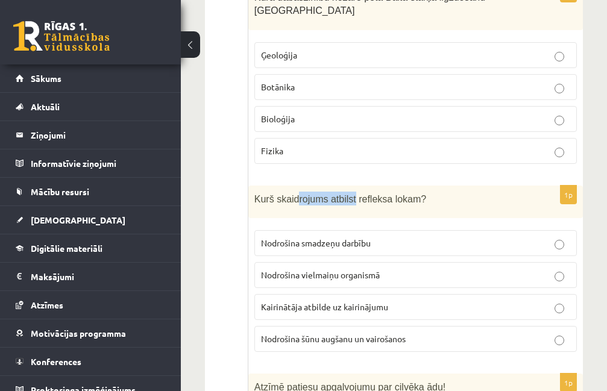
drag, startPoint x: 309, startPoint y: 159, endPoint x: 372, endPoint y: 168, distance: 64.5
click at [371, 186] on div "Kurš skaidrojums atbilst refleksa lokam?" at bounding box center [415, 202] width 334 height 33
drag, startPoint x: 372, startPoint y: 168, endPoint x: 217, endPoint y: 175, distance: 155.6
click at [371, 186] on div "Kurš skaidrojums atbilst refleksa lokam?" at bounding box center [415, 202] width 334 height 33
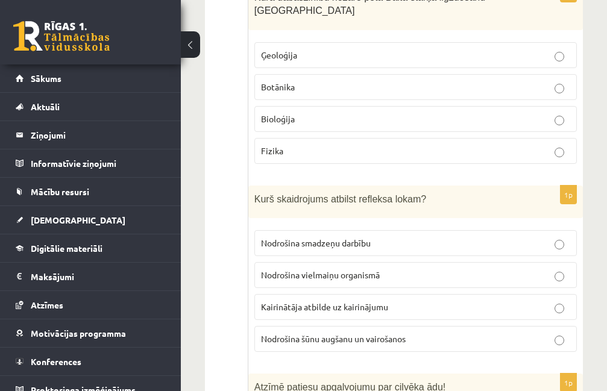
scroll to position [4942, 0]
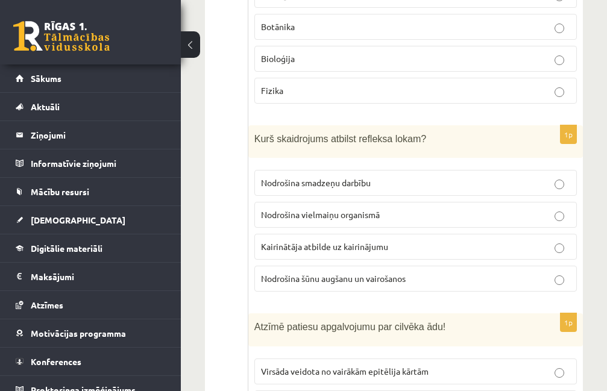
click at [282, 240] on p "Kairinātāja atbilde uz kairinājumu" at bounding box center [415, 246] width 309 height 13
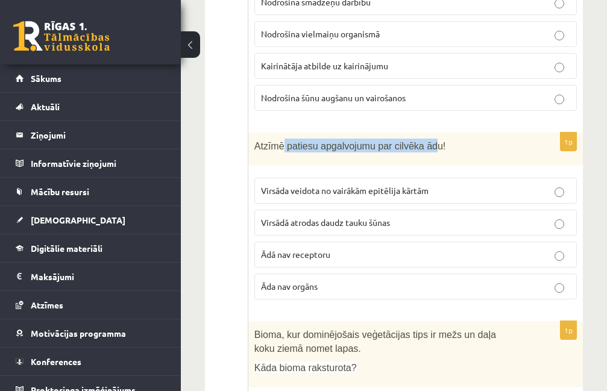
drag, startPoint x: 316, startPoint y: 99, endPoint x: 442, endPoint y: 104, distance: 126.0
click at [427, 141] on span "Atzīmē patiesu apgalvojumu par cilvēka ādu!" at bounding box center [350, 146] width 192 height 10
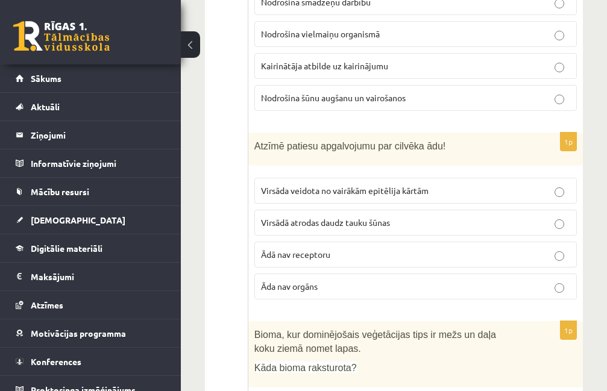
click at [442, 139] on p "Atzīmē patiesu apgalvojumu par cilvēka ādu!" at bounding box center [385, 146] width 262 height 14
click at [296, 185] on span "Virsāda veidota no vairākām epitēlija kārtām" at bounding box center [345, 190] width 168 height 11
click at [291, 249] on span "Ādā nav receptoru" at bounding box center [295, 254] width 69 height 11
click at [306, 281] on span "Āda nav orgāns" at bounding box center [289, 286] width 57 height 11
click at [324, 210] on label "Virsādā atrodas daudz tauku šūnas" at bounding box center [415, 223] width 322 height 26
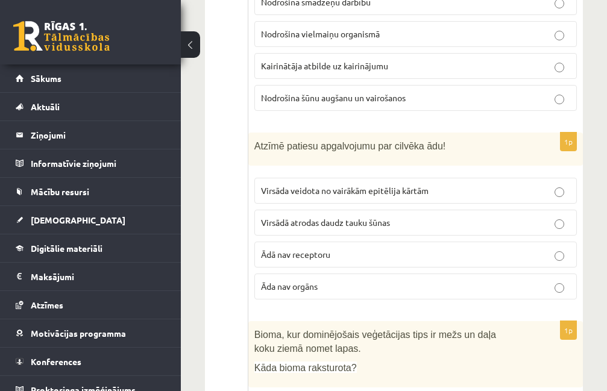
click at [378, 185] on span "Virsāda veidota no vairākām epitēlija kārtām" at bounding box center [345, 190] width 168 height 11
click at [387, 217] on span "Virsādā atrodas daudz tauku šūnas" at bounding box center [325, 222] width 129 height 11
drag, startPoint x: 327, startPoint y: 158, endPoint x: 275, endPoint y: 104, distance: 75.0
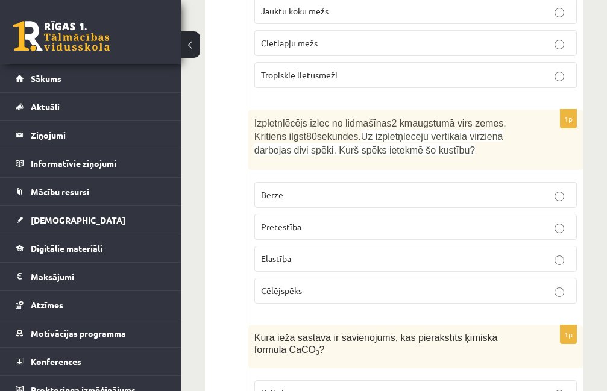
scroll to position [5254, 0]
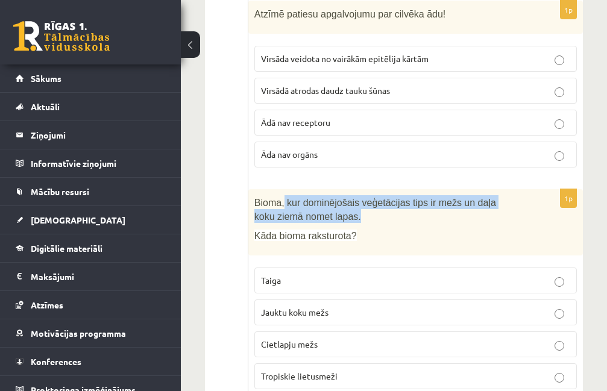
drag, startPoint x: 328, startPoint y: 166, endPoint x: 426, endPoint y: 174, distance: 97.9
click at [419, 195] on p "Bioma, kur dominējošais veģetācijas tips ir mežs un daļa koku ziemā nomet lapas." at bounding box center [385, 208] width 262 height 27
click at [426, 195] on p "Bioma, kur dominējošais veģetācijas tips ir mežs un daļa koku ziemā nomet lapas." at bounding box center [385, 208] width 262 height 27
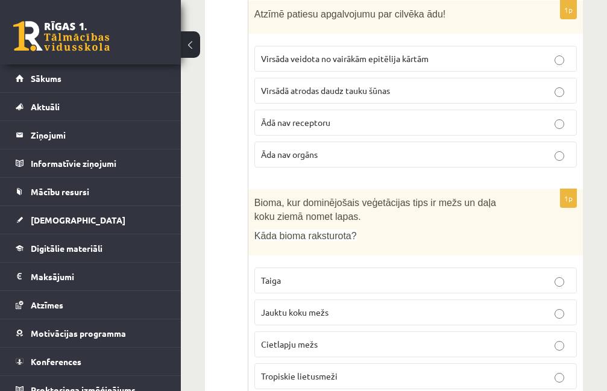
scroll to position [5315, 0]
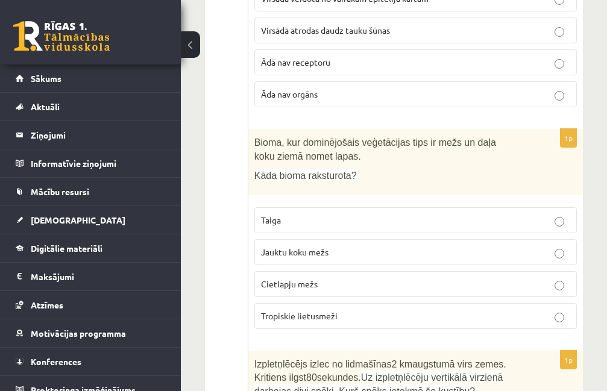
drag, startPoint x: 364, startPoint y: 145, endPoint x: 394, endPoint y: 113, distance: 43.5
click at [346, 246] on p "Jauktu koku mežs" at bounding box center [415, 252] width 309 height 13
drag, startPoint x: 333, startPoint y: 190, endPoint x: 219, endPoint y: 181, distance: 114.9
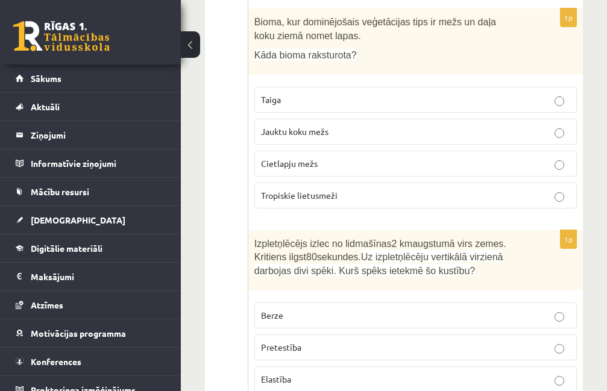
scroll to position [5556, 0]
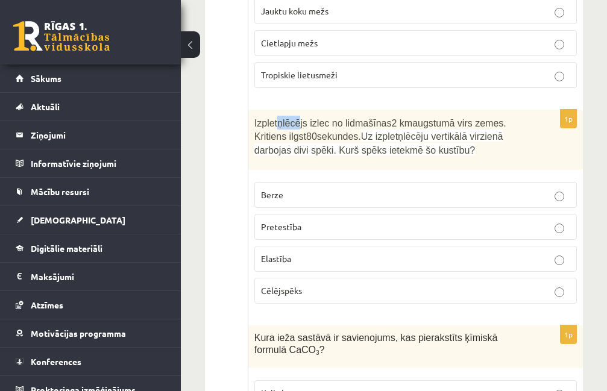
click at [374, 116] on p "Izpletņlēcējs izlec no lidmašīnas 2 km augstumā virs zemes. Kritiens ilgst 80 s…" at bounding box center [385, 136] width 262 height 41
click at [386, 131] on span "Uz izpletņlēcēju vertikālā virzienā darbojas divi spēki. Kurš spēks ietekmē šo …" at bounding box center [378, 143] width 249 height 24
drag, startPoint x: 333, startPoint y: 106, endPoint x: 337, endPoint y: 101, distance: 6.4
drag, startPoint x: 601, startPoint y: 124, endPoint x: 611, endPoint y: 117, distance: 11.7
drag, startPoint x: 384, startPoint y: 75, endPoint x: 421, endPoint y: 72, distance: 36.3
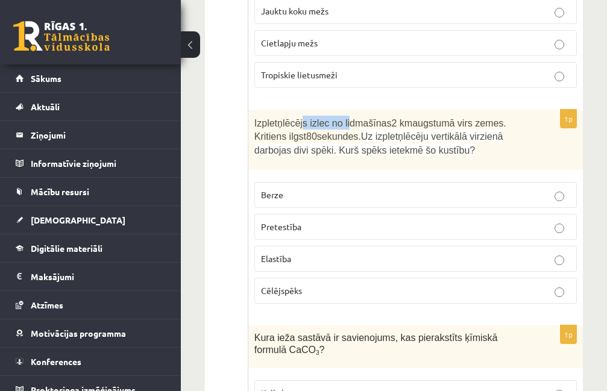
click at [415, 110] on div "Izpletņlēcējs izlec no lidmašīnas 2 km augstumā virs zemes. Kritiens ilgst 80 s…" at bounding box center [415, 140] width 334 height 60
click at [421, 110] on div "Izpletņlēcējs izlec no lidmašīnas 2 km augstumā virs zemes. Kritiens ilgst 80 s…" at bounding box center [415, 140] width 334 height 60
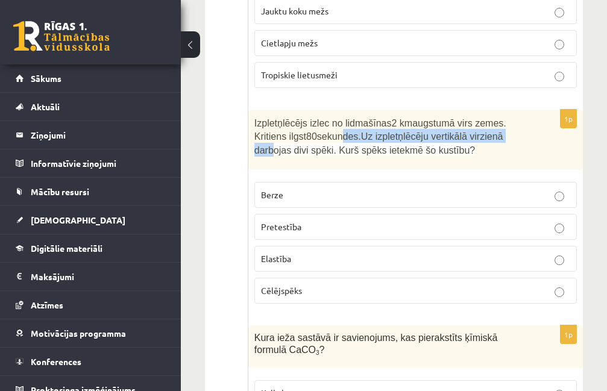
drag, startPoint x: 284, startPoint y: 102, endPoint x: 357, endPoint y: 100, distance: 73.6
click at [343, 116] on p "Izpletņlēcējs izlec no lidmašīnas 2 km augstumā virs zemes. Kritiens ilgst 80 s…" at bounding box center [385, 136] width 262 height 41
click at [357, 118] on span "Izpletņlēcējs izlec no lidmašīnas 2 km augstumā virs zemes. Kritiens ilgst 80 s…" at bounding box center [380, 130] width 252 height 24
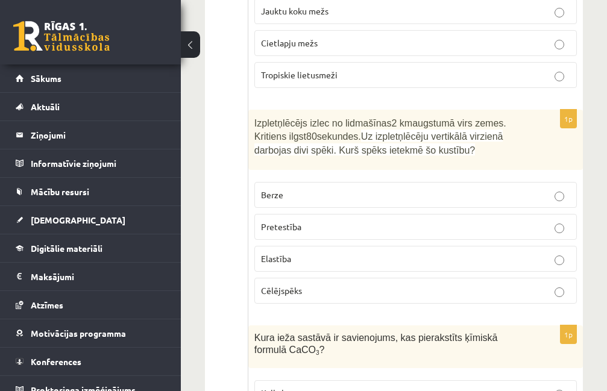
click at [336, 117] on div "Izpletņlēcējs izlec no lidmašīnas 2 km augstumā virs zemes. Kritiens ilgst 80 s…" at bounding box center [415, 140] width 334 height 60
click at [316, 221] on p "Pretestība" at bounding box center [415, 227] width 309 height 13
click at [309, 284] on p "Cēlējspēks" at bounding box center [415, 290] width 309 height 13
click at [322, 253] on p "Elastība" at bounding box center [415, 259] width 309 height 13
click at [334, 221] on p "Pretestība" at bounding box center [415, 227] width 309 height 13
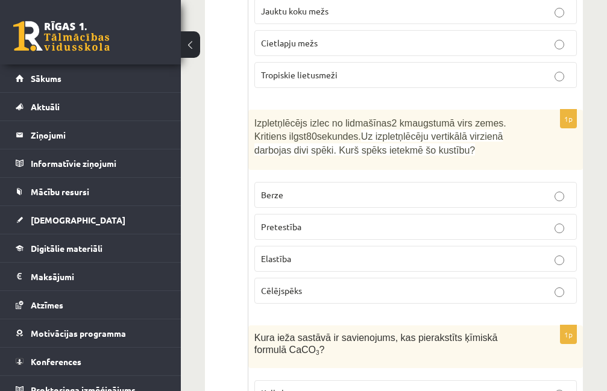
click at [331, 189] on p "Berze" at bounding box center [415, 195] width 309 height 13
drag, startPoint x: 293, startPoint y: 178, endPoint x: 298, endPoint y: 182, distance: 6.5
click at [293, 214] on label "Pretestība" at bounding box center [415, 227] width 322 height 26
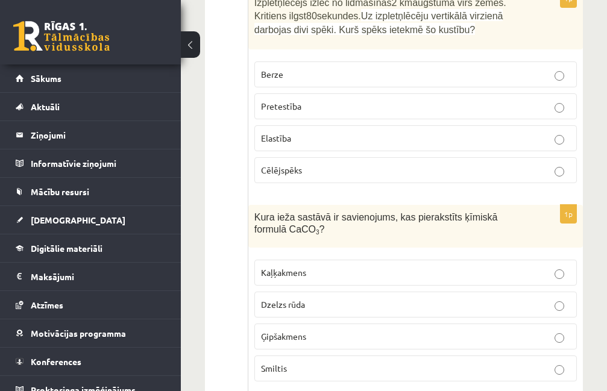
scroll to position [5736, 0]
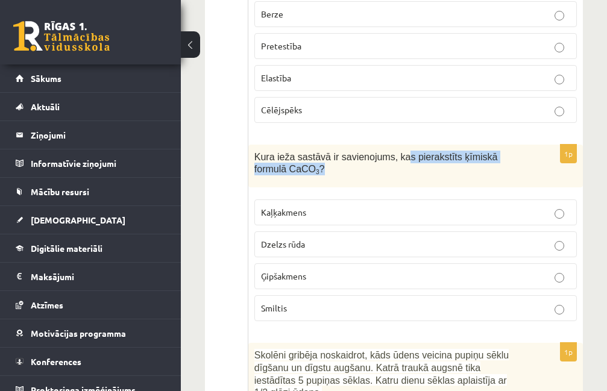
click at [421, 151] on p "Kura ieža sastāvā ir savienojums, kas pierakstīts ķīmiskā formulā CaCO 3 ?" at bounding box center [385, 163] width 262 height 25
click at [434, 151] on p "Kura ieža sastāvā ir savienojums, kas pierakstīts ķīmiskā formulā CaCO 3 ?" at bounding box center [385, 163] width 262 height 25
drag, startPoint x: 406, startPoint y: 118, endPoint x: 492, endPoint y: 122, distance: 86.9
click at [483, 152] on span "Kura ieža sastāvā ir savienojums, kas pierakstīts ķīmiskā formulā CaCO 3 ?" at bounding box center [375, 163] width 243 height 23
click at [493, 152] on span "Kura ieža sastāvā ir savienojums, kas pierakstīts ķīmiskā formulā CaCO 3 ?" at bounding box center [375, 163] width 243 height 23
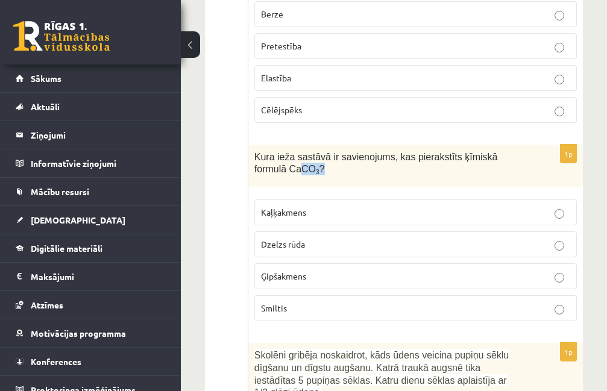
drag, startPoint x: 295, startPoint y: 132, endPoint x: 337, endPoint y: 134, distance: 42.2
click at [333, 151] on p "Kura ieža sastāvā ir savienojums, kas pierakstīts ķīmiskā formulā CaCO 3 ?" at bounding box center [385, 163] width 262 height 25
click at [343, 151] on p "Kura ieža sastāvā ir savienojums, kas pierakstīts ķīmiskā formulā CaCO 3 ?" at bounding box center [385, 163] width 262 height 25
click at [309, 206] on p "Kaļķakmens" at bounding box center [415, 212] width 309 height 13
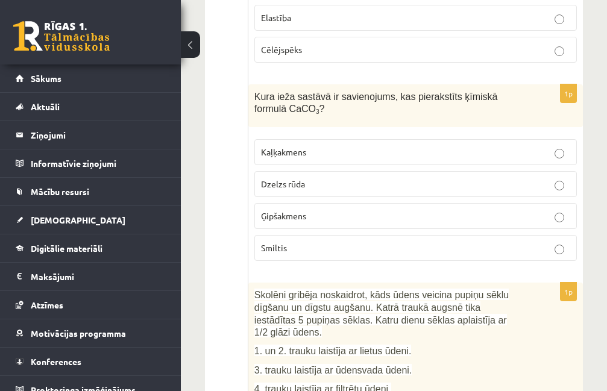
scroll to position [5917, 0]
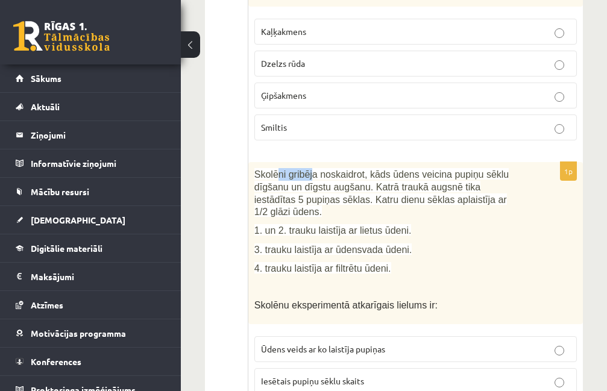
drag, startPoint x: 345, startPoint y: 133, endPoint x: 401, endPoint y: 140, distance: 56.4
click at [377, 169] on span "Skolēni gribēja noskaidrot, kāds ūdens veicina pupiņu sēklu dīgšanu un dīgstu a…" at bounding box center [381, 193] width 254 height 48
click at [401, 169] on span "Skolēni gribēja noskaidrot, kāds ūdens veicina pupiņu sēklu dīgšanu un dīgstu a…" at bounding box center [381, 193] width 254 height 48
drag, startPoint x: 320, startPoint y: 147, endPoint x: 377, endPoint y: 148, distance: 57.3
click at [376, 169] on span "Skolēni gribēja noskaidrot, kāds ūdens veicina pupiņu sēklu dīgšanu un dīgstu a…" at bounding box center [381, 193] width 254 height 48
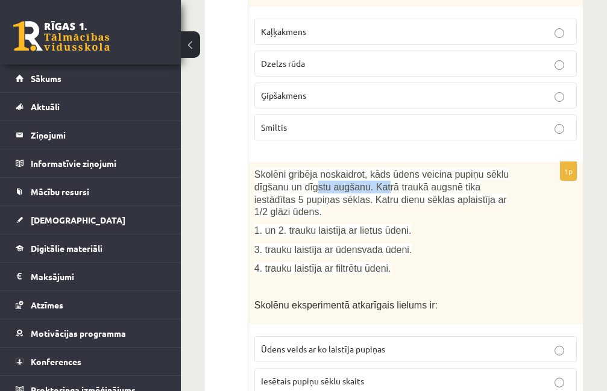
click at [377, 169] on span "Skolēni gribēja noskaidrot, kāds ūdens veicina pupiņu sēklu dīgšanu un dīgstu a…" at bounding box center [381, 193] width 254 height 48
click at [436, 224] on p "1. un 2. trauku laistīja ar lietus ūdeni." at bounding box center [385, 230] width 262 height 13
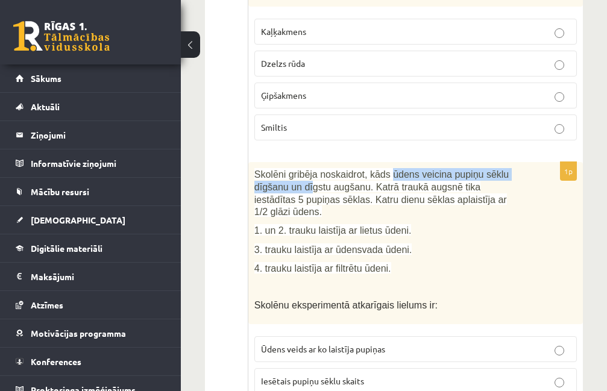
drag, startPoint x: 351, startPoint y: 141, endPoint x: 403, endPoint y: 143, distance: 51.9
click at [401, 169] on span "Skolēni gribēja noskaidrot, kāds ūdens veicina pupiņu sēklu dīgšanu un dīgstu a…" at bounding box center [381, 193] width 254 height 48
click at [466, 169] on span "Skolēni gribēja noskaidrot, kāds ūdens veicina pupiņu sēklu dīgšanu un dīgstu a…" at bounding box center [381, 193] width 254 height 48
click at [455, 224] on p "1. un 2. trauku laistīja ar lietus ūdeni." at bounding box center [385, 230] width 262 height 13
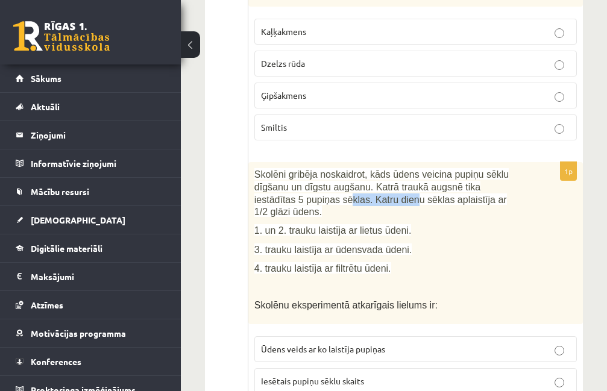
drag, startPoint x: 301, startPoint y: 160, endPoint x: 374, endPoint y: 163, distance: 72.4
click at [371, 169] on span "Skolēni gribēja noskaidrot, kāds ūdens veicina pupiņu sēklu dīgšanu un dīgstu a…" at bounding box center [381, 193] width 254 height 48
click at [389, 169] on span "Skolēni gribēja noskaidrot, kāds ūdens veicina pupiņu sēklu dīgšanu un dīgstu a…" at bounding box center [381, 193] width 254 height 48
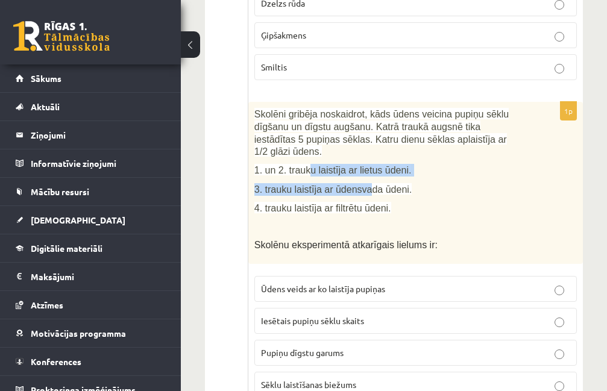
drag, startPoint x: 320, startPoint y: 122, endPoint x: 387, endPoint y: 128, distance: 67.2
click at [382, 128] on div "Skolēni gribēja noskaidrot, kāds ūdens veicina pupiņu sēklu dīgšanu un dīgstu a…" at bounding box center [415, 183] width 334 height 162
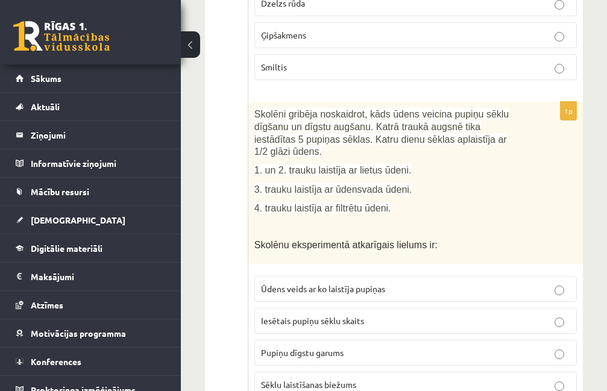
click at [412, 183] on p "3. trauku laistīja ar ūdensvada ūdeni." at bounding box center [385, 189] width 262 height 13
drag, startPoint x: 334, startPoint y: 157, endPoint x: 375, endPoint y: 160, distance: 41.7
click at [374, 203] on span "4. trauku laistīja ar filtrētu ūdeni." at bounding box center [322, 208] width 137 height 10
click at [375, 203] on span "4. trauku laistīja ar filtrētu ūdeni." at bounding box center [322, 208] width 137 height 10
drag, startPoint x: 333, startPoint y: 188, endPoint x: 438, endPoint y: 197, distance: 105.8
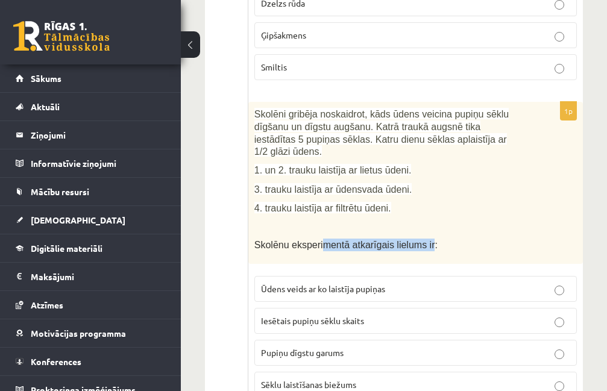
click at [434, 239] on p "Skolēnu eksperimentā atkarīgais lielums ir:" at bounding box center [385, 245] width 262 height 13
click at [439, 239] on p "Skolēnu eksperimentā atkarīgais lielums ir:" at bounding box center [385, 245] width 262 height 13
click at [356, 315] on span "Iesētais pupiņu sēklu skaits" at bounding box center [312, 320] width 103 height 11
click at [374, 276] on label "Ūdens veids ar ko laistīja pupiņas" at bounding box center [415, 289] width 322 height 26
click at [287, 308] on label "Iesētais pupiņu sēklu skaits" at bounding box center [415, 321] width 322 height 26
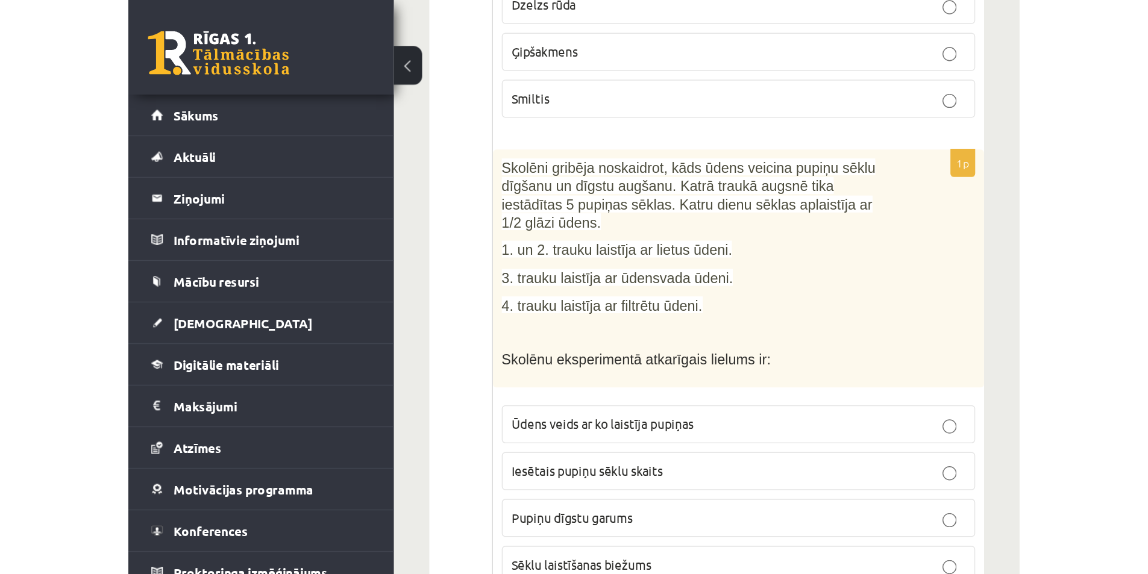
scroll to position [5546, 0]
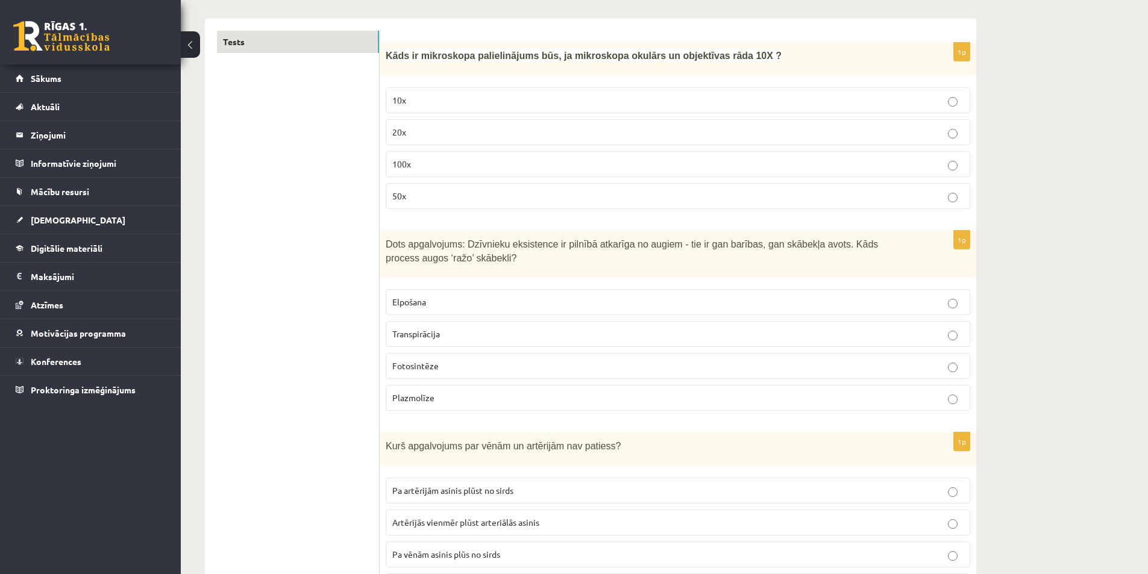
scroll to position [0, 0]
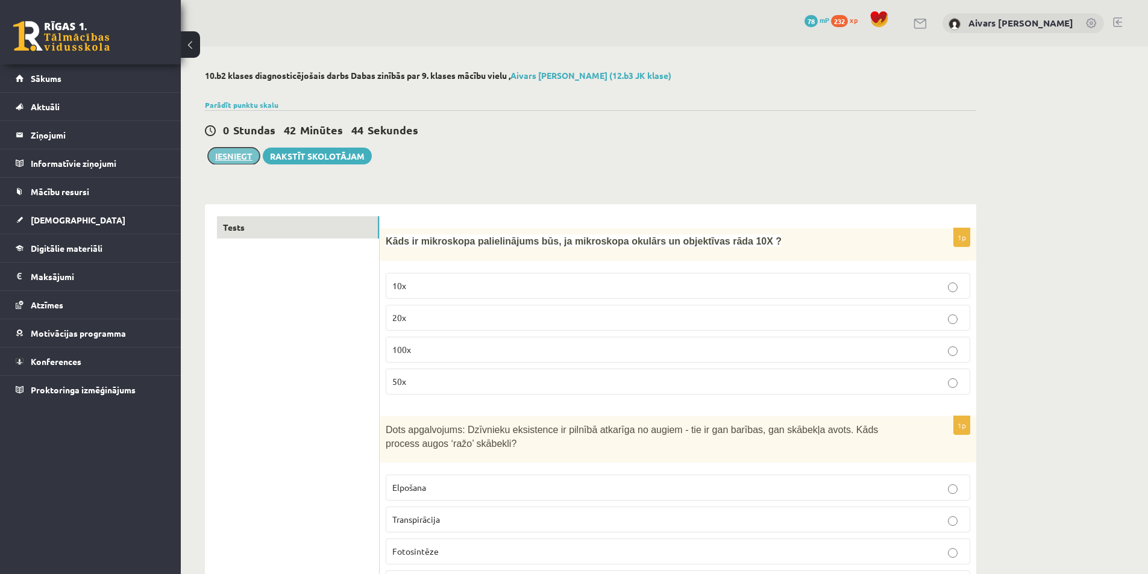
click at [228, 156] on button "Iesniegt" at bounding box center [234, 156] width 52 height 17
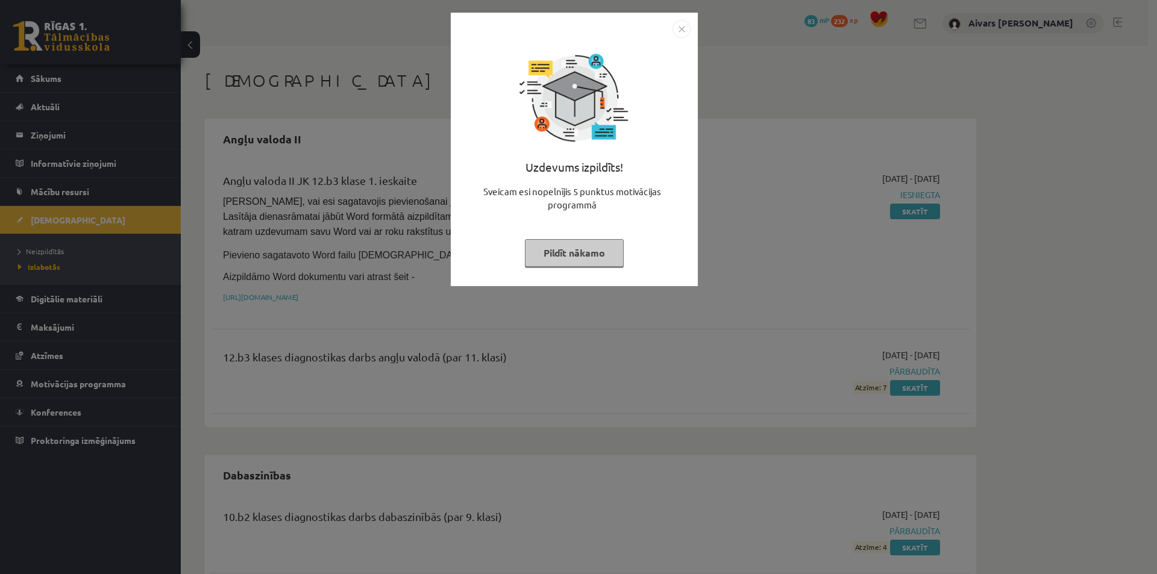
click at [577, 243] on button "Pildīt nākamo" at bounding box center [574, 253] width 99 height 28
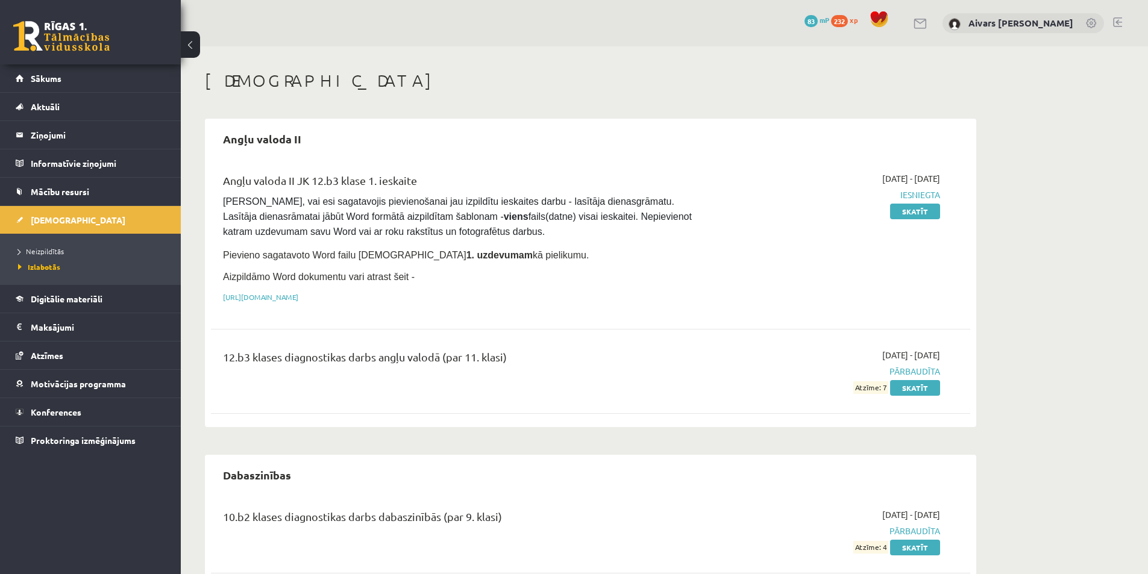
scroll to position [121, 0]
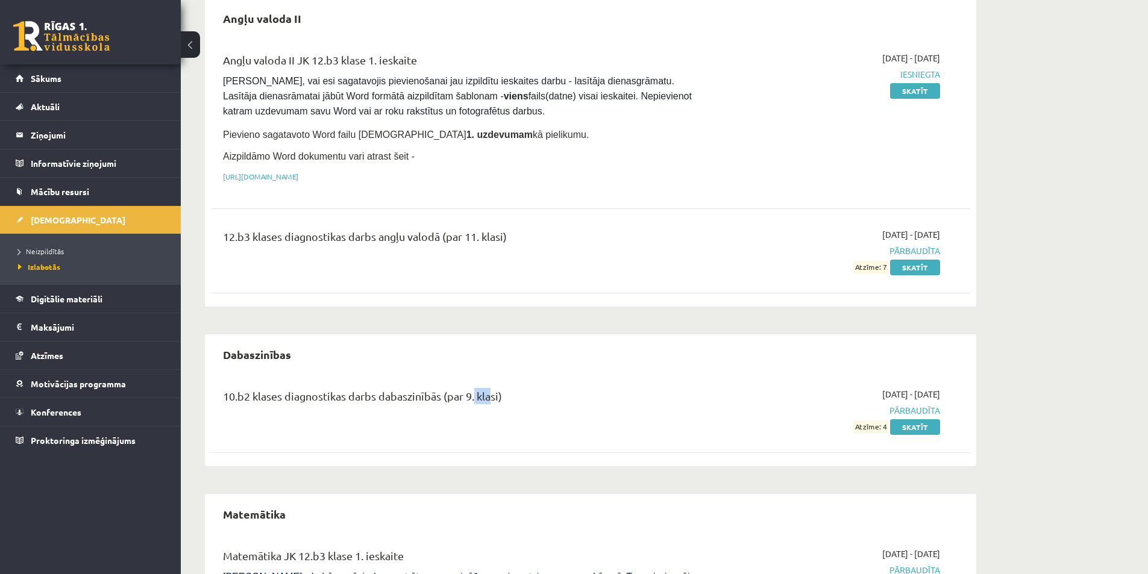
drag, startPoint x: 471, startPoint y: 399, endPoint x: 529, endPoint y: 401, distance: 57.9
click at [518, 400] on div "10.b2 klases diagnostikas darbs dabaszinībās (par 9. klasi)" at bounding box center [459, 399] width 472 height 22
click at [529, 401] on div "10.b2 klases diagnostikas darbs dabaszinībās (par 9. klasi)" at bounding box center [459, 399] width 472 height 22
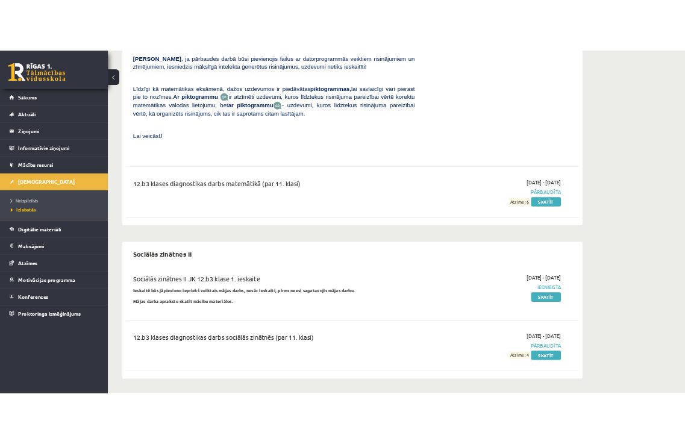
scroll to position [1156, 0]
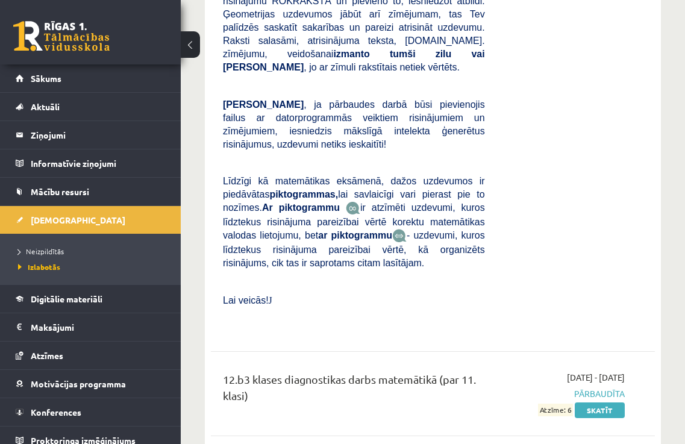
click at [474, 218] on div "Matemātika JK 12.b3 klase 1. ieskaite [PERSON_NAME] darbā varēsi demonstrēt sav…" at bounding box center [354, 35] width 280 height 593
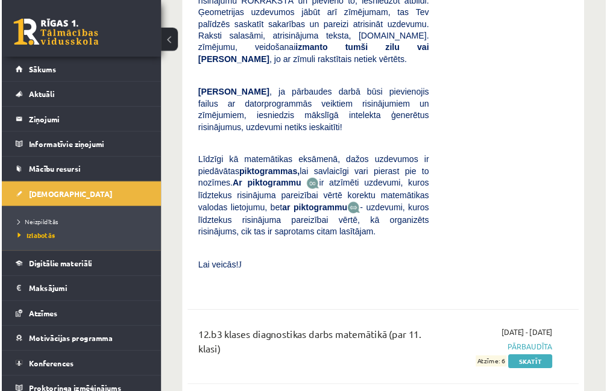
scroll to position [809, 0]
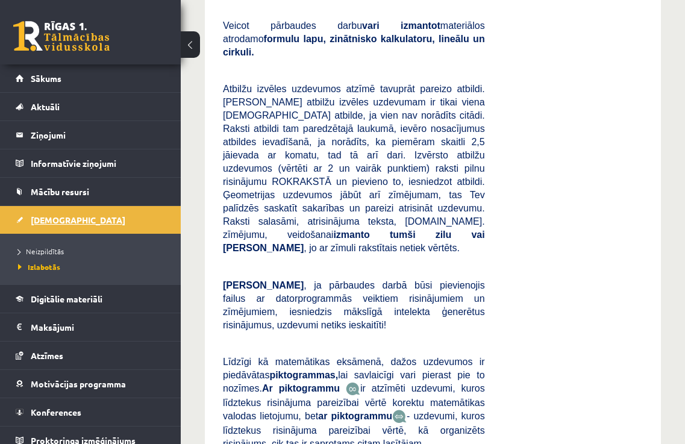
drag, startPoint x: 444, startPoint y: 219, endPoint x: 57, endPoint y: 222, distance: 386.9
click at [54, 222] on span "[DEMOGRAPHIC_DATA]" at bounding box center [78, 220] width 95 height 11
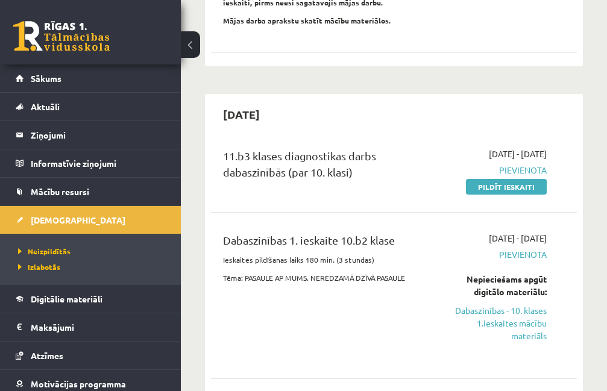
scroll to position [448, 0]
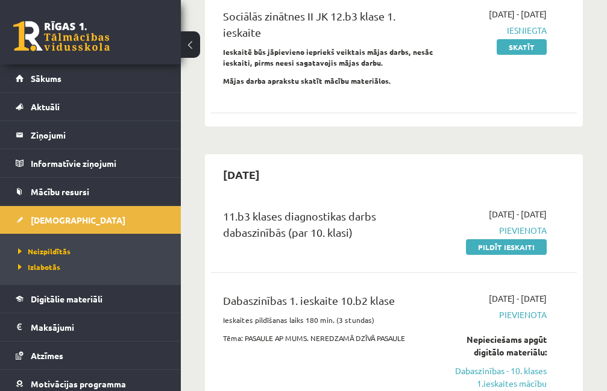
click at [345, 208] on div "11.b3 klases diagnostikas darbs dabaszinībās (par 10. klasi)" at bounding box center [328, 227] width 210 height 39
click at [486, 239] on link "Pildīt ieskaiti" at bounding box center [506, 247] width 81 height 16
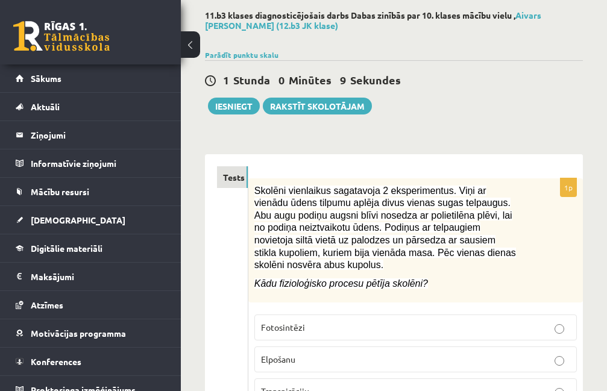
scroll to position [121, 0]
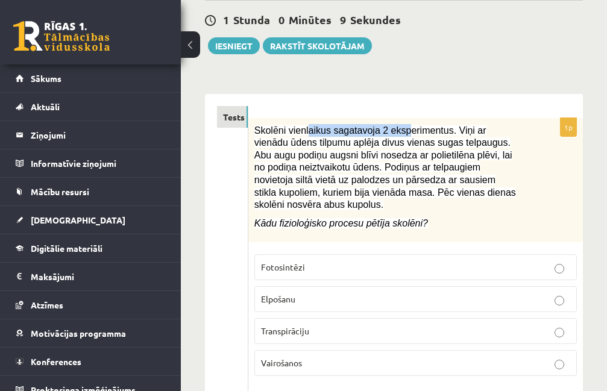
drag, startPoint x: 397, startPoint y: 122, endPoint x: 450, endPoint y: 124, distance: 53.1
click at [447, 125] on span "Skolēni vienlaikus sagatavoja 2 eksperimentus. Viņi ar vienādu ūdens tilpumu ap…" at bounding box center [385, 167] width 262 height 85
click at [454, 125] on span "Skolēni vienlaikus sagatavoja 2 eksperimentus. Viņi ar vienādu ūdens tilpumu ap…" at bounding box center [385, 167] width 262 height 85
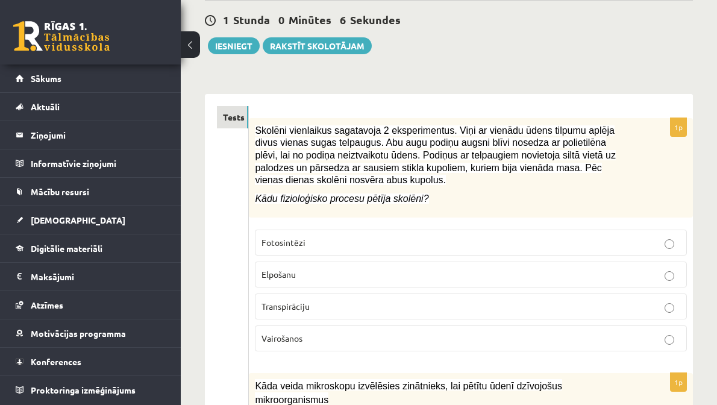
scroll to position [171, 0]
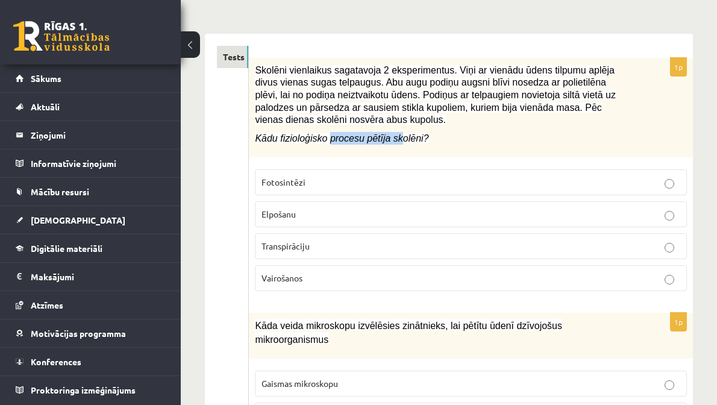
drag, startPoint x: 576, startPoint y: 163, endPoint x: 612, endPoint y: 162, distance: 36.8
click at [606, 145] on p "Kādu fizioloģisko procesu pētīja skolēni?" at bounding box center [441, 138] width 372 height 13
drag, startPoint x: 474, startPoint y: 83, endPoint x: 507, endPoint y: 87, distance: 32.8
click at [498, 86] on span "Skolēni vienlaikus sagatavoja 2 eksperimentus. Viņi ar vienādu ūdens tilpumu ap…" at bounding box center [435, 95] width 361 height 60
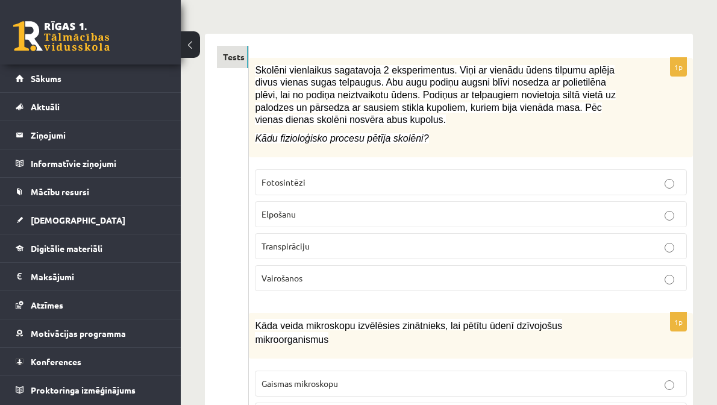
click at [526, 90] on span "Skolēni vienlaikus sagatavoja 2 eksperimentus. Viņi ar vienādu ūdens tilpumu ap…" at bounding box center [435, 95] width 361 height 60
drag, startPoint x: 382, startPoint y: 91, endPoint x: 476, endPoint y: 99, distance: 94.4
click at [474, 99] on div "Skolēni vienlaikus sagatavoja 2 eksperimentus. Viņi ar vienādu ūdens tilpumu ap…" at bounding box center [471, 107] width 444 height 99
click at [493, 104] on span "Skolēni vienlaikus sagatavoja 2 eksperimentus. Viņi ar vienādu ūdens tilpumu ap…" at bounding box center [435, 95] width 361 height 60
drag, startPoint x: 488, startPoint y: 93, endPoint x: 580, endPoint y: 99, distance: 92.4
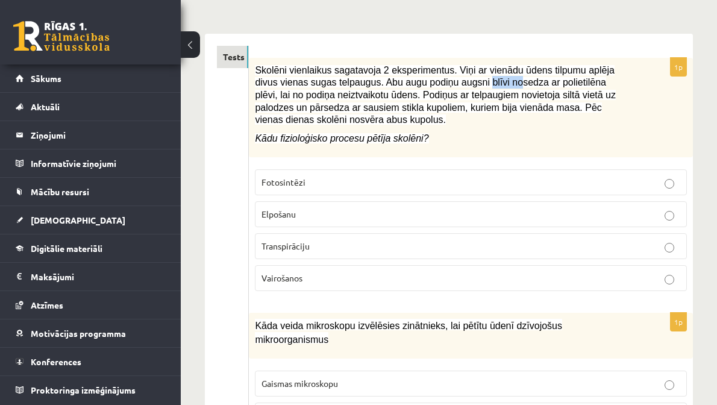
click at [566, 96] on span "Skolēni vienlaikus sagatavoja 2 eksperimentus. Viņi ar vienādu ūdens tilpumu ap…" at bounding box center [435, 95] width 361 height 60
click at [580, 99] on span "Skolēni vienlaikus sagatavoja 2 eksperimentus. Viņi ar vienādu ūdens tilpumu ap…" at bounding box center [435, 95] width 361 height 60
drag, startPoint x: 379, startPoint y: 102, endPoint x: 529, endPoint y: 114, distance: 150.5
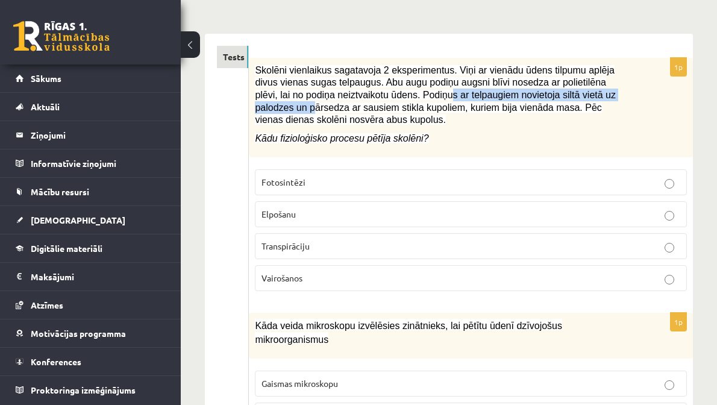
click at [529, 111] on span "Skolēni vienlaikus sagatavoja 2 eksperimentus. Viņi ar vienādu ūdens tilpumu ap…" at bounding box center [435, 95] width 361 height 60
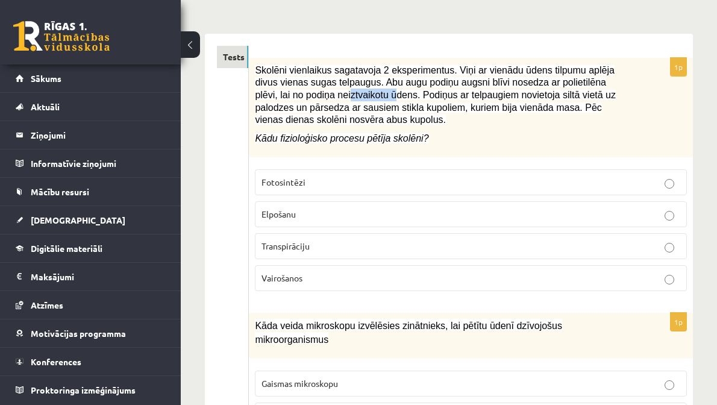
drag, startPoint x: 441, startPoint y: 106, endPoint x: 506, endPoint y: 111, distance: 65.3
click at [485, 107] on span "Skolēni vienlaikus sagatavoja 2 eksperimentus. Viņi ar vienādu ūdens tilpumu ap…" at bounding box center [435, 95] width 361 height 60
drag, startPoint x: 541, startPoint y: 114, endPoint x: 616, endPoint y: 118, distance: 75.4
click at [606, 116] on p "Skolēni vienlaikus sagatavoja 2 eksperimentus. Viņi ar vienādu ūdens tilpumu ap…" at bounding box center [441, 95] width 372 height 62
click at [606, 125] on span "Skolēni vienlaikus sagatavoja 2 eksperimentus. Viņi ar vienādu ūdens tilpumu ap…" at bounding box center [435, 95] width 361 height 60
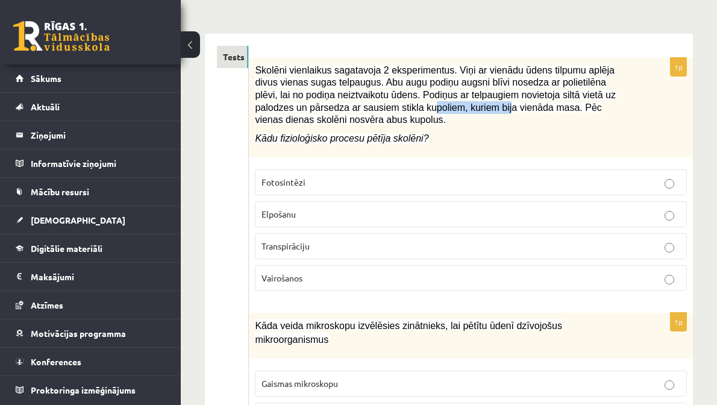
drag, startPoint x: 422, startPoint y: 127, endPoint x: 538, endPoint y: 136, distance: 116.6
click at [532, 125] on span "Skolēni vienlaikus sagatavoja 2 eksperimentus. Viņi ar vienādu ūdens tilpumu ap…" at bounding box center [435, 95] width 361 height 60
click at [543, 125] on span "Skolēni vienlaikus sagatavoja 2 eksperimentus. Viņi ar vienādu ūdens tilpumu ap…" at bounding box center [435, 95] width 361 height 60
drag, startPoint x: 454, startPoint y: 152, endPoint x: 543, endPoint y: 159, distance: 89.4
click at [525, 157] on div "Skolēni vienlaikus sagatavoja 2 eksperimentus. Viņi ar vienādu ūdens tilpumu ap…" at bounding box center [471, 107] width 444 height 99
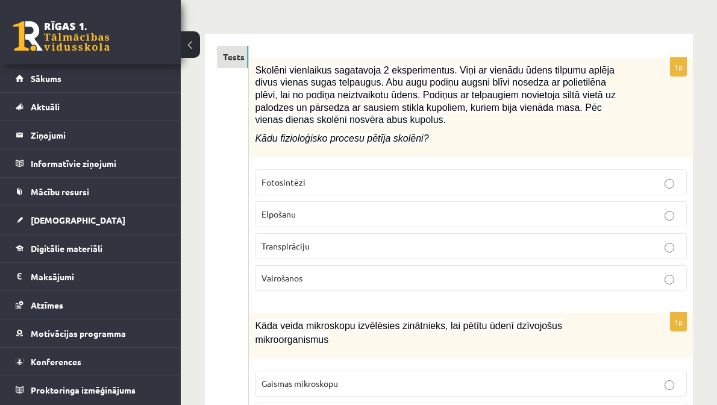
click at [543, 145] on p "Kādu fizioloģisko procesu pētīja skolēni?" at bounding box center [441, 138] width 372 height 13
click at [449, 259] on label "Transpirāciju" at bounding box center [471, 246] width 432 height 26
drag, startPoint x: 436, startPoint y: 309, endPoint x: 430, endPoint y: 315, distance: 8.1
click at [436, 291] on label "Vairošanos" at bounding box center [471, 278] width 432 height 26
drag, startPoint x: 433, startPoint y: 272, endPoint x: 419, endPoint y: 279, distance: 14.8
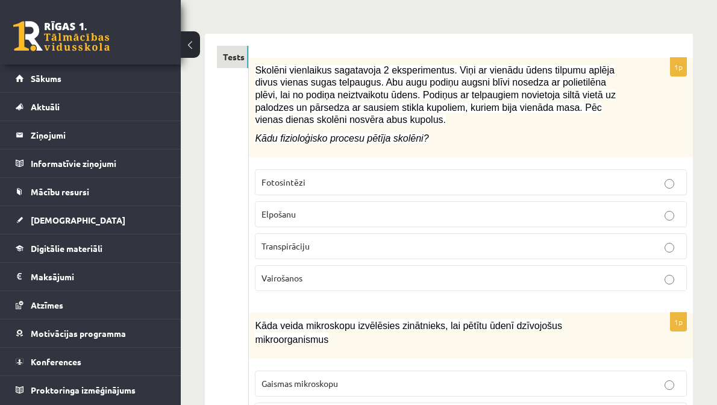
click at [310, 251] on span "Transpirāciju" at bounding box center [286, 245] width 48 height 11
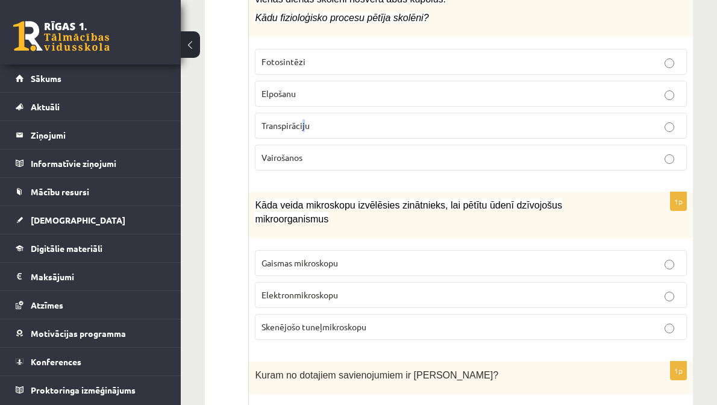
scroll to position [351, 0]
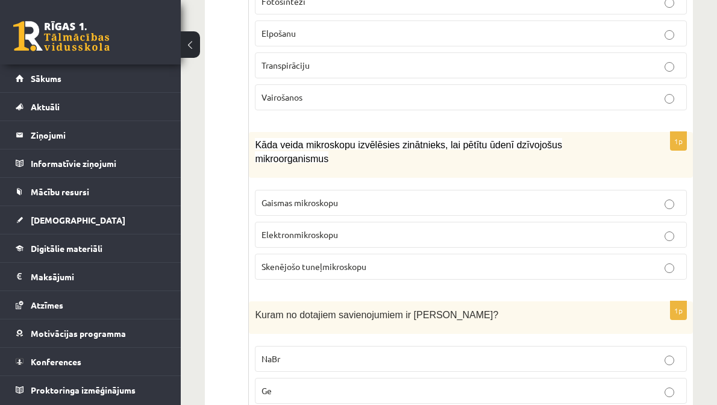
click at [310, 71] on span "Transpirāciju" at bounding box center [286, 65] width 48 height 11
click at [444, 72] on p "Transpirāciju" at bounding box center [471, 65] width 419 height 13
drag, startPoint x: 403, startPoint y: 180, endPoint x: 432, endPoint y: 175, distance: 29.3
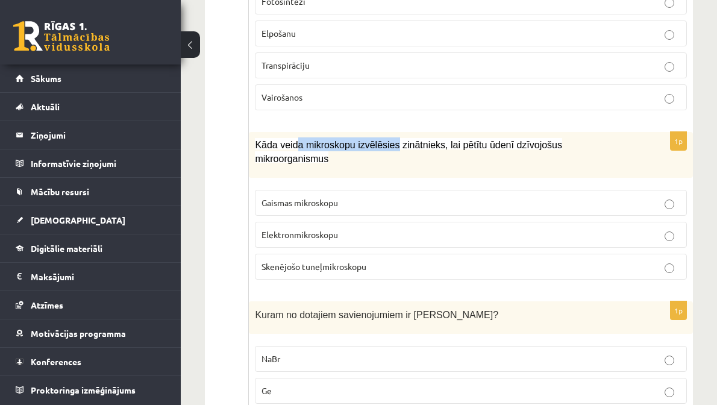
click at [520, 164] on span "Kāda veida mikroskopu izvēlēsies zinātnieks, lai pētītu ūdenī dzīvojošus mikroo…" at bounding box center [408, 152] width 307 height 24
click at [531, 164] on span "Kāda veida mikroskopu izvēlēsies zinātnieks, lai pētītu ūdenī dzīvojošus mikroo…" at bounding box center [408, 152] width 307 height 24
drag, startPoint x: 535, startPoint y: 172, endPoint x: 582, endPoint y: 173, distance: 47.6
click at [562, 164] on span "Kāda veida mikroskopu izvēlēsies zinātnieks, lai pētītu ūdenī dzīvojošus mikroo…" at bounding box center [408, 152] width 307 height 24
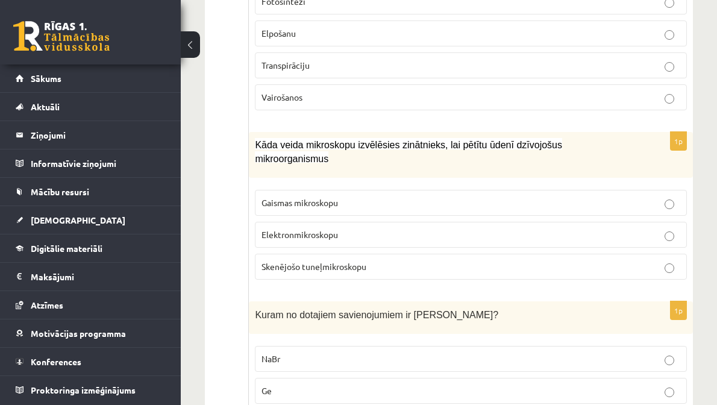
click at [338, 208] on span "Gaismas mikroskopu" at bounding box center [300, 202] width 77 height 11
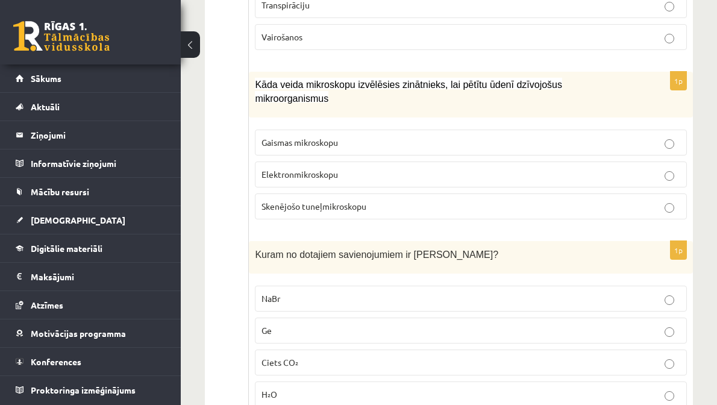
scroll to position [472, 0]
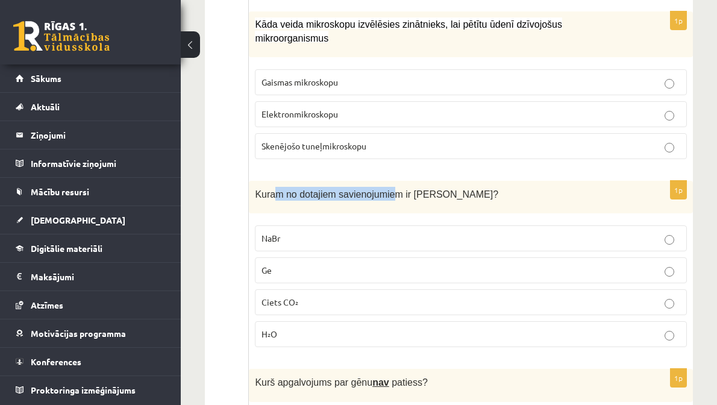
drag, startPoint x: 413, startPoint y: 227, endPoint x: 539, endPoint y: 229, distance: 126.6
click at [528, 214] on div "Kuram no dotajiem savienojumiem ir jonu kristālrežģis?" at bounding box center [471, 197] width 444 height 33
click at [539, 214] on div "Kuram no dotajiem savienojumiem ir jonu kristālrežģis?" at bounding box center [471, 197] width 444 height 33
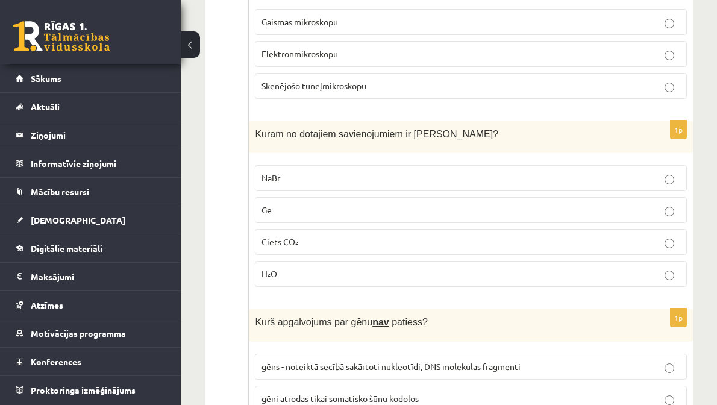
drag, startPoint x: 466, startPoint y: 266, endPoint x: 453, endPoint y: 235, distance: 34.3
click at [446, 216] on p "Ge" at bounding box center [471, 210] width 419 height 13
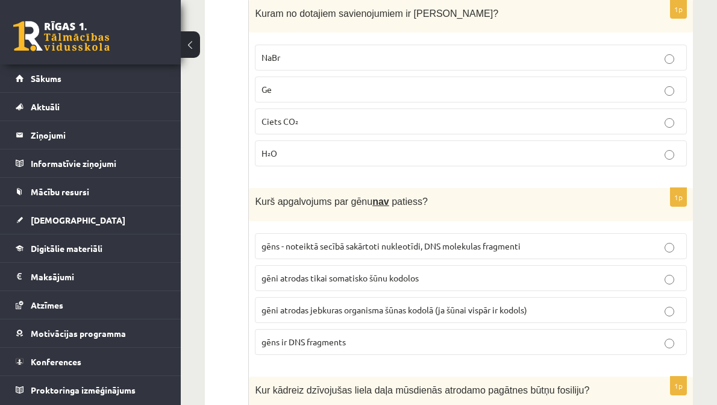
drag, startPoint x: 363, startPoint y: 233, endPoint x: 361, endPoint y: 224, distance: 9.8
drag, startPoint x: 562, startPoint y: 228, endPoint x: 588, endPoint y: 231, distance: 26.1
click at [574, 208] on p "Kurš apgalvojums par gēnu nav patiess?" at bounding box center [441, 201] width 372 height 14
click at [588, 208] on p "Kurš apgalvojums par gēnu nav patiess?" at bounding box center [441, 201] width 372 height 14
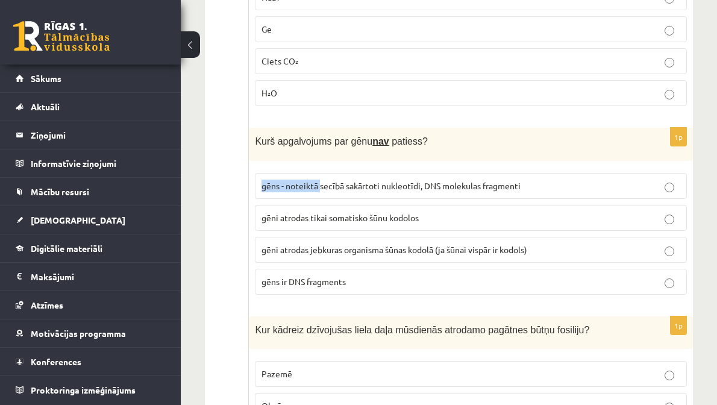
drag, startPoint x: 504, startPoint y: 209, endPoint x: 592, endPoint y: 183, distance: 92.3
click at [592, 183] on div "1p Kurš apgalvojums par gēnu nav patiess? gēns - noteiktā secībā sakārtoti nukl…" at bounding box center [471, 216] width 444 height 177
click at [587, 161] on div "Kurš apgalvojums par gēnu nav patiess?" at bounding box center [471, 144] width 444 height 33
click at [491, 186] on div "1p Kurš apgalvojums par gēnu nav patiess? gēns - noteiktā secībā sakārtoti nukl…" at bounding box center [471, 216] width 444 height 177
click at [525, 161] on div "Kurš apgalvojums par gēnu nav patiess?" at bounding box center [471, 144] width 444 height 33
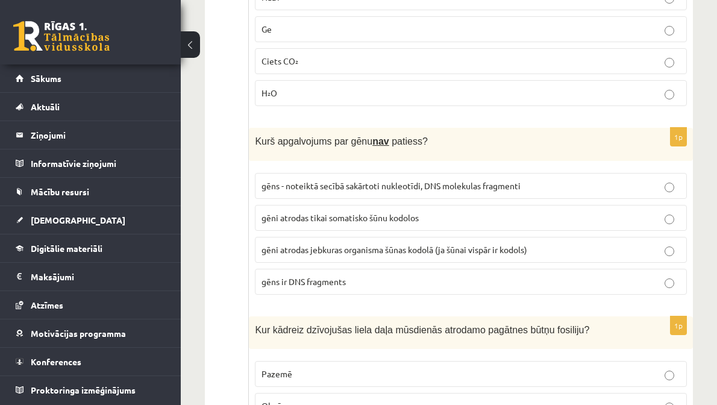
scroll to position [773, 0]
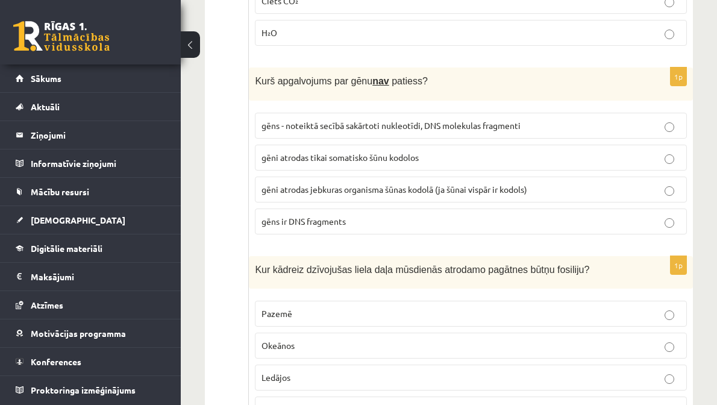
click at [500, 195] on span "gēni atrodas jebkuras organisma šūnas kodolā (ja šūnai vispār ir kodols)" at bounding box center [395, 189] width 266 height 11
click at [526, 139] on label "gēns - noteiktā secībā sakārtoti nukleotīdi, DNS molekulas fragmenti" at bounding box center [471, 126] width 432 height 26
click at [517, 195] on span "gēni atrodas jebkuras organisma šūnas kodolā (ja šūnai vispār ir kodols)" at bounding box center [395, 189] width 266 height 11
click at [475, 139] on label "gēns - noteiktā secībā sakārtoti nukleotīdi, DNS molekulas fragmenti" at bounding box center [471, 126] width 432 height 26
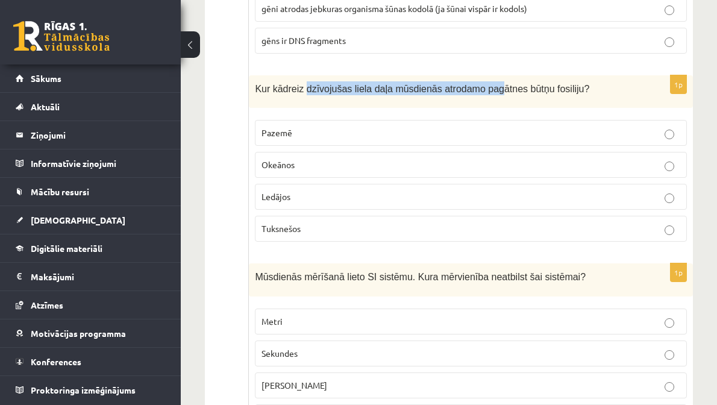
drag, startPoint x: 418, startPoint y: 119, endPoint x: 516, endPoint y: 121, distance: 97.7
click at [507, 95] on p "Kur kādreiz dzīvojušas liela daļa mūsdienās atrodamo pagātnes būtņu fosiliju?" at bounding box center [441, 88] width 372 height 14
click at [525, 95] on p "Kur kādreiz dzīvojušas liela daļa mūsdienās atrodamo pagātnes būtņu fosiliju?" at bounding box center [441, 88] width 372 height 14
drag, startPoint x: 438, startPoint y: 130, endPoint x: 521, endPoint y: 130, distance: 83.2
click at [519, 95] on p "Kur kādreiz dzīvojušas liela daļa mūsdienās atrodamo pagātnes būtņu fosiliju?" at bounding box center [441, 88] width 372 height 14
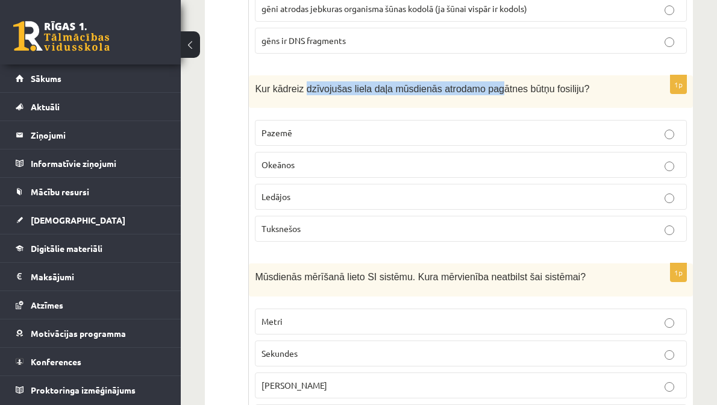
click at [521, 95] on p "Kur kādreiz dzīvojušas liela daļa mūsdienās atrodamo pagātnes būtņu fosiliju?" at bounding box center [441, 88] width 372 height 14
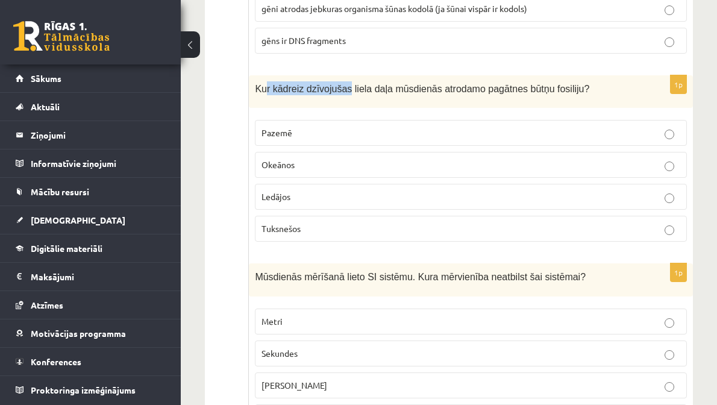
drag, startPoint x: 409, startPoint y: 111, endPoint x: 525, endPoint y: 118, distance: 115.9
click at [519, 94] on span "Kur kādreiz dzīvojušas liela daļa mūsdienās atrodamo pagātnes būtņu fosiliju?" at bounding box center [422, 89] width 334 height 10
click at [528, 94] on span "Kur kādreiz dzīvojušas liela daļa mūsdienās atrodamo pagātnes būtņu fosiliju?" at bounding box center [422, 89] width 334 height 10
drag, startPoint x: 563, startPoint y: 118, endPoint x: 591, endPoint y: 121, distance: 27.9
click at [583, 95] on p "Kur kādreiz dzīvojušas liela daļa mūsdienās atrodamo pagātnes būtņu fosiliju?" at bounding box center [441, 88] width 372 height 14
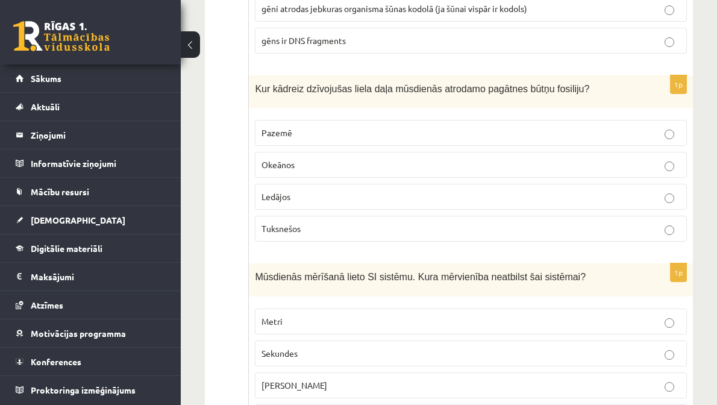
click at [591, 95] on p "Kur kādreiz dzīvojušas liela daļa mūsdienās atrodamo pagātnes būtņu fosiliju?" at bounding box center [441, 88] width 372 height 14
click at [459, 139] on p "Pazemē" at bounding box center [471, 133] width 419 height 13
click at [432, 203] on p "Ledājos" at bounding box center [471, 196] width 419 height 13
click at [431, 171] on p "Okeānos" at bounding box center [471, 164] width 419 height 13
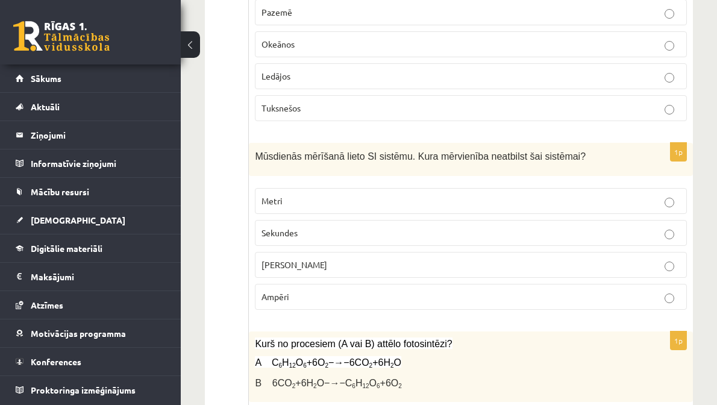
drag, startPoint x: 426, startPoint y: 199, endPoint x: 415, endPoint y: 195, distance: 11.6
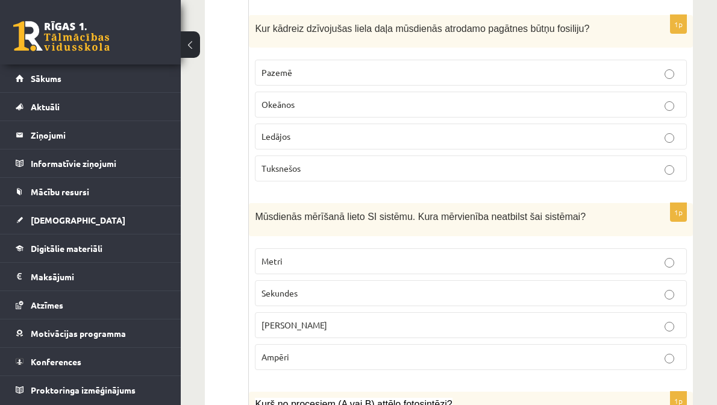
click at [424, 143] on p "Ledājos" at bounding box center [471, 136] width 419 height 13
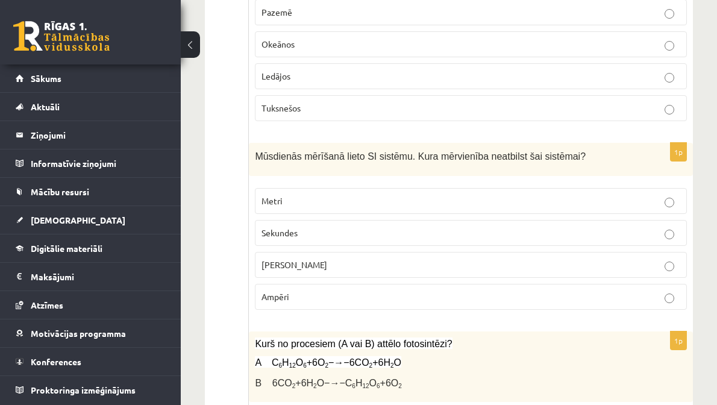
scroll to position [1135, 0]
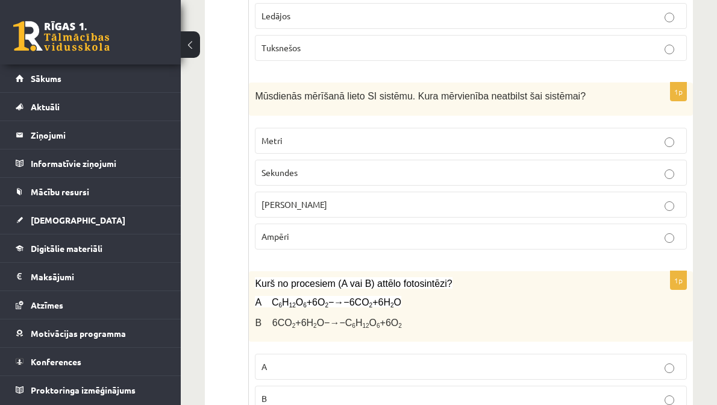
drag, startPoint x: 367, startPoint y: 251, endPoint x: 404, endPoint y: 161, distance: 97.8
drag, startPoint x: 402, startPoint y: 128, endPoint x: 563, endPoint y: 138, distance: 161.8
click at [556, 101] on span "Mūsdienās mērīšanā lieto SI sistēmu. Kura mērvienība neatbilst šai sistēmai?" at bounding box center [420, 95] width 331 height 12
click at [565, 101] on span "Mūsdienās mērīšanā lieto SI sistēmu. Kura mērvienība neatbilst šai sistēmai?" at bounding box center [420, 96] width 331 height 10
drag, startPoint x: 541, startPoint y: 131, endPoint x: 563, endPoint y: 131, distance: 22.3
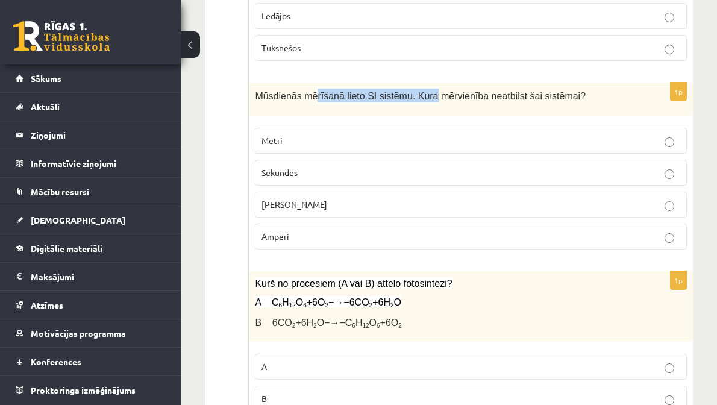
click at [556, 101] on span "Mūsdienās mērīšanā lieto SI sistēmu. Kura mērvienība neatbilst šai sistēmai?" at bounding box center [420, 96] width 331 height 10
click at [563, 101] on span "Mūsdienās mērīšanā lieto SI sistēmu. Kura mērvienība neatbilst šai sistēmai?" at bounding box center [420, 96] width 331 height 10
click at [435, 249] on label "Ampēri" at bounding box center [471, 237] width 432 height 26
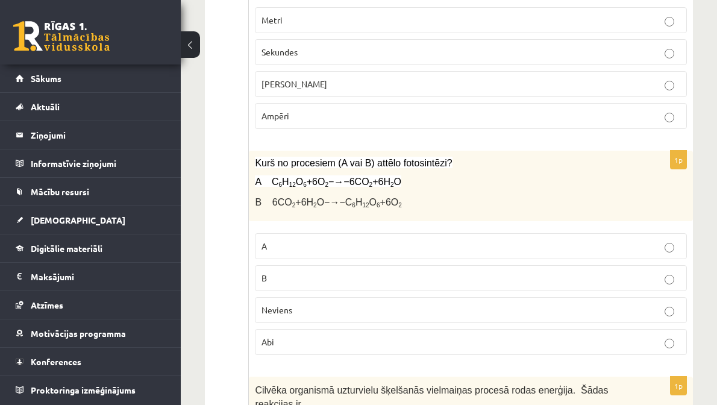
scroll to position [1316, 0]
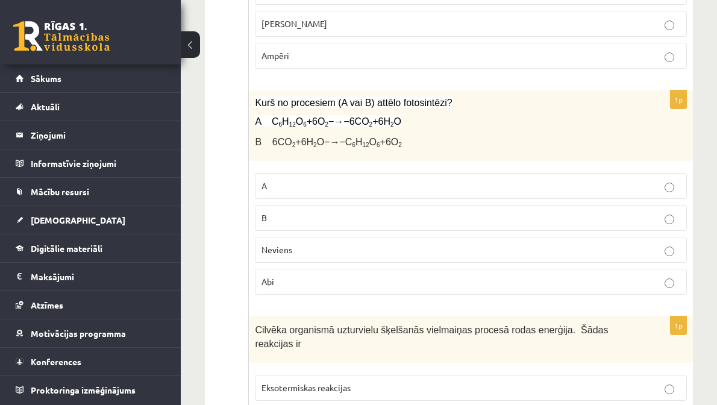
click at [418, 255] on fieldset "A B Neviens Abi" at bounding box center [471, 232] width 432 height 131
click at [407, 224] on p "B" at bounding box center [471, 218] width 419 height 13
drag, startPoint x: 350, startPoint y: 221, endPoint x: 360, endPoint y: 222, distance: 10.3
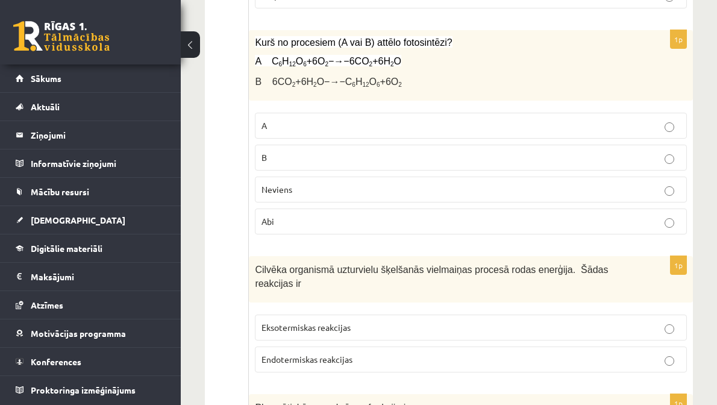
click at [412, 164] on fieldset "A B Neviens Abi" at bounding box center [471, 172] width 432 height 131
click at [411, 139] on label "A" at bounding box center [471, 126] width 432 height 26
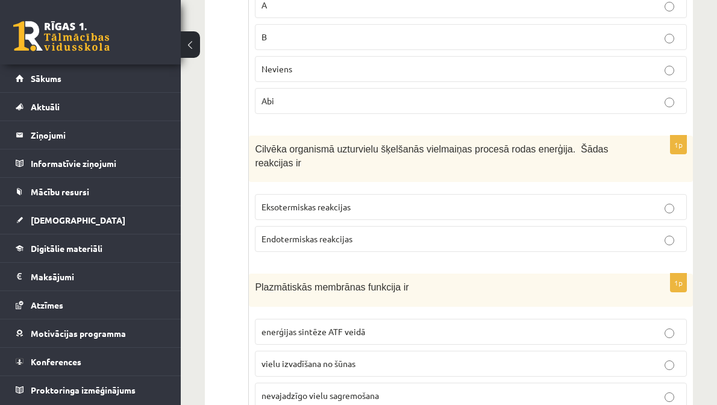
drag, startPoint x: 405, startPoint y: 178, endPoint x: 418, endPoint y: 203, distance: 27.8
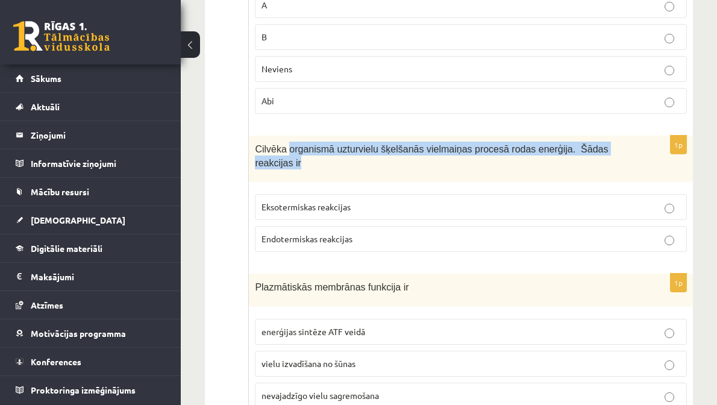
drag, startPoint x: 418, startPoint y: 203, endPoint x: 548, endPoint y: 213, distance: 131.1
click at [548, 169] on p "Cilvēka organismā uzturvielu šķelšanās vielmaiņas procesā rodas enerģija. Šādas…" at bounding box center [441, 155] width 372 height 27
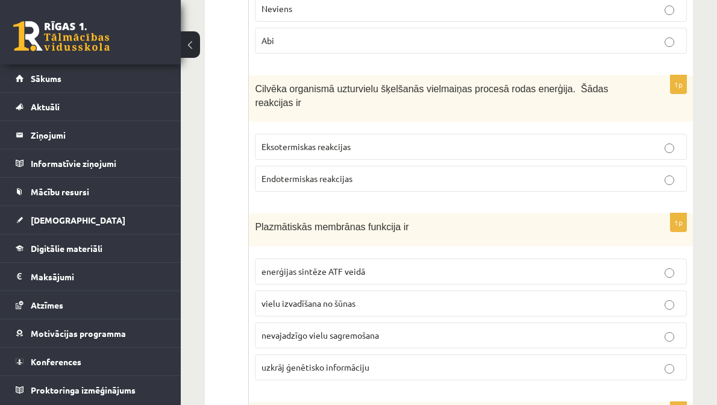
scroll to position [1617, 0]
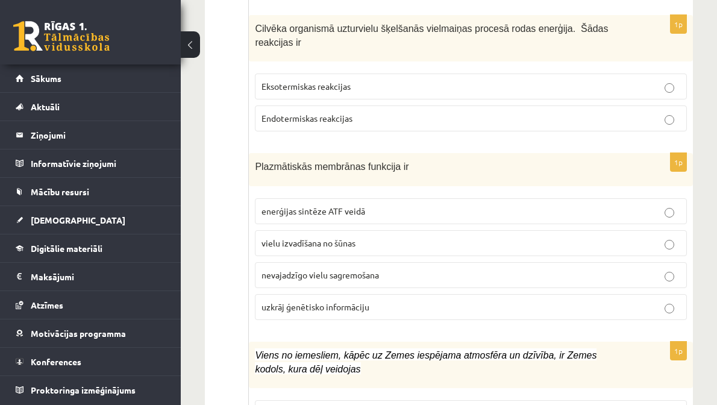
drag, startPoint x: 356, startPoint y: 179, endPoint x: 436, endPoint y: 125, distance: 96.4
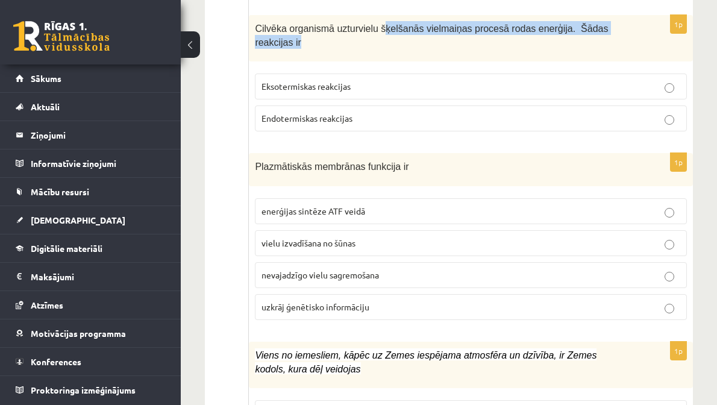
drag, startPoint x: 512, startPoint y: 87, endPoint x: 583, endPoint y: 92, distance: 71.3
click at [576, 48] on p "Cilvēka organismā uzturvielu šķelšanās vielmaiņas procesā rodas enerģija. Šādas…" at bounding box center [441, 34] width 372 height 27
click at [583, 48] on p "Cilvēka organismā uzturvielu šķelšanās vielmaiņas procesā rodas enerģija. Šādas…" at bounding box center [441, 34] width 372 height 27
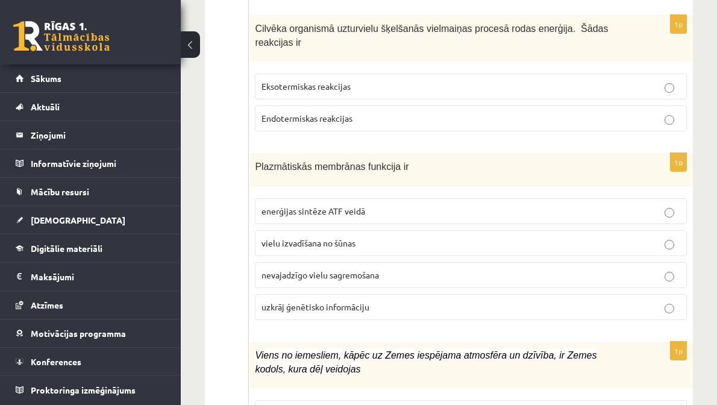
click at [351, 92] on span "Eksotermiskas reakcijas" at bounding box center [306, 86] width 89 height 11
click at [353, 124] on span "Endotermiskas reakcijas" at bounding box center [307, 118] width 91 height 11
click at [351, 92] on span "Eksotermiskas reakcijas" at bounding box center [306, 86] width 89 height 11
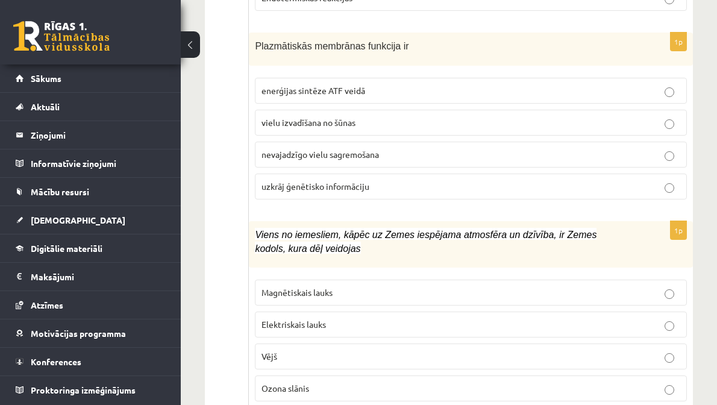
scroll to position [1798, 0]
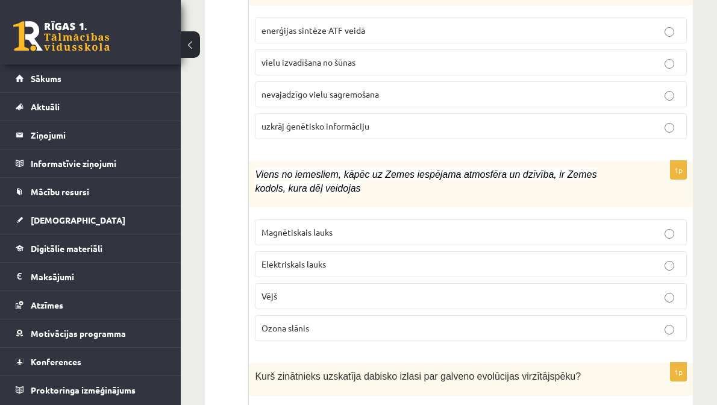
drag, startPoint x: 373, startPoint y: 186, endPoint x: 395, endPoint y: 129, distance: 60.9
drag, startPoint x: 413, startPoint y: 44, endPoint x: 500, endPoint y: 48, distance: 86.9
drag, startPoint x: 347, startPoint y: 246, endPoint x: 381, endPoint y: 218, distance: 45.4
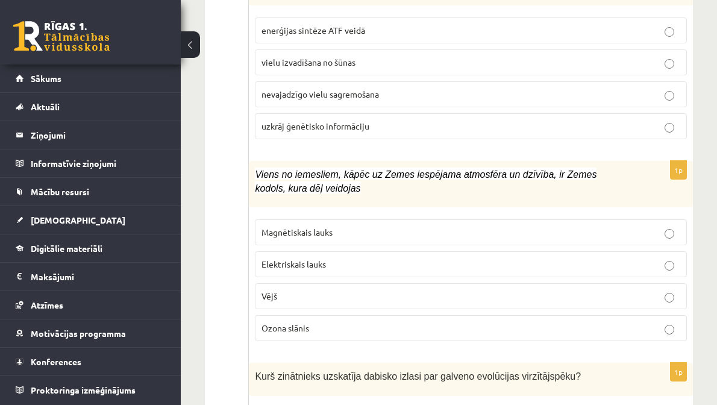
scroll to position [1737, 0]
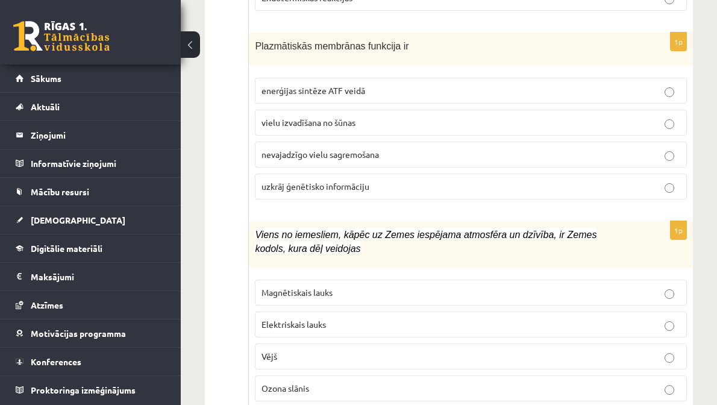
drag, startPoint x: 379, startPoint y: 190, endPoint x: 424, endPoint y: 99, distance: 101.1
drag, startPoint x: 424, startPoint y: 99, endPoint x: 549, endPoint y: 100, distance: 124.7
click at [539, 52] on p "Plazmātiskās membrānas funkcija ir" at bounding box center [441, 46] width 372 height 14
click at [549, 52] on p "Plazmātiskās membrānas funkcija ir" at bounding box center [441, 46] width 372 height 14
click at [468, 129] on p "vielu izvadīšana no šūnas" at bounding box center [471, 122] width 419 height 13
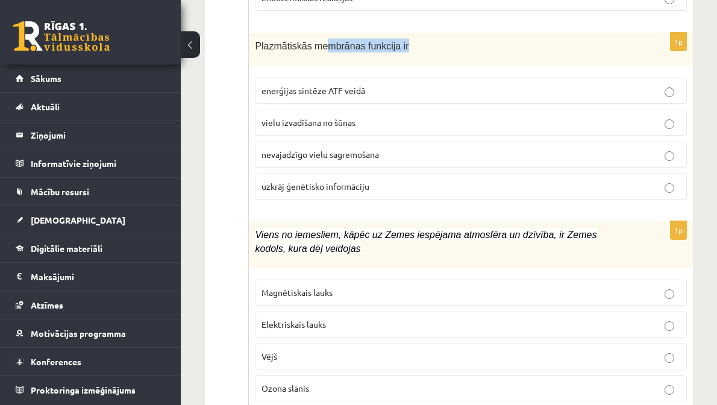
drag, startPoint x: 477, startPoint y: 100, endPoint x: 545, endPoint y: 104, distance: 67.6
click at [545, 66] on div "Plazmātiskās membrānas funkcija ir" at bounding box center [471, 49] width 444 height 33
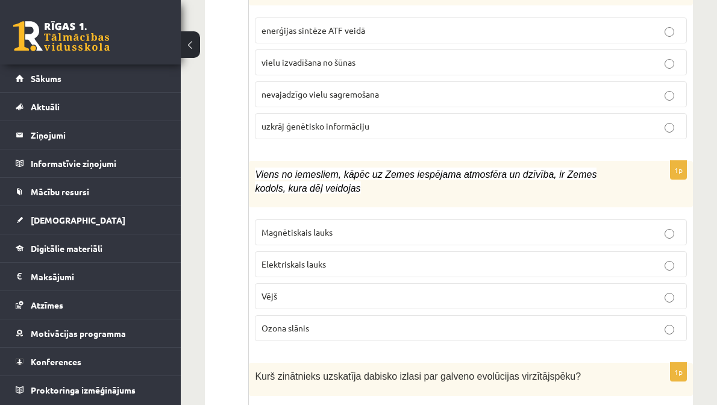
scroll to position [1858, 0]
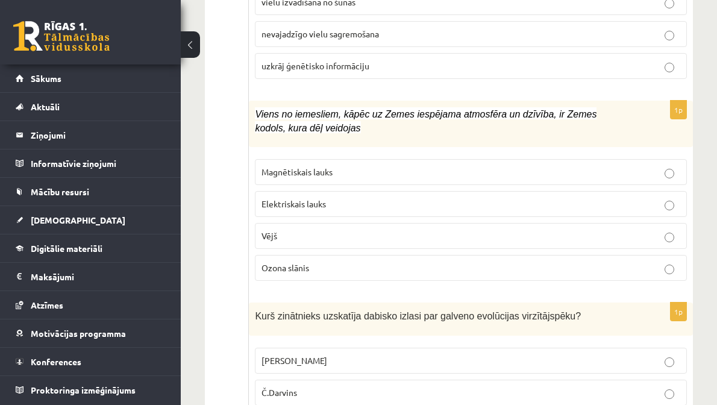
drag, startPoint x: 406, startPoint y: 193, endPoint x: 409, endPoint y: 148, distance: 45.3
drag, startPoint x: 447, startPoint y: 166, endPoint x: 575, endPoint y: 172, distance: 127.9
click at [552, 147] on div "Viens no iemesliem, kāpēc uz Zemes iespējama atmosfēra un dzīvība, ir Zemes kod…" at bounding box center [471, 124] width 444 height 46
click at [575, 134] on p "Viens no iemesliem, kāpēc uz Zemes iespējama atmosfēra un dzīvība, ir Zemes kod…" at bounding box center [441, 120] width 372 height 27
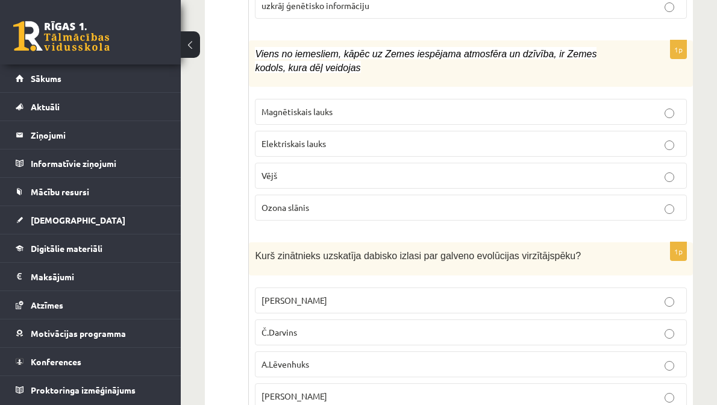
drag, startPoint x: 436, startPoint y: 159, endPoint x: 416, endPoint y: 174, distance: 24.5
click at [333, 117] on span "Magnētiskais lauks" at bounding box center [297, 111] width 71 height 11
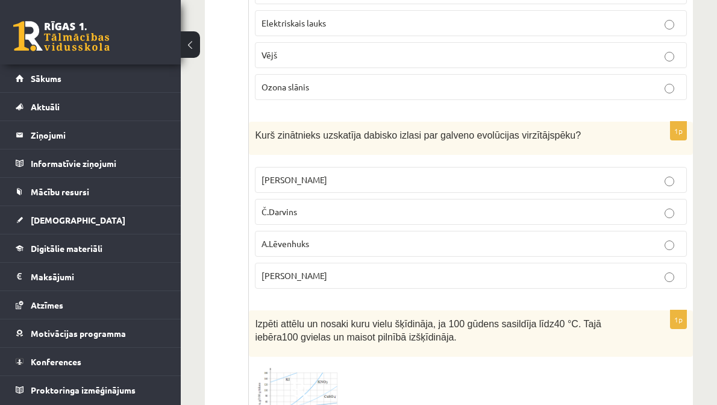
scroll to position [2099, 0]
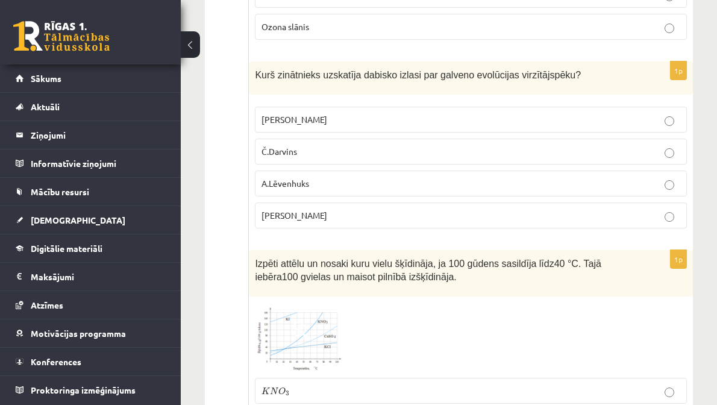
click at [453, 158] on p "Č.Darvins" at bounding box center [471, 151] width 419 height 13
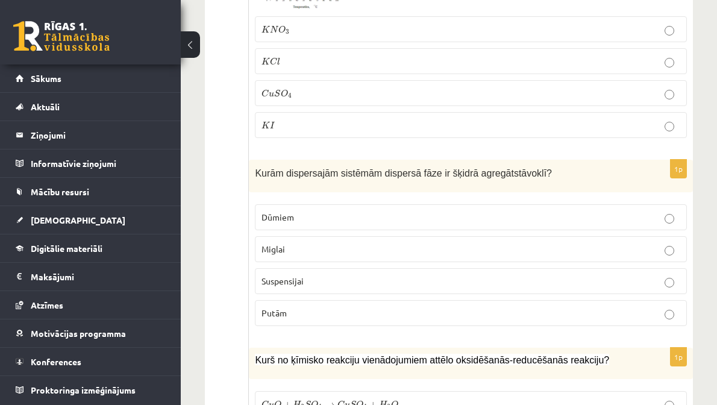
scroll to position [2340, 0]
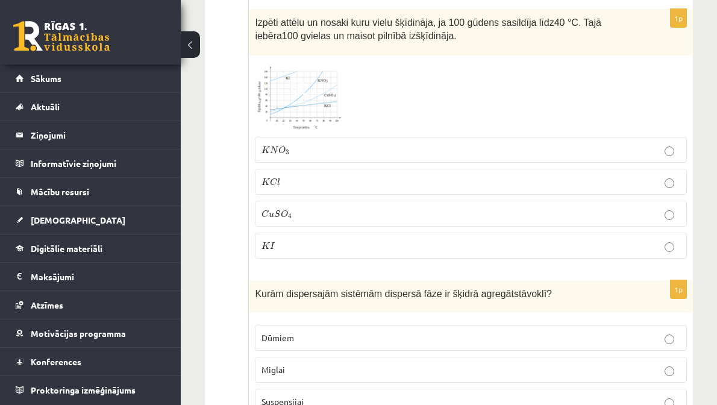
drag, startPoint x: 336, startPoint y: 220, endPoint x: 437, endPoint y: 175, distance: 110.6
click at [310, 100] on span at bounding box center [300, 90] width 19 height 19
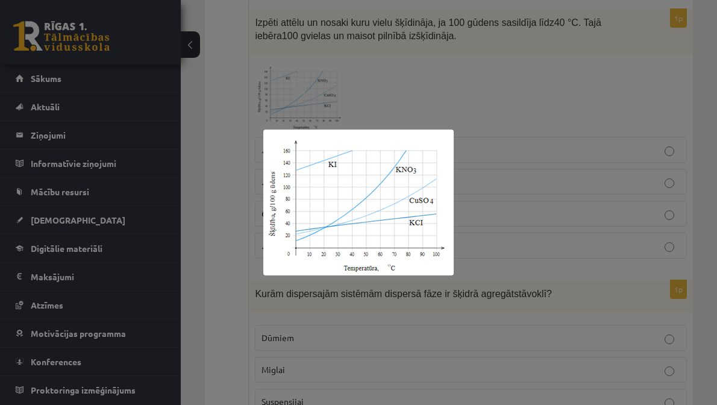
click at [378, 187] on img at bounding box center [358, 203] width 190 height 146
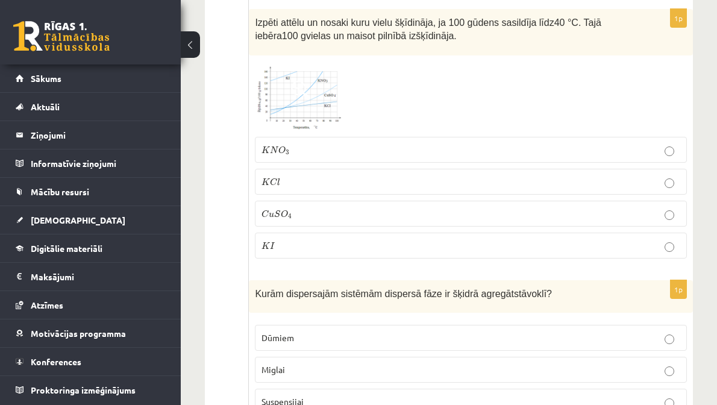
click at [345, 131] on img at bounding box center [300, 95] width 90 height 69
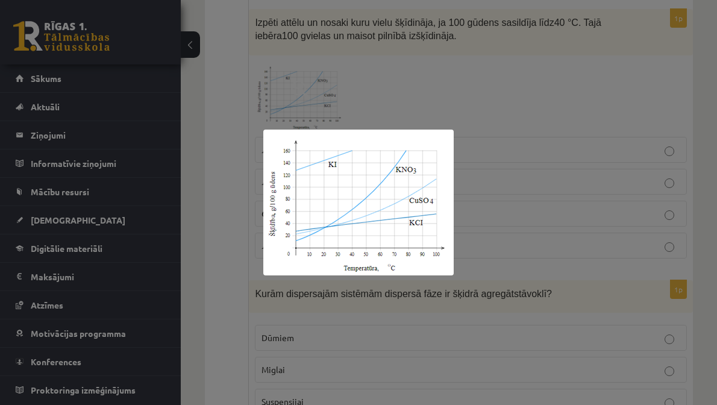
click at [563, 179] on div at bounding box center [358, 202] width 717 height 405
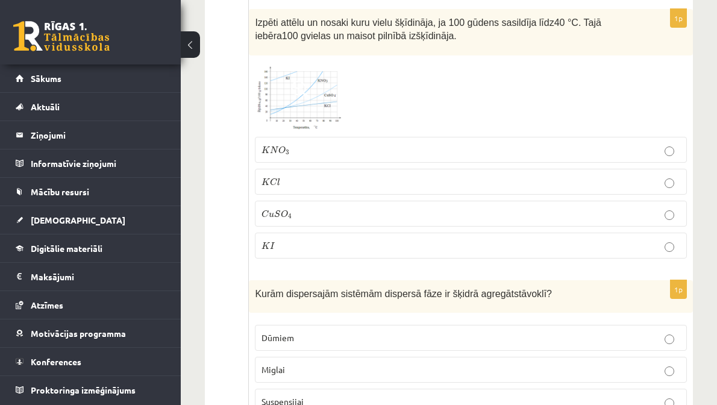
click at [450, 156] on p "K N O 3 K N O 3" at bounding box center [471, 149] width 419 height 13
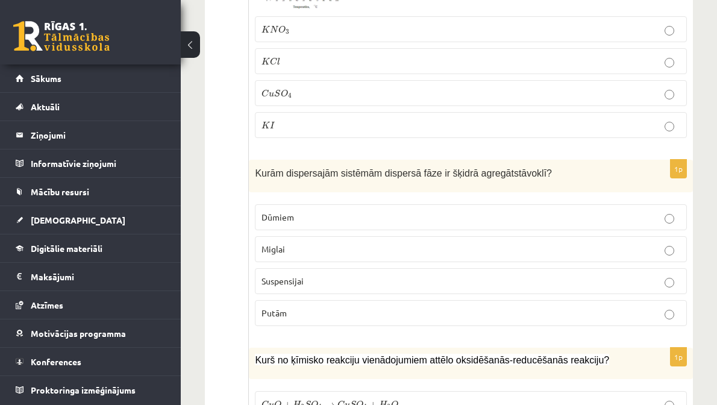
scroll to position [2521, 0]
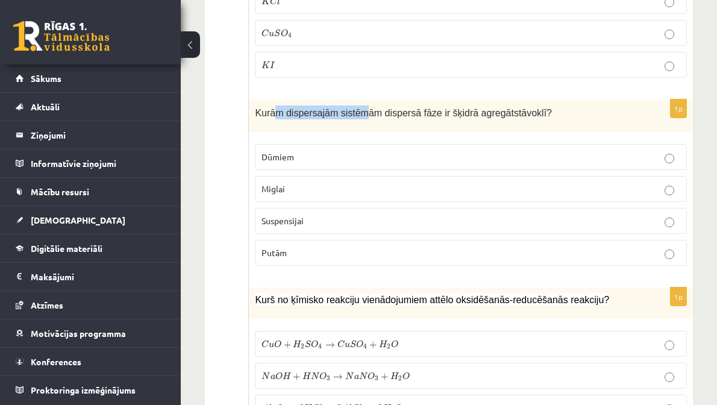
drag, startPoint x: 477, startPoint y: 190, endPoint x: 498, endPoint y: 190, distance: 21.1
click at [493, 118] on span "Kurām dispersajām sistēmām dispersā fāze ir šķidrā agregātstāvoklī?" at bounding box center [403, 113] width 297 height 10
click at [501, 118] on span "Kurām dispersajām sistēmām dispersā fāze ir šķidrā agregātstāvoklī?" at bounding box center [403, 113] width 297 height 10
drag, startPoint x: 516, startPoint y: 189, endPoint x: 594, endPoint y: 189, distance: 77.1
click at [552, 118] on span "Kurām dispersajām sistēmām dispersā fāze ir šķidrā agregātstāvoklī?" at bounding box center [403, 113] width 297 height 10
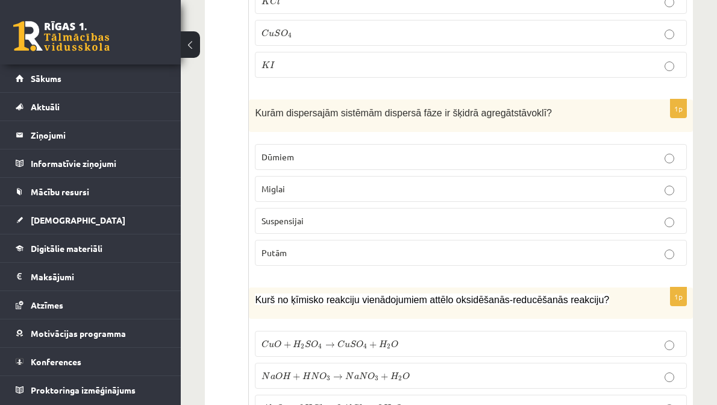
drag, startPoint x: 593, startPoint y: 189, endPoint x: 581, endPoint y: 192, distance: 12.6
click at [592, 119] on p "Kurām dispersajām sistēmām dispersā fāze ir šķidrā agregātstāvoklī?" at bounding box center [441, 112] width 372 height 14
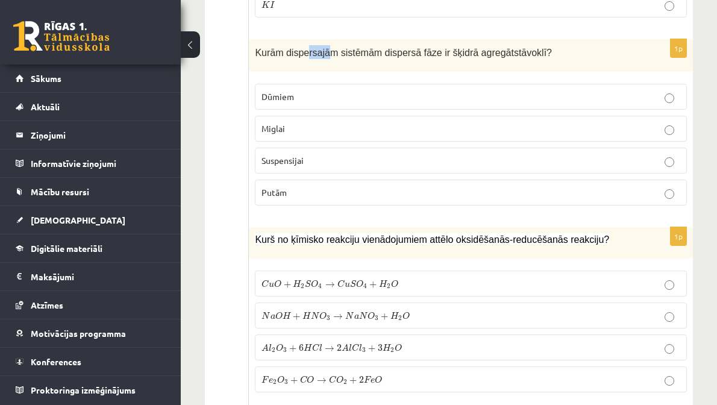
drag, startPoint x: 453, startPoint y: 126, endPoint x: 470, endPoint y: 124, distance: 17.6
click at [464, 58] on span "Kurām dispersajām sistēmām dispersā fāze ir šķidrā agregātstāvoklī?" at bounding box center [403, 52] width 297 height 12
click at [470, 59] on p "Kurām dispersajām sistēmām dispersā fāze ir šķidrā agregātstāvoklī?" at bounding box center [441, 52] width 372 height 14
click at [436, 110] on label "Dūmiem" at bounding box center [471, 97] width 432 height 26
click at [442, 135] on p "Miglai" at bounding box center [471, 128] width 419 height 13
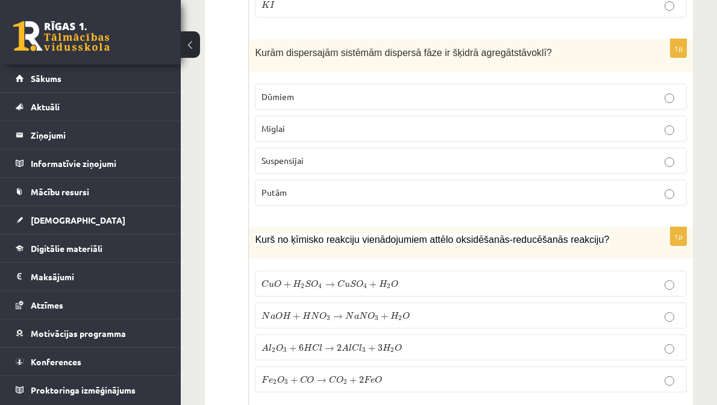
click at [421, 199] on p "Putām" at bounding box center [471, 192] width 419 height 13
click at [431, 135] on p "Miglai" at bounding box center [471, 128] width 419 height 13
click at [424, 205] on label "Putām" at bounding box center [471, 193] width 432 height 26
click at [441, 135] on p "Miglai" at bounding box center [471, 128] width 419 height 13
click at [441, 199] on p "Putām" at bounding box center [471, 192] width 419 height 13
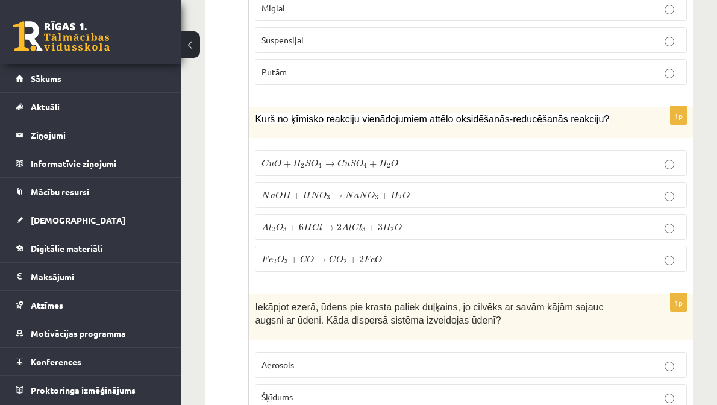
scroll to position [2762, 0]
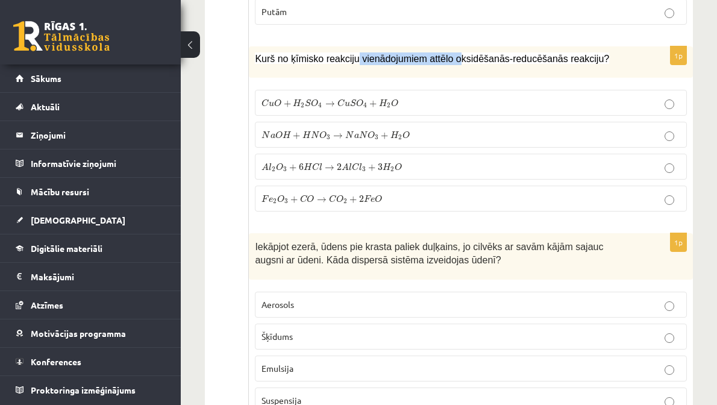
drag, startPoint x: 547, startPoint y: 153, endPoint x: 583, endPoint y: 152, distance: 36.2
click at [581, 64] on span "Kurš no ķīmisko reakciju vienādojumiem attēlo oksidēšanās-reducēšanās reakciju?" at bounding box center [432, 59] width 354 height 10
click at [583, 64] on span "Kurš no ķīmisko reakciju vienādojumiem attēlo oksidēšanās-reducēšanās reakciju?" at bounding box center [432, 59] width 354 height 10
click at [446, 215] on fieldset "C u O + H 2 S O 4 → C u S O 4 + H 2 O C u O + H 2 S O 4 → C u S O 4 + H 2 O N a…" at bounding box center [471, 149] width 432 height 131
click at [482, 116] on label "C u O + H 2 S O 4 → C u S O 4 + H 2 O C u O + H 2 S O 4 → C u S O 4 + H 2 O" at bounding box center [471, 103] width 432 height 26
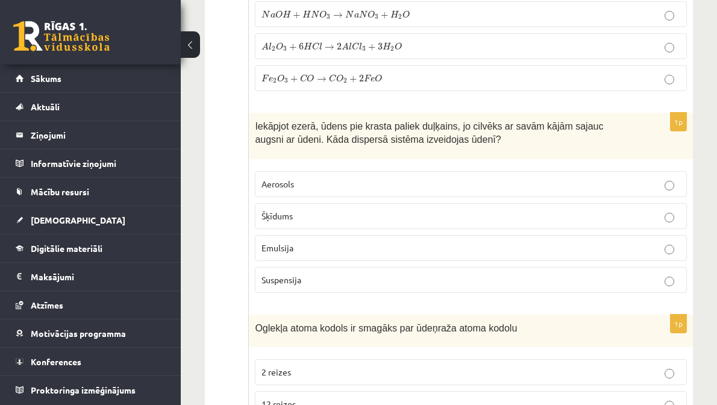
scroll to position [3003, 0]
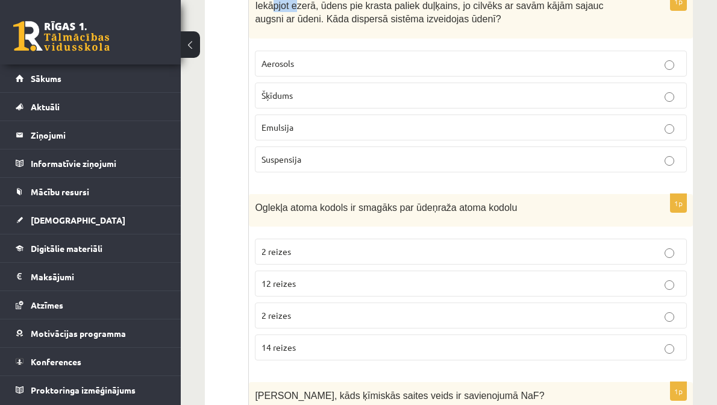
click at [473, 25] on span "Iekāpjot ezerā, ūdens pie krasta paliek duļķains, jo cilvēks ar savām kājām saj…" at bounding box center [429, 13] width 348 height 24
click at [499, 25] on span "Iekāpjot ezerā, ūdens pie krasta paliek duļķains, jo cilvēks ar savām kājām saj…" at bounding box center [429, 13] width 348 height 24
drag, startPoint x: 554, startPoint y: 108, endPoint x: 610, endPoint y: 107, distance: 56.0
click at [603, 25] on span "Iekāpjot ezerā, ūdens pie krasta paliek duļķains, jo cilvēks ar savām kājām saj…" at bounding box center [429, 13] width 348 height 24
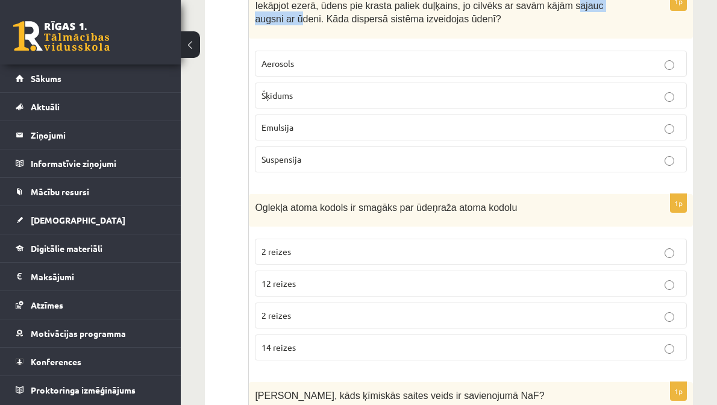
drag, startPoint x: 447, startPoint y: 120, endPoint x: 558, endPoint y: 127, distance: 111.1
click at [551, 25] on span "Iekāpjot ezerā, ūdens pie krasta paliek duļķains, jo cilvēks ar savām kājām saj…" at bounding box center [429, 13] width 348 height 24
click at [558, 25] on span "Iekāpjot ezerā, ūdens pie krasta paliek duļķains, jo cilvēks ar savām kājām saj…" at bounding box center [429, 13] width 348 height 24
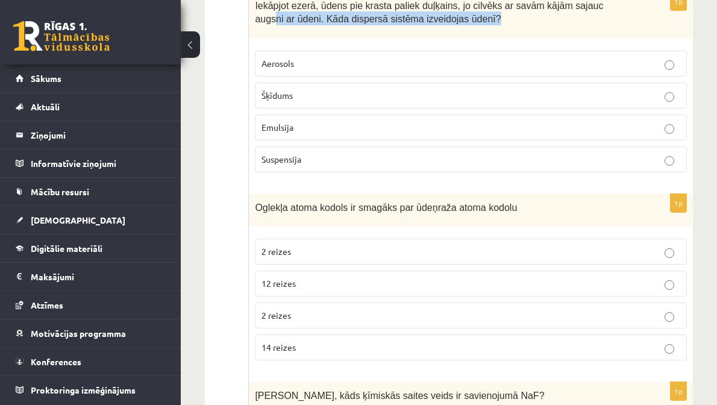
drag, startPoint x: 482, startPoint y: 130, endPoint x: 529, endPoint y: 132, distance: 47.0
click at [496, 25] on p "Iekāpjot ezerā, ūdens pie krasta paliek duļķains, jo cilvēks ar savām kājām saj…" at bounding box center [441, 11] width 372 height 27
click at [543, 25] on p "Iekāpjot ezerā, ūdens pie krasta paliek duļķains, jo cilvēks ar savām kājām saj…" at bounding box center [441, 11] width 372 height 27
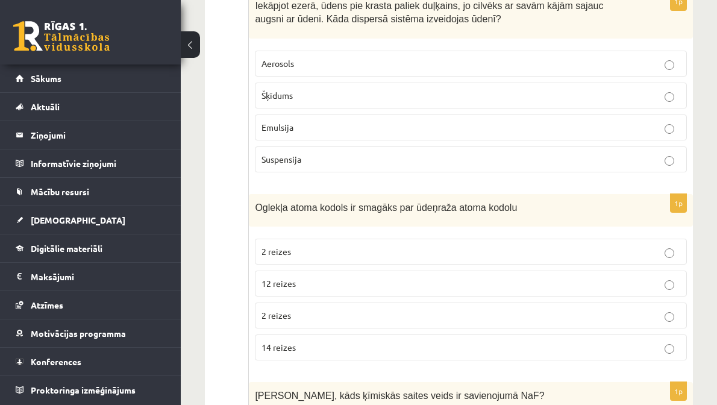
click at [472, 70] on p "Aerosols" at bounding box center [471, 63] width 419 height 13
click at [460, 108] on label "Šķīdums" at bounding box center [471, 96] width 432 height 26
click at [445, 134] on p "Emulsija" at bounding box center [471, 127] width 419 height 13
click at [450, 166] on p "Suspensija" at bounding box center [471, 159] width 419 height 13
click at [446, 102] on p "Šķīdums" at bounding box center [471, 95] width 419 height 13
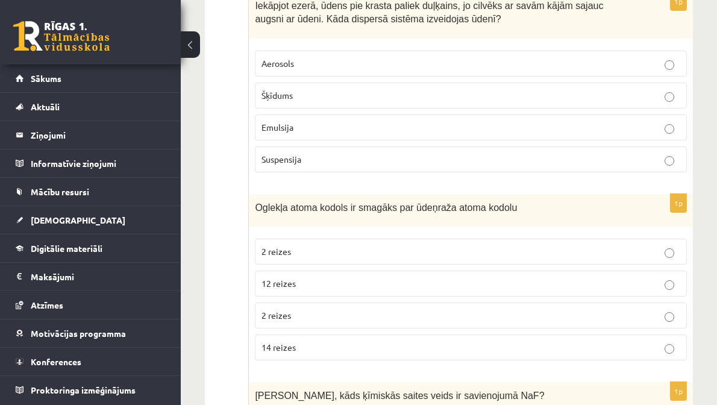
click at [466, 166] on p "Suspensija" at bounding box center [471, 159] width 419 height 13
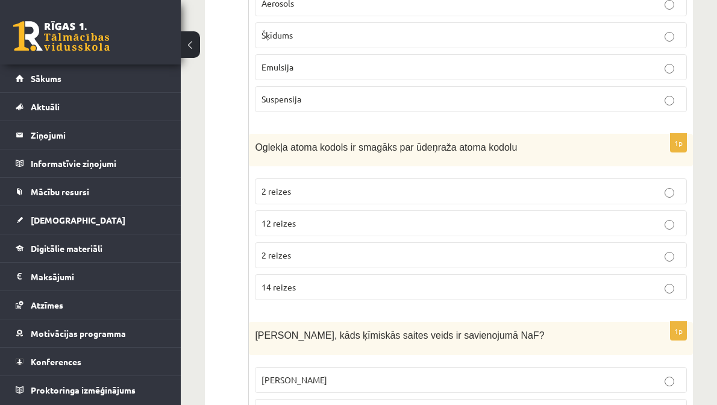
scroll to position [3123, 0]
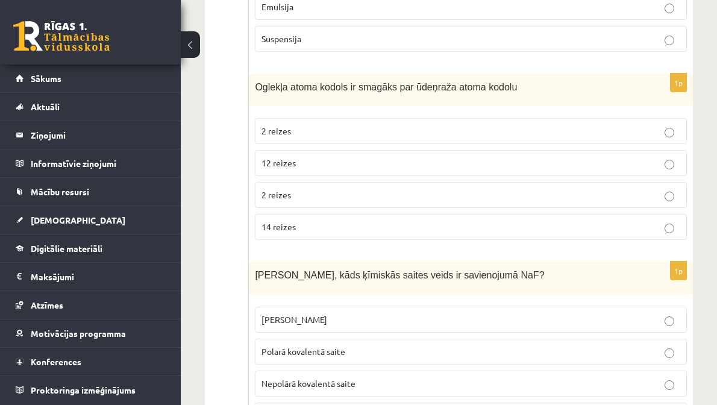
click at [412, 20] on label "Emulsija" at bounding box center [471, 7] width 432 height 26
drag, startPoint x: 361, startPoint y: 214, endPoint x: 448, endPoint y: 215, distance: 86.8
drag, startPoint x: 462, startPoint y: 210, endPoint x: 565, endPoint y: 207, distance: 102.5
click at [548, 107] on div "Oglekļa atoma kodols ir smagāks par ūdeņraža atoma kodolu" at bounding box center [471, 90] width 444 height 33
click at [517, 92] on span "Oglekļa atoma kodols ir smagāks par ūdeņraža atoma kodolu" at bounding box center [386, 87] width 262 height 10
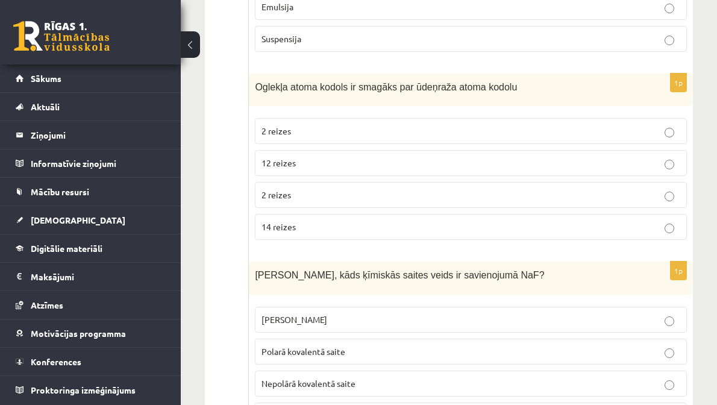
scroll to position [3184, 0]
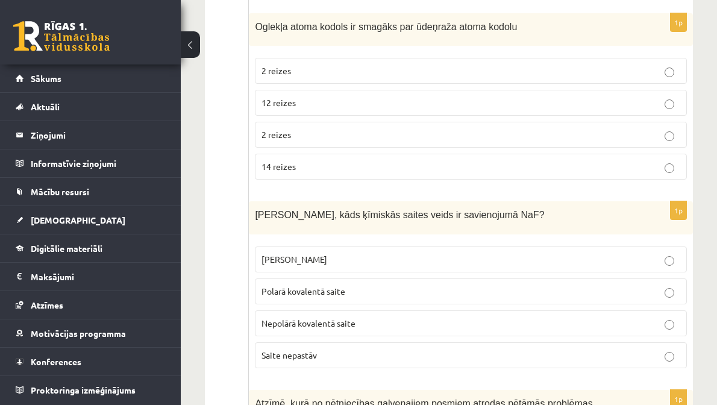
click at [442, 141] on p "2 reizes" at bounding box center [471, 134] width 419 height 13
drag, startPoint x: 478, startPoint y: 147, endPoint x: 501, endPoint y: 151, distance: 23.2
click at [491, 32] on span "Oglekļa atoma kodols ir smagāks par ūdeņraža atoma kodolu" at bounding box center [386, 27] width 262 height 10
drag, startPoint x: 501, startPoint y: 151, endPoint x: 475, endPoint y: 156, distance: 25.9
click at [501, 32] on span "Oglekļa atoma kodols ir smagāks par ūdeņraža atoma kodolu" at bounding box center [386, 27] width 262 height 10
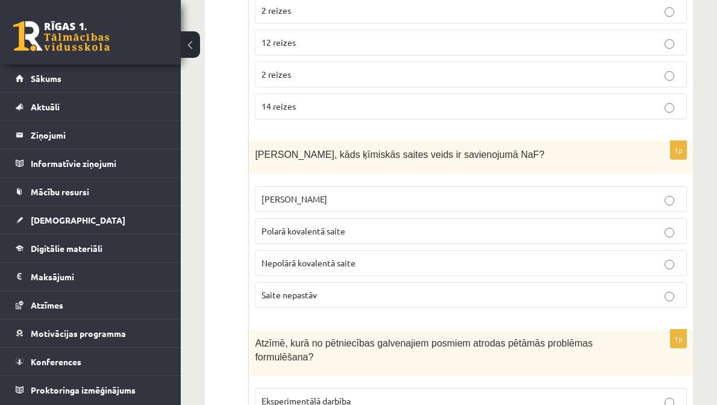
scroll to position [3304, 0]
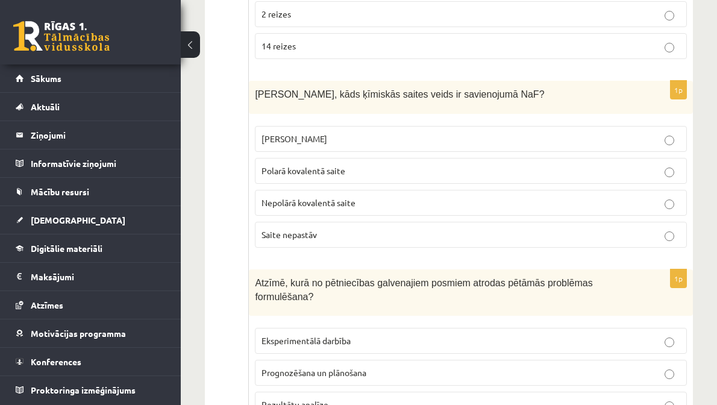
click at [427, 20] on p "2 reizes" at bounding box center [471, 14] width 419 height 13
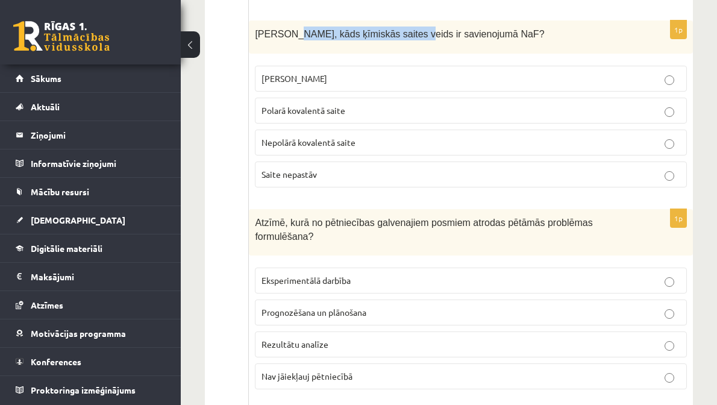
drag, startPoint x: 430, startPoint y: 163, endPoint x: 562, endPoint y: 156, distance: 132.7
click at [544, 54] on div "Nosaki, kāds ķīmiskās saites veids ir savienojumā NaF?" at bounding box center [471, 36] width 444 height 33
click at [544, 39] on span "Nosaki, kāds ķīmiskās saites veids ir savienojumā NaF?" at bounding box center [399, 34] width 289 height 10
click at [463, 92] on label "Jonu saite" at bounding box center [471, 79] width 432 height 26
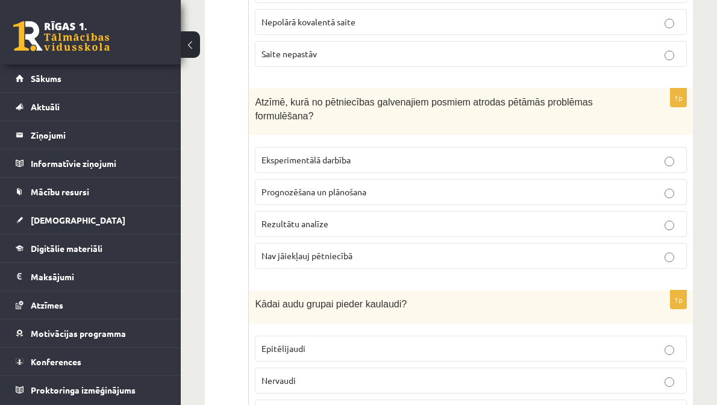
scroll to position [3666, 0]
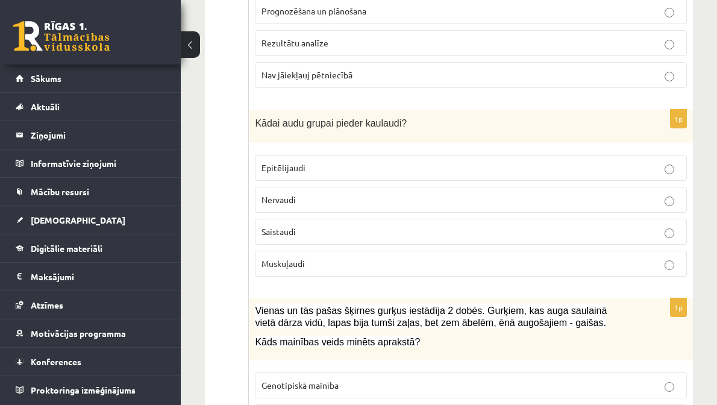
drag, startPoint x: 441, startPoint y: 254, endPoint x: 472, endPoint y: 80, distance: 177.1
drag, startPoint x: 477, startPoint y: 45, endPoint x: 550, endPoint y: 43, distance: 73.6
drag, startPoint x: 453, startPoint y: 37, endPoint x: 515, endPoint y: 40, distance: 62.7
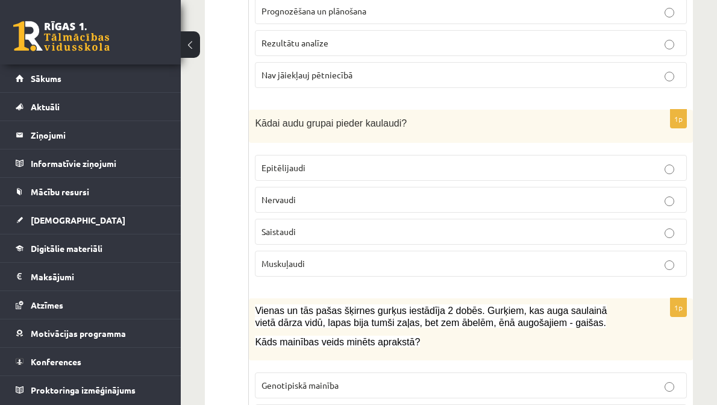
click at [447, 17] on p "Prognozēšana un plānošana" at bounding box center [471, 11] width 419 height 13
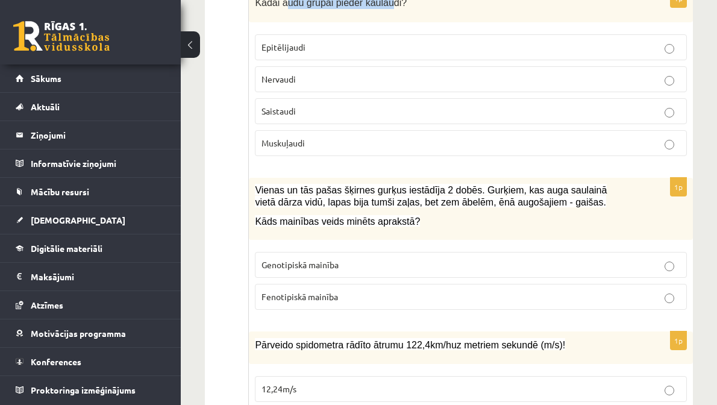
drag, startPoint x: 454, startPoint y: 120, endPoint x: 534, endPoint y: 129, distance: 80.1
click at [525, 22] on div "Kādai audu grupai pieder kaulaudi?" at bounding box center [471, 5] width 444 height 33
click at [534, 22] on div "Kādai audu grupai pieder kaulaudi?" at bounding box center [471, 5] width 444 height 33
click at [457, 92] on label "Nervaudi" at bounding box center [471, 79] width 432 height 26
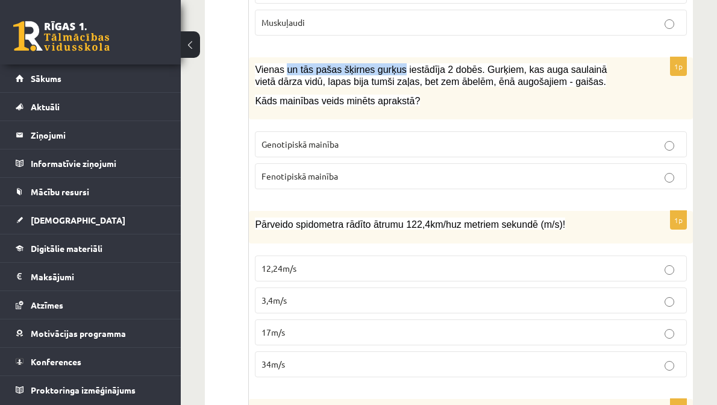
drag, startPoint x: 507, startPoint y: 190, endPoint x: 542, endPoint y: 192, distance: 35.0
click at [538, 87] on span "Vienas un tās pašas šķirnes gurķus iestādīja 2 dobēs. Gurķiem, kas auga saulain…" at bounding box center [431, 75] width 352 height 23
drag, startPoint x: 551, startPoint y: 192, endPoint x: 559, endPoint y: 201, distance: 11.5
click at [551, 87] on span "Vienas un tās pašas šķirnes gurķus iestādīja 2 dobēs. Gurķiem, kas auga saulain…" at bounding box center [431, 75] width 352 height 23
click at [525, 87] on span "Vienas un tās pašas šķirnes gurķus iestādīja 2 dobēs. Gurķiem, kas auga saulain…" at bounding box center [431, 75] width 352 height 23
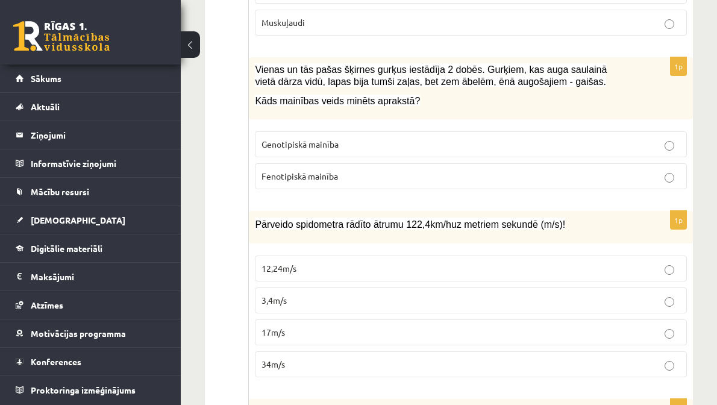
click at [541, 87] on span "Vienas un tās pašas šķirnes gurķus iestādīja 2 dobēs. Gurķiem, kas auga saulain…" at bounding box center [431, 75] width 352 height 24
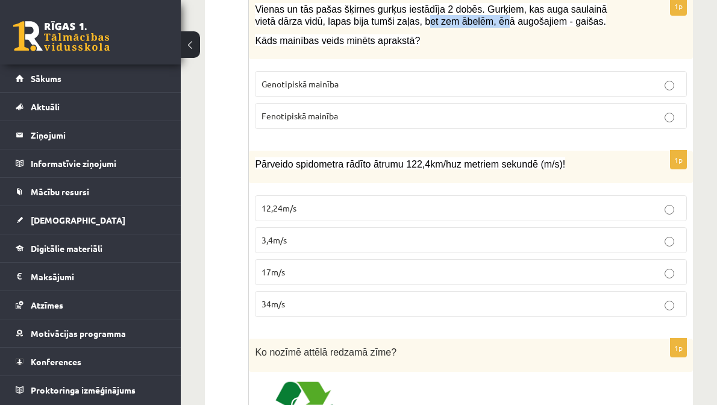
drag, startPoint x: 488, startPoint y: 155, endPoint x: 503, endPoint y: 155, distance: 15.1
click at [500, 27] on span "Vienas un tās pašas šķirnes gurķus iestādīja 2 dobēs. Gurķiem, kas auga saulain…" at bounding box center [431, 15] width 352 height 23
click at [547, 27] on span "Vienas un tās pašas šķirnes gurķus iestādīja 2 dobēs. Gurķiem, kas auga saulain…" at bounding box center [431, 15] width 352 height 23
click at [572, 59] on div "Vienas un tās pašas šķirnes gurķus iestādīja 2 dobēs. Gurķiem, kas auga saulain…" at bounding box center [471, 28] width 444 height 62
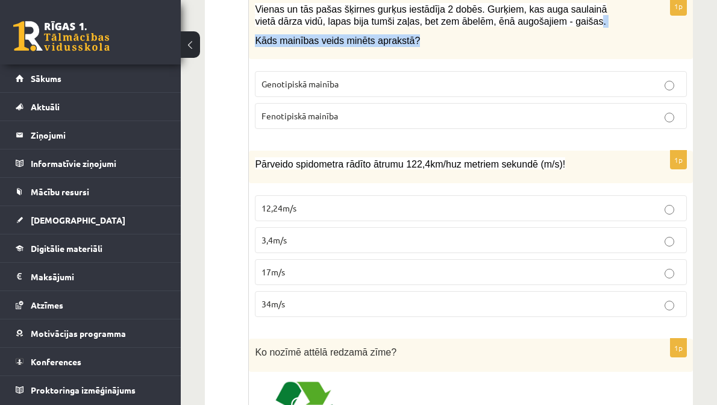
click at [560, 47] on p "Kāds mainības veids minēts aprakstā?" at bounding box center [441, 40] width 372 height 13
click at [338, 121] on span "Fenotipiskā mainība" at bounding box center [300, 115] width 77 height 11
click at [339, 89] on span "Genotipiskā mainība" at bounding box center [300, 83] width 77 height 11
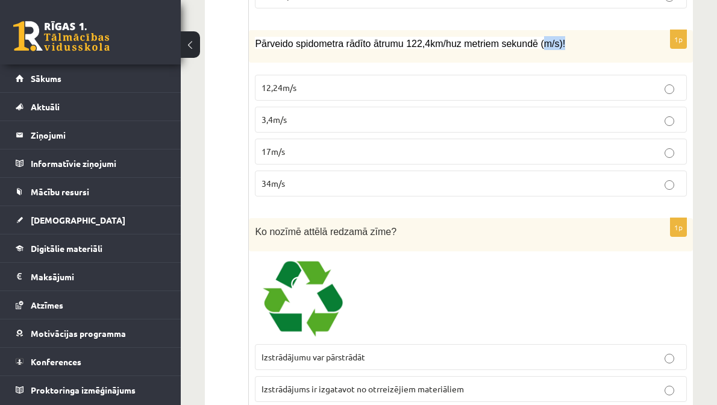
drag, startPoint x: 461, startPoint y: 185, endPoint x: 502, endPoint y: 188, distance: 41.1
click at [495, 50] on p "Pārveido spidometra rādīto ātrumu 122,4 km / h uz metriem sekundē ( m / s )!" at bounding box center [441, 43] width 372 height 14
click at [509, 50] on p "Pārveido spidometra rādīto ātrumu 122,4 km / h uz metriem sekundē ( m / s )!" at bounding box center [441, 43] width 372 height 14
click at [542, 49] on span "Pārveido spidometra rādīto ātrumu 122,4 km / h uz metriem sekundē ( m / s )!" at bounding box center [410, 44] width 310 height 10
click at [443, 49] on span "km" at bounding box center [436, 44] width 13 height 10
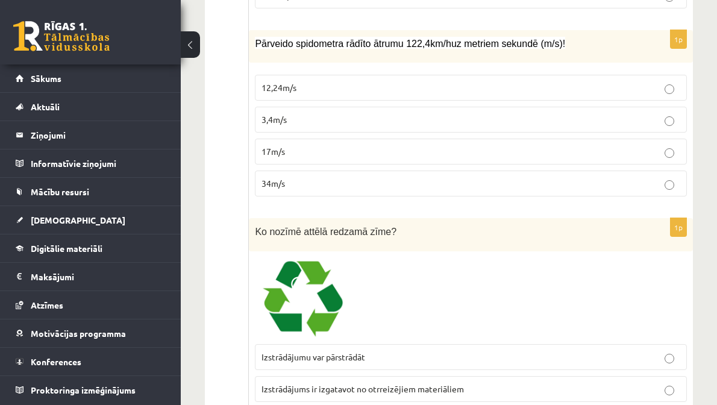
click at [535, 63] on div "Pārveido spidometra rādīto ātrumu 122,4 km / h uz metriem sekundē ( m / s )!" at bounding box center [471, 46] width 444 height 33
drag, startPoint x: 531, startPoint y: 177, endPoint x: 545, endPoint y: 175, distance: 14.7
click at [545, 49] on span "Pārveido spidometra rādīto ātrumu 122,4 km / h uz metriem sekundē ( m / s )!" at bounding box center [410, 44] width 310 height 10
click at [476, 94] on p "12,24m/s" at bounding box center [471, 87] width 419 height 13
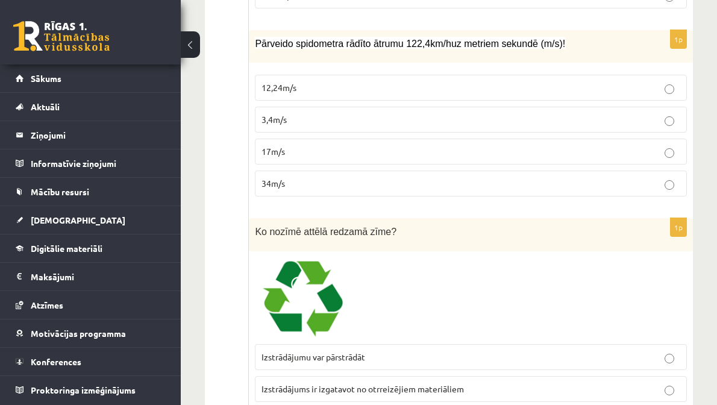
scroll to position [4148, 0]
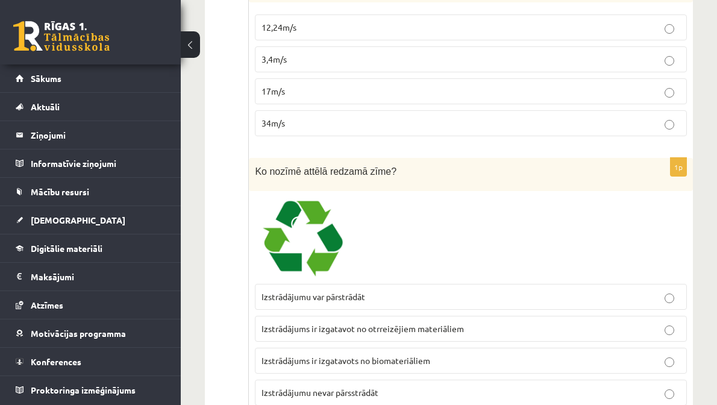
drag, startPoint x: 447, startPoint y: 207, endPoint x: 441, endPoint y: 265, distance: 58.8
click at [441, 130] on p "34m/s" at bounding box center [471, 123] width 419 height 13
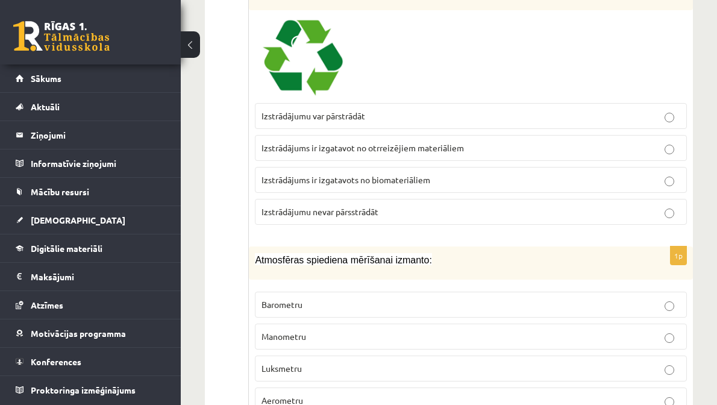
drag, startPoint x: 353, startPoint y: 260, endPoint x: 427, endPoint y: 162, distance: 123.1
drag, startPoint x: 450, startPoint y: 134, endPoint x: 521, endPoint y: 139, distance: 71.3
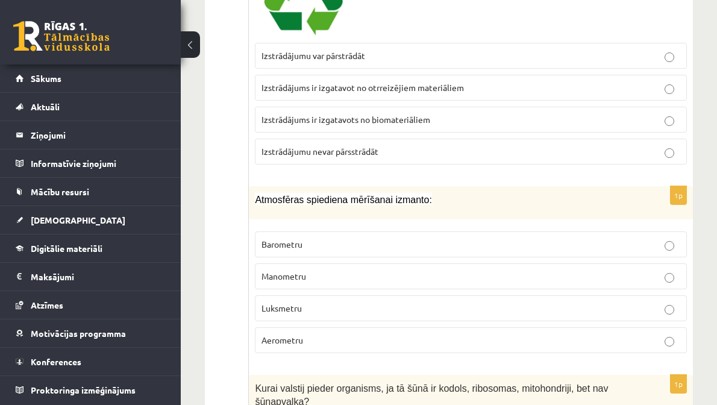
click at [365, 61] on span "Izstrādājumu var pārstrādāt" at bounding box center [314, 55] width 104 height 11
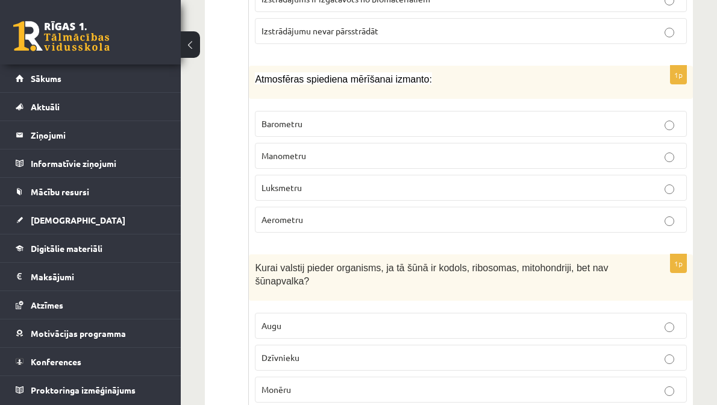
scroll to position [4570, 0]
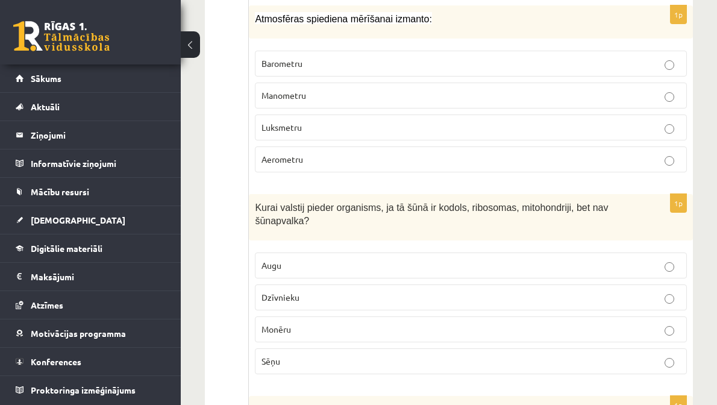
click at [303, 165] on span "Aerometru" at bounding box center [283, 159] width 42 height 11
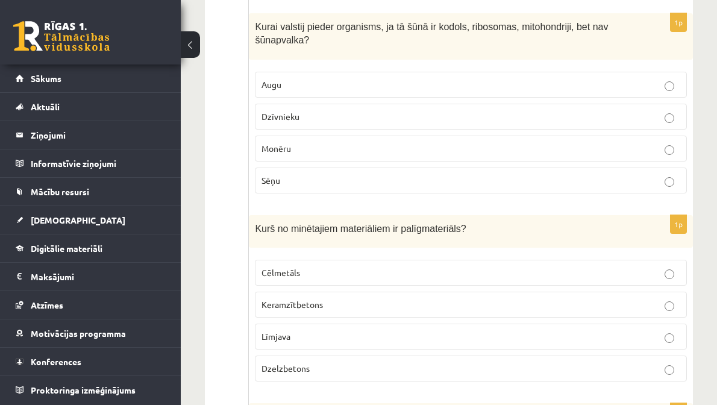
drag, startPoint x: 321, startPoint y: 186, endPoint x: 421, endPoint y: 174, distance: 100.1
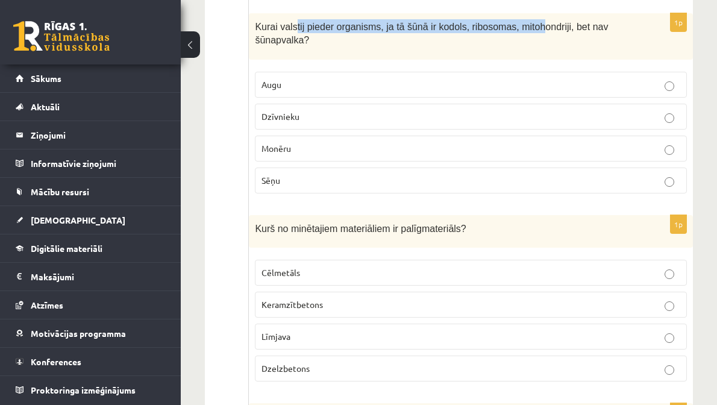
click at [563, 46] on p "Kurai valstij pieder organisms, ja tā šūnā ir kodols, ribosomas, mitohondriji, …" at bounding box center [441, 32] width 372 height 27
click at [582, 46] on p "Kurai valstij pieder organisms, ja tā šūnā ir kodols, ribosomas, mitohondriji, …" at bounding box center [441, 32] width 372 height 27
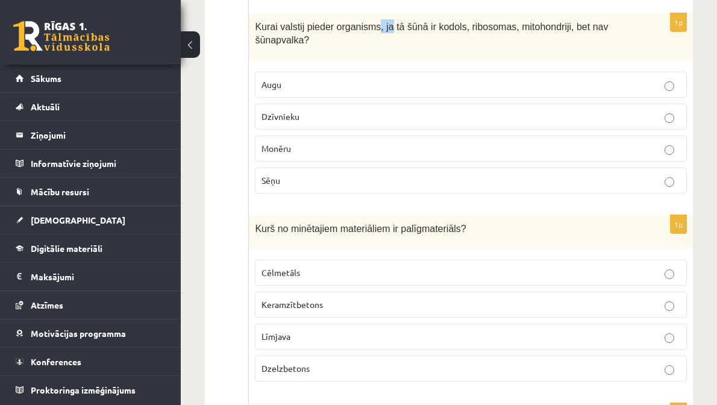
drag, startPoint x: 501, startPoint y: 175, endPoint x: 568, endPoint y: 175, distance: 67.5
click at [549, 46] on span "Kurai valstij pieder organisms, ja tā šūnā ir kodols, ribosomas, mitohondriji, …" at bounding box center [431, 34] width 353 height 24
click at [568, 46] on span "Kurai valstij pieder organisms, ja tā šūnā ir kodols, ribosomas, mitohondriji, …" at bounding box center [431, 34] width 353 height 24
click at [475, 46] on span "Kurai valstij pieder organisms, ja tā šūnā ir kodols, ribosomas, mitohondriji, …" at bounding box center [431, 34] width 353 height 24
click at [513, 46] on p "Kurai valstij pieder organisms, ja tā šūnā ir kodols, ribosomas, mitohondriji, …" at bounding box center [441, 32] width 372 height 27
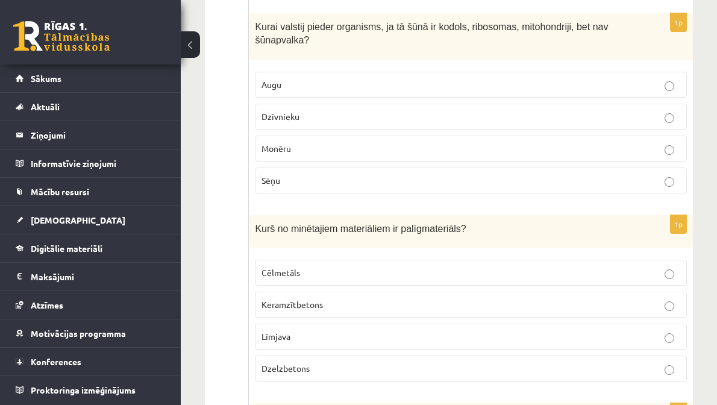
click at [400, 60] on div "Kurai valstij pieder organisms, ja tā šūnā ir kodols, ribosomas, mitohondriji, …" at bounding box center [471, 36] width 444 height 46
click at [460, 155] on p "Monēru" at bounding box center [471, 148] width 419 height 13
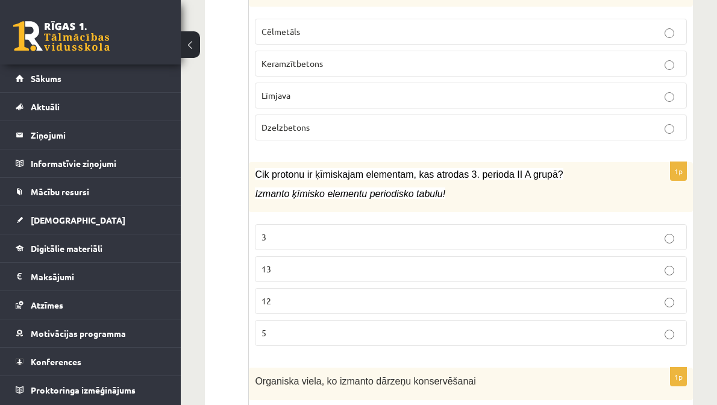
drag, startPoint x: 422, startPoint y: 130, endPoint x: 563, endPoint y: 133, distance: 141.1
drag, startPoint x: 563, startPoint y: 133, endPoint x: 568, endPoint y: 128, distance: 6.4
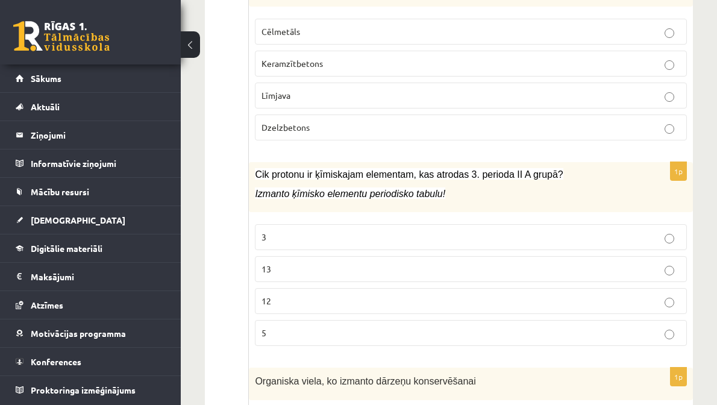
click at [478, 151] on div "1p Kurš no minētajiem materiāliem ir palīgmateriāls? Cēlmetāls Keramzītbetons L…" at bounding box center [471, 62] width 444 height 177
click at [457, 134] on p "Dzelzbetons" at bounding box center [471, 127] width 419 height 13
click at [454, 38] on p "Cēlmetāls" at bounding box center [471, 31] width 419 height 13
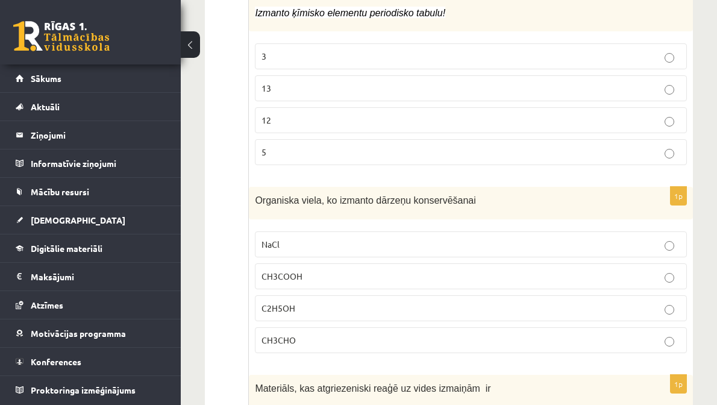
click at [502, 101] on label "13" at bounding box center [471, 88] width 432 height 26
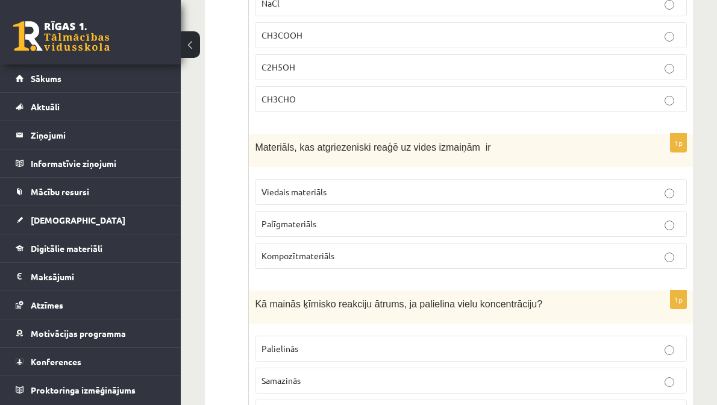
click at [523, 42] on p "CH3COOH" at bounding box center [471, 35] width 419 height 13
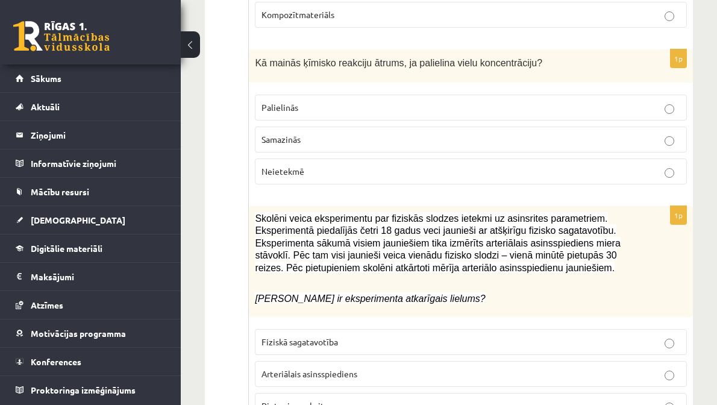
drag, startPoint x: 428, startPoint y: 56, endPoint x: 551, endPoint y: 60, distance: 123.6
click at [471, 21] on p "Kompozītmateriāls" at bounding box center [471, 14] width 419 height 13
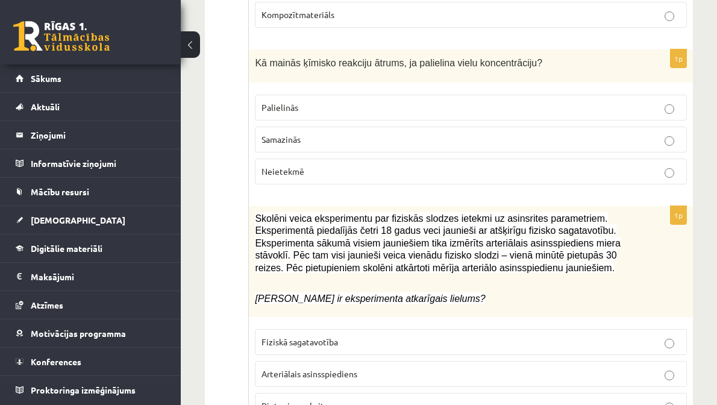
click at [334, 20] on span "Kompozītmateriāls" at bounding box center [298, 14] width 73 height 11
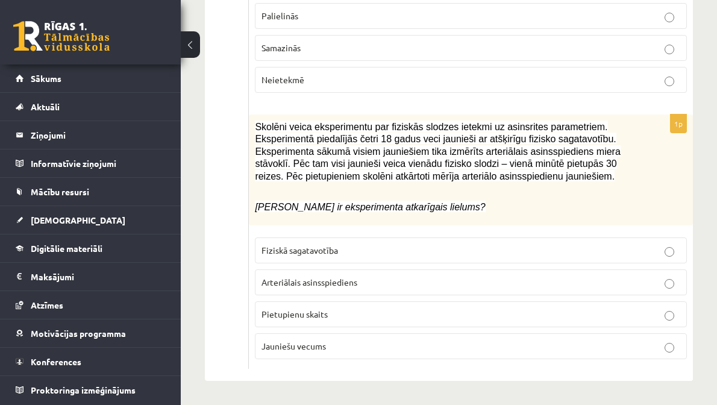
scroll to position [5833, 0]
drag, startPoint x: 340, startPoint y: 189, endPoint x: 497, endPoint y: 37, distance: 218.6
drag, startPoint x: 441, startPoint y: 43, endPoint x: 482, endPoint y: 43, distance: 41.0
drag, startPoint x: 504, startPoint y: 44, endPoint x: 467, endPoint y: 47, distance: 36.9
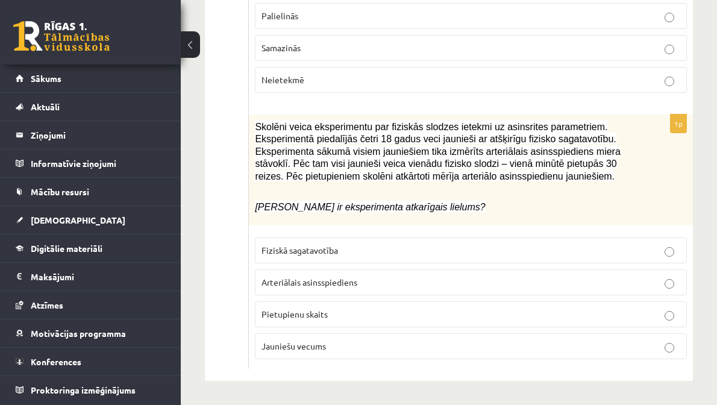
click at [477, 29] on label "Palielinās" at bounding box center [471, 16] width 432 height 26
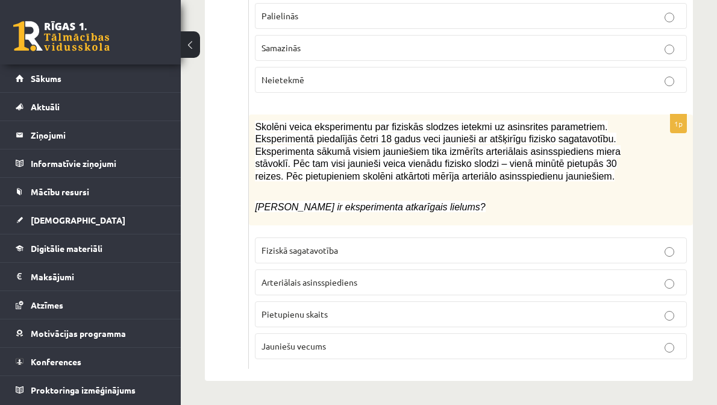
drag, startPoint x: 367, startPoint y: 179, endPoint x: 455, endPoint y: 212, distance: 93.8
drag, startPoint x: 455, startPoint y: 211, endPoint x: 553, endPoint y: 202, distance: 98.0
click at [485, 205] on span "Kurš ir eksperimenta atkarīgais lielums?" at bounding box center [370, 207] width 230 height 10
click at [553, 202] on p "Kurš ir eksperimenta atkarīgais lielums?" at bounding box center [441, 207] width 372 height 13
click at [520, 251] on p "Fiziskā sagatavotība" at bounding box center [471, 250] width 419 height 13
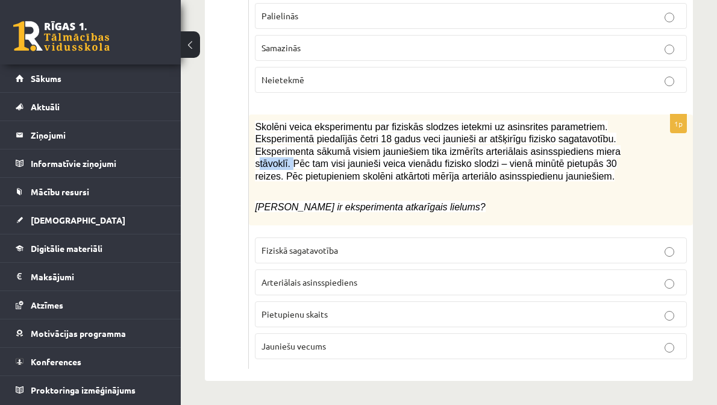
drag, startPoint x: 521, startPoint y: 137, endPoint x: 591, endPoint y: 142, distance: 70.7
click at [585, 142] on span "Skolēni veica eksperimentu par fiziskās slodzes ietekmi uz asinsrites parametri…" at bounding box center [437, 152] width 365 height 60
click at [591, 142] on span "Skolēni veica eksperimentu par fiziskās slodzes ietekmi uz asinsrites parametri…" at bounding box center [437, 152] width 365 height 60
drag, startPoint x: 390, startPoint y: 148, endPoint x: 549, endPoint y: 152, distance: 159.2
click at [499, 149] on span "Skolēni veica eksperimentu par fiziskās slodzes ietekmi uz asinsrites parametri…" at bounding box center [437, 152] width 365 height 60
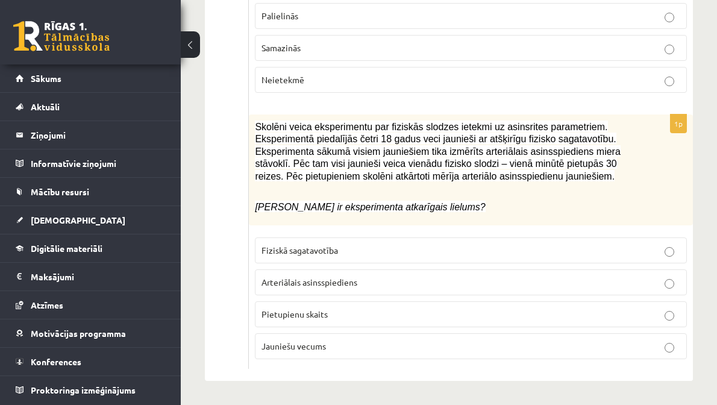
click at [549, 152] on span "Skolēni veica eksperimentu par fiziskās slodzes ietekmi uz asinsrites parametri…" at bounding box center [437, 152] width 365 height 60
click at [465, 315] on p "Pietupienu skaits" at bounding box center [471, 314] width 419 height 13
click at [469, 343] on p "Jauniešu vecums" at bounding box center [471, 346] width 419 height 13
click at [486, 281] on p "Arteriālais asinsspiediens" at bounding box center [471, 282] width 419 height 13
drag, startPoint x: 459, startPoint y: 209, endPoint x: 545, endPoint y: 208, distance: 86.2
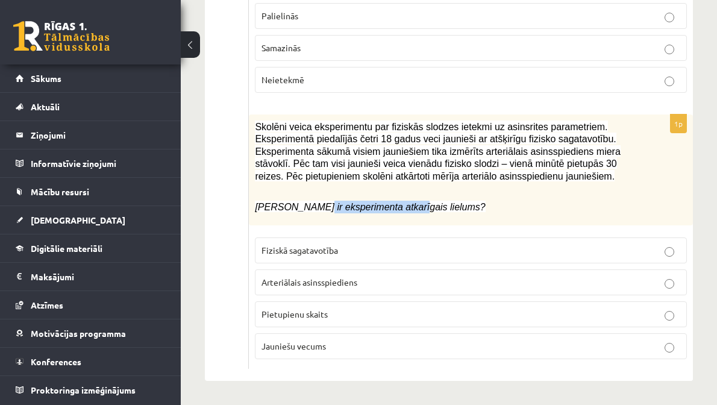
click at [485, 207] on span "Kurš ir eksperimenta atkarīgais lielums?" at bounding box center [370, 207] width 230 height 10
click at [545, 208] on p "Kurš ir eksperimenta atkarīgais lielums?" at bounding box center [441, 207] width 372 height 13
click at [488, 242] on label "Fiziskā sagatavotība" at bounding box center [471, 250] width 432 height 26
click at [456, 352] on p "Jauniešu vecums" at bounding box center [471, 346] width 419 height 13
click at [326, 350] on span "Jauniešu vecums" at bounding box center [294, 345] width 64 height 11
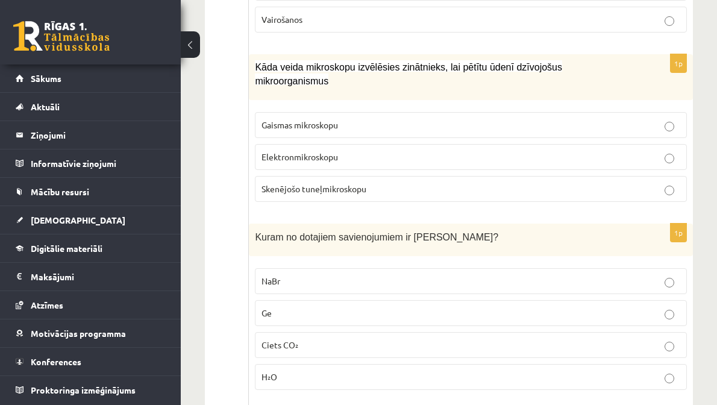
scroll to position [0, 0]
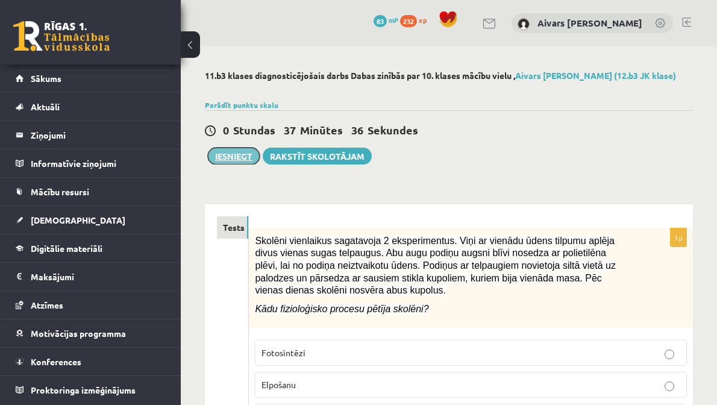
click at [254, 156] on button "Iesniegt" at bounding box center [234, 156] width 52 height 17
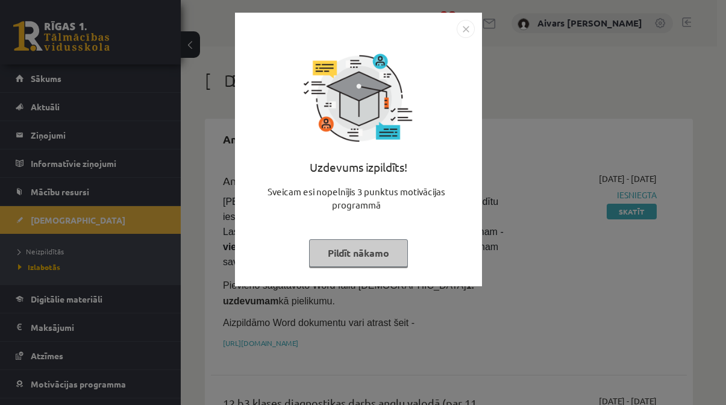
click at [368, 254] on button "Pildīt nākamo" at bounding box center [358, 253] width 99 height 28
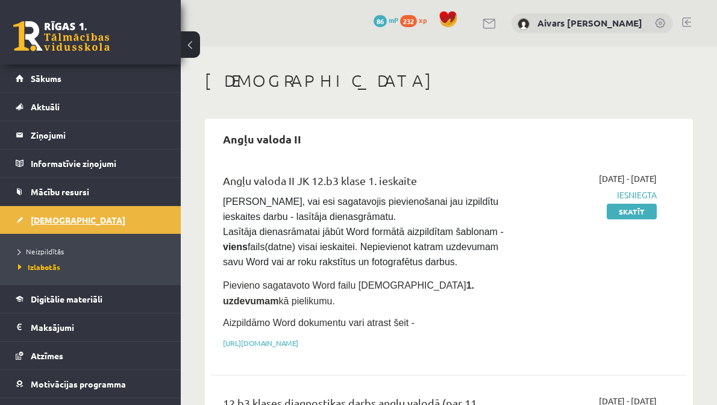
click at [89, 216] on link "[DEMOGRAPHIC_DATA]" at bounding box center [91, 220] width 150 height 28
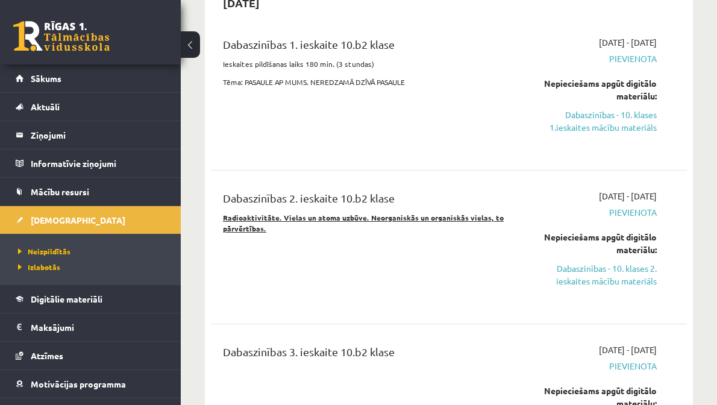
drag, startPoint x: 451, startPoint y: 215, endPoint x: 457, endPoint y: 226, distance: 12.1
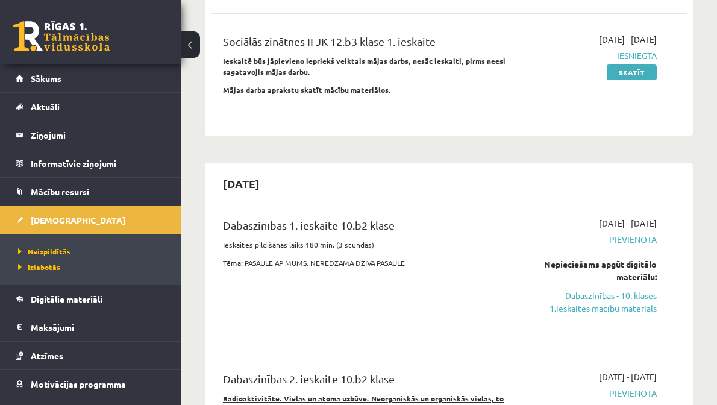
scroll to position [301, 0]
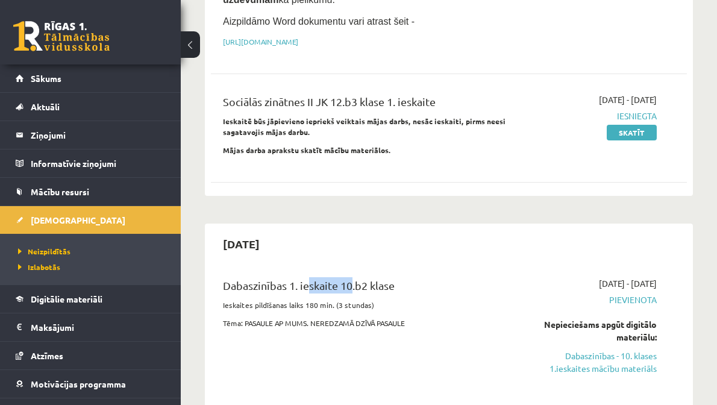
click at [448, 283] on div "Dabaszinības 1. ieskaite 10.b2 klase" at bounding box center [364, 288] width 283 height 22
click at [465, 282] on div "Dabaszinības 1. ieskaite 10.b2 klase" at bounding box center [364, 288] width 283 height 22
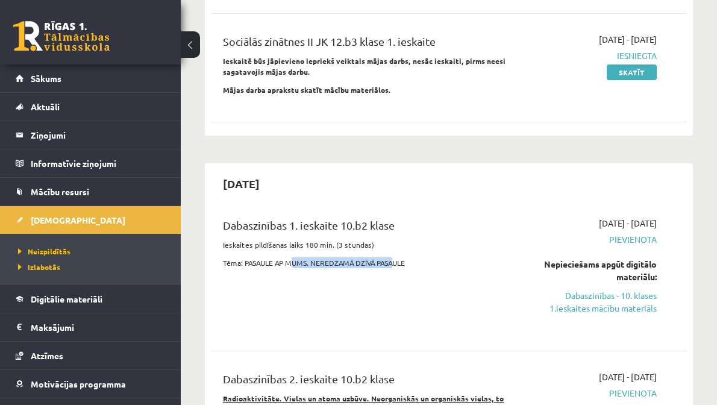
drag, startPoint x: 327, startPoint y: 257, endPoint x: 435, endPoint y: 261, distance: 107.9
click at [419, 261] on p "Tēma: PASAULE AP MUMS. NEREDZAMĀ DZĪVĀ PASAULE" at bounding box center [364, 262] width 283 height 11
click at [435, 261] on p "Tēma: PASAULE AP MUMS. NEREDZAMĀ DZĪVĀ PASAULE" at bounding box center [364, 262] width 283 height 11
drag, startPoint x: 281, startPoint y: 234, endPoint x: 404, endPoint y: 236, distance: 122.9
click at [381, 239] on p "Ieskaites pildīšanas laiks 180 min. (3 stundas)" at bounding box center [364, 244] width 283 height 11
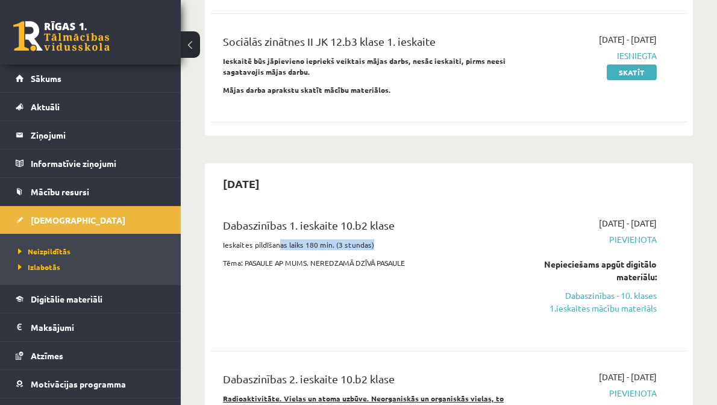
click at [413, 239] on p "Ieskaites pildīšanas laiks 180 min. (3 stundas)" at bounding box center [364, 244] width 283 height 11
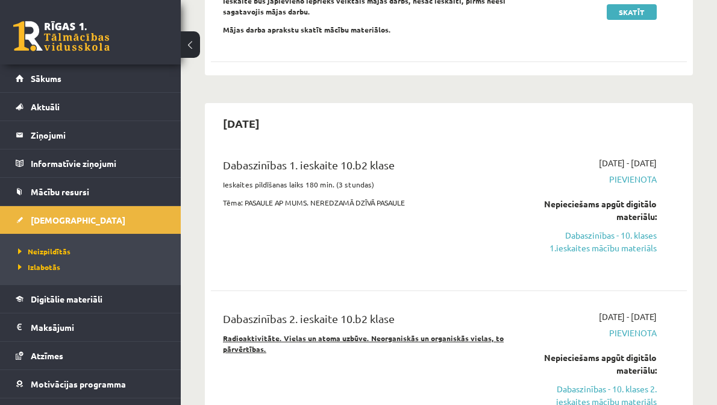
scroll to position [482, 0]
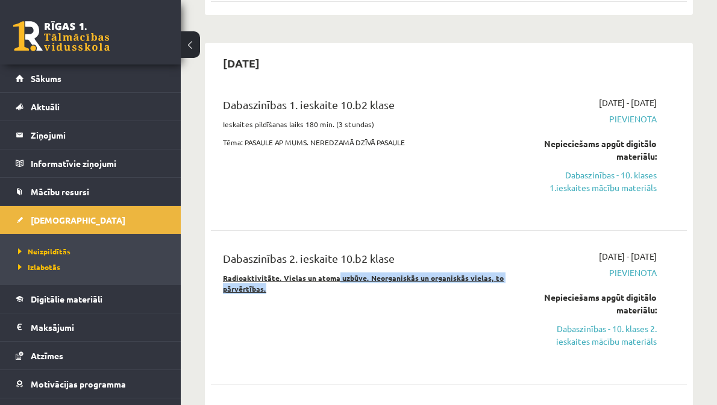
drag, startPoint x: 353, startPoint y: 278, endPoint x: 476, endPoint y: 284, distance: 123.1
click at [462, 284] on p "Radioaktivitāte. Vielas un atoma uzbūve. Neorganiskās un organiskās vielas, to …" at bounding box center [364, 283] width 283 height 22
click at [476, 284] on p "Radioaktivitāte. Vielas un atoma uzbūve. Neorganiskās un organiskās vielas, to …" at bounding box center [364, 283] width 283 height 22
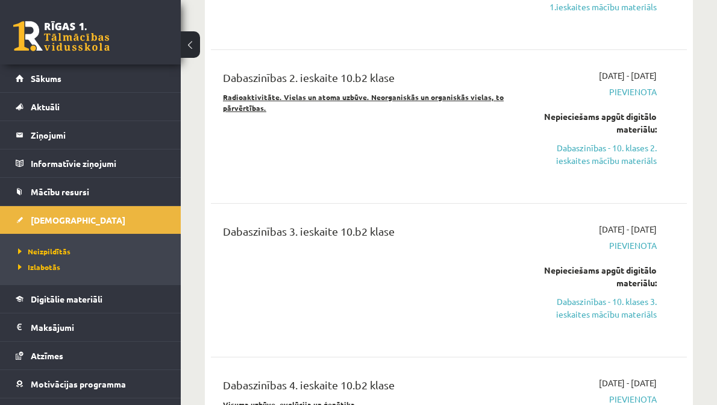
scroll to position [844, 0]
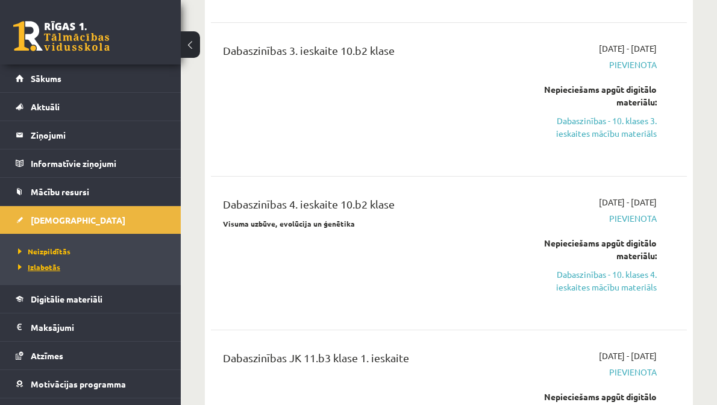
click at [36, 269] on span "Izlabotās" at bounding box center [39, 267] width 42 height 10
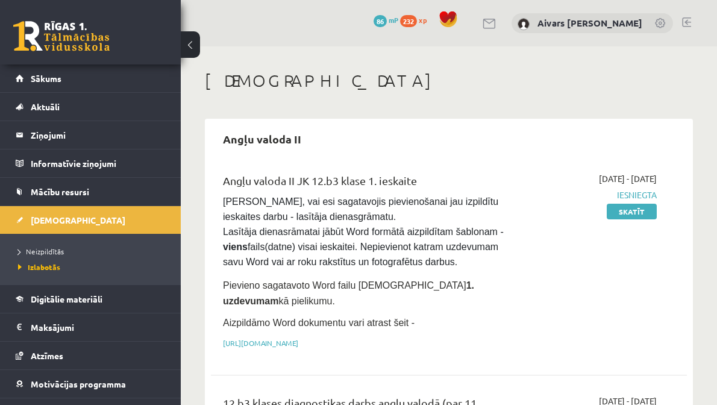
scroll to position [241, 0]
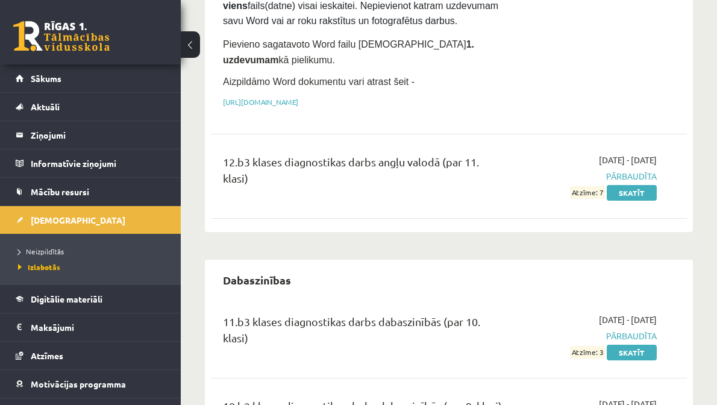
drag, startPoint x: 371, startPoint y: 211, endPoint x: 423, endPoint y: 198, distance: 53.5
drag, startPoint x: 442, startPoint y: 321, endPoint x: 488, endPoint y: 316, distance: 46.6
click at [462, 321] on div "11.b3 klases diagnostikas darbs dabaszinībās (par 10. klasi)" at bounding box center [364, 332] width 283 height 39
click at [489, 316] on div "11.b3 klases diagnostikas darbs dabaszinībās (par 10. klasi)" at bounding box center [364, 332] width 283 height 39
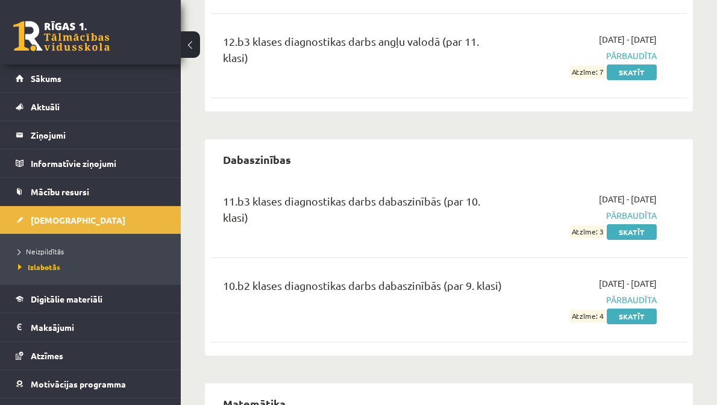
scroll to position [422, 0]
